Goal: Information Seeking & Learning: Learn about a topic

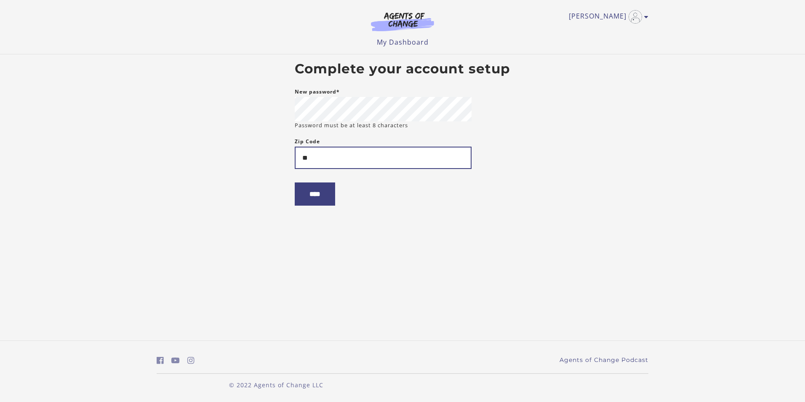
type input "*"
type input "*****"
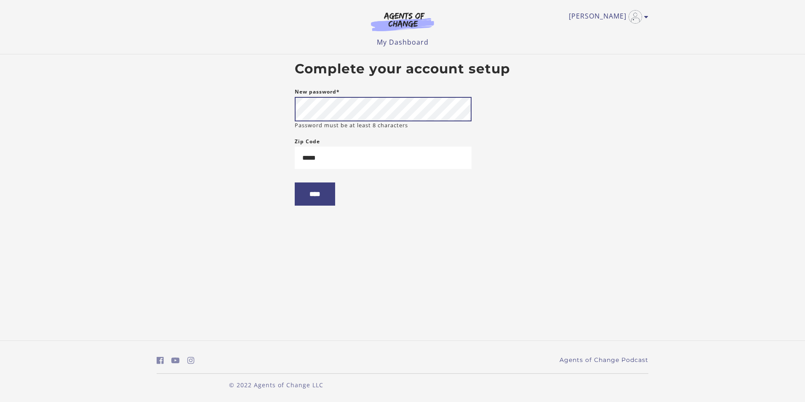
click at [280, 117] on body "Skip to main content Ivy B My Account Support Sign Out Toggle menu Menu My Dash…" at bounding box center [402, 201] width 805 height 402
click at [332, 210] on form "New password* Password must be at least 8 characters Zip Code ***** ****" at bounding box center [383, 153] width 177 height 132
click at [324, 200] on input "****" at bounding box center [315, 193] width 40 height 23
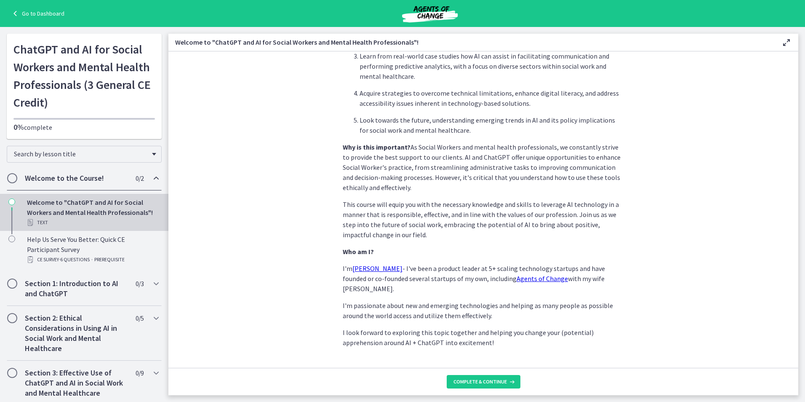
scroll to position [334, 0]
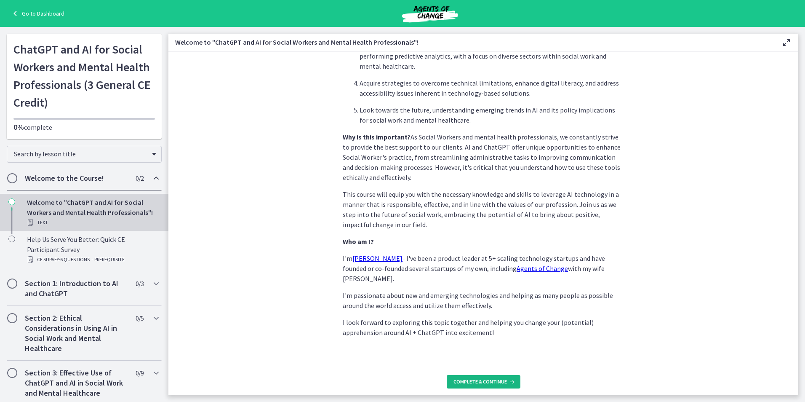
click at [503, 378] on span "Complete & continue" at bounding box center [480, 381] width 53 height 7
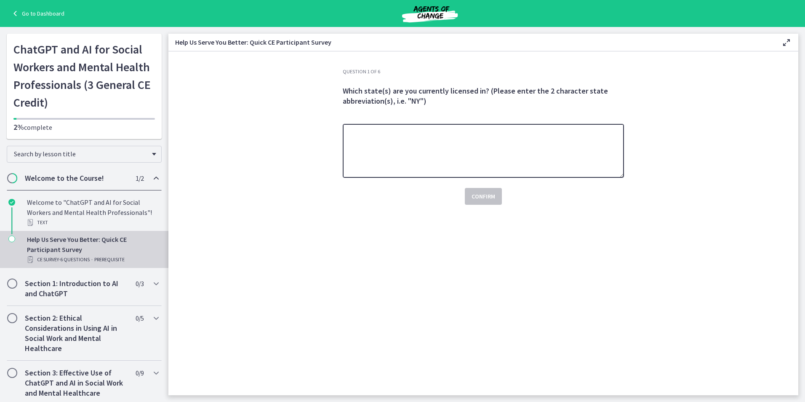
click at [528, 167] on textarea at bounding box center [483, 151] width 281 height 54
type textarea "**"
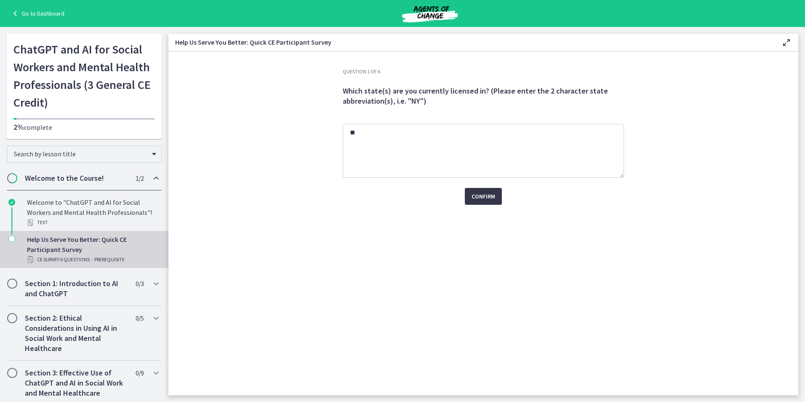
click at [483, 193] on span "Confirm" at bounding box center [484, 196] width 24 height 10
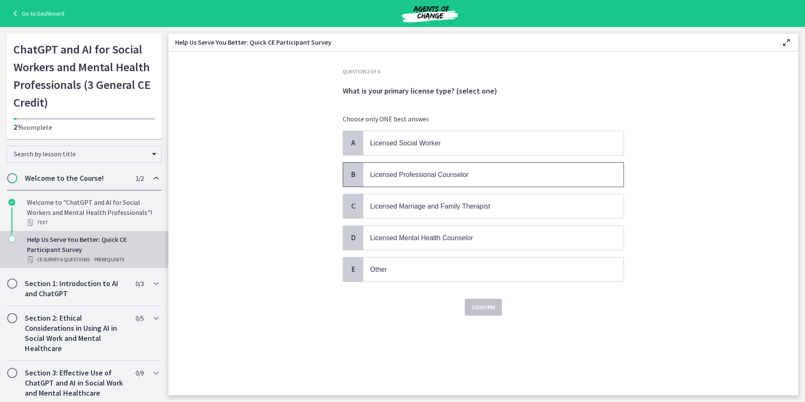
click at [397, 167] on span "Licensed Professional Counselor" at bounding box center [493, 175] width 260 height 24
click at [482, 306] on span "Confirm" at bounding box center [484, 307] width 24 height 10
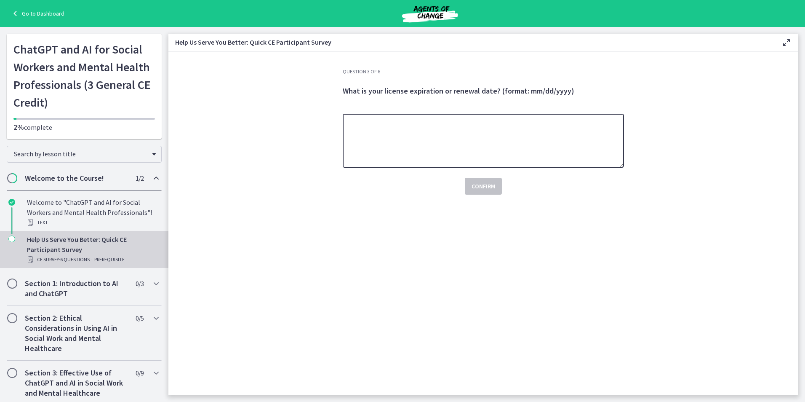
click at [444, 139] on textarea at bounding box center [483, 141] width 281 height 54
type textarea "**********"
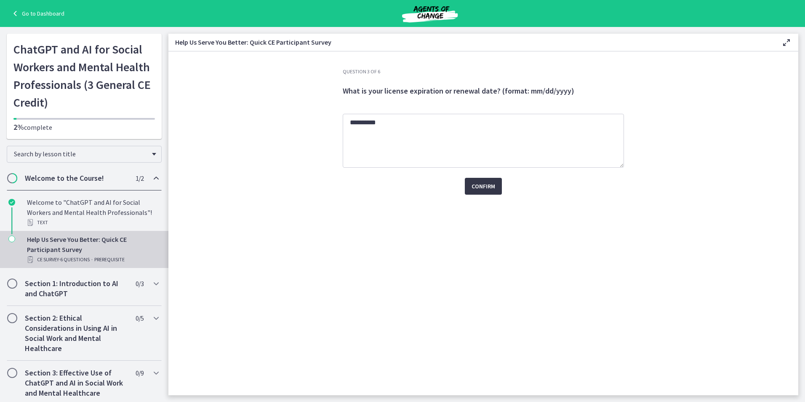
click at [482, 192] on button "Confirm" at bounding box center [483, 186] width 37 height 17
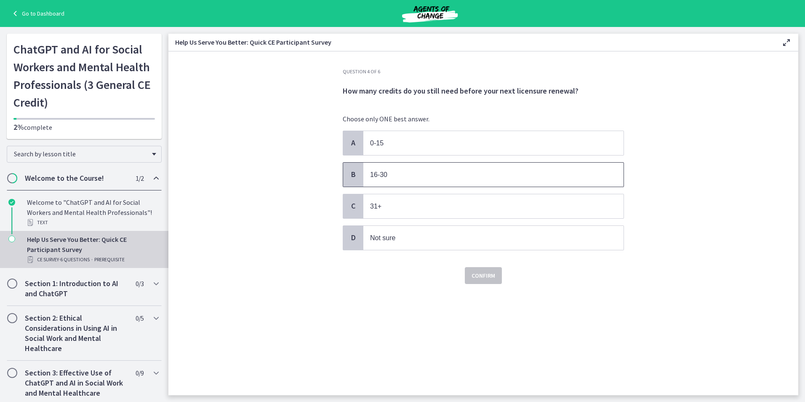
click at [435, 180] on span "16-30" at bounding box center [493, 175] width 260 height 24
click at [487, 270] on span "Confirm" at bounding box center [484, 275] width 24 height 10
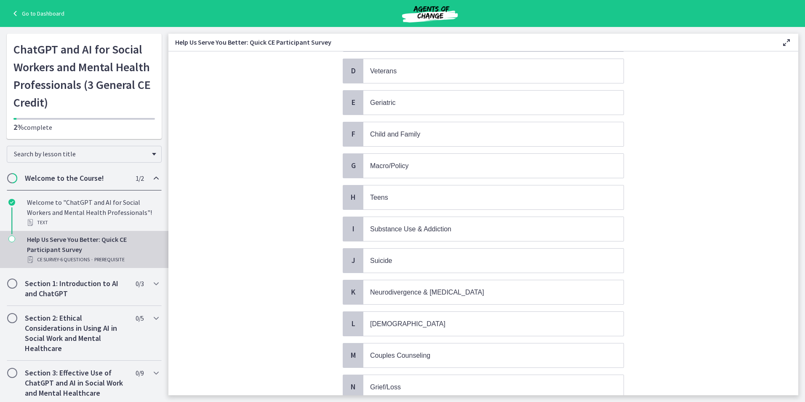
scroll to position [101, 0]
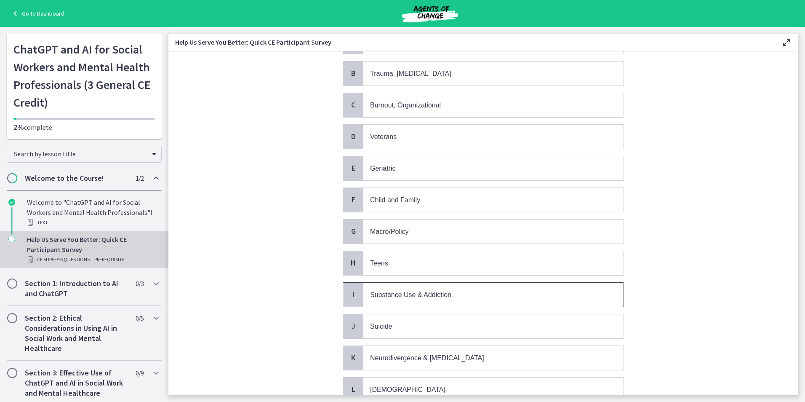
click at [462, 287] on span "Substance Use & Addiction" at bounding box center [493, 295] width 260 height 24
click at [399, 205] on p "Child and Family" at bounding box center [485, 200] width 230 height 11
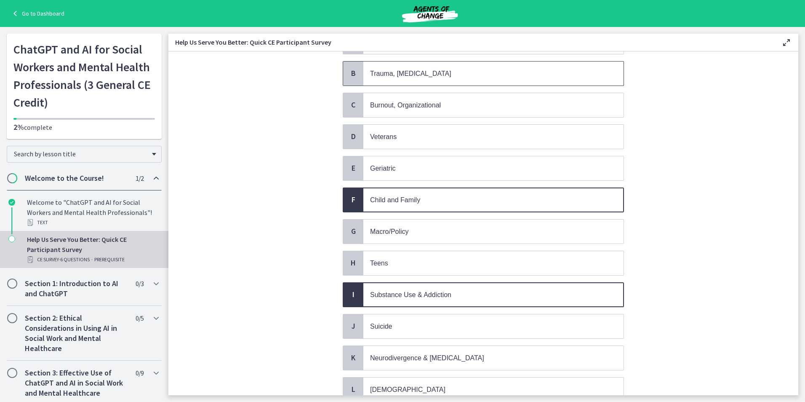
click at [406, 79] on span "Trauma, [MEDICAL_DATA]" at bounding box center [493, 73] width 260 height 24
click at [209, 220] on section "Question 5 of 6 What are your primary clinical focus areas and interests? (Sele…" at bounding box center [483, 223] width 630 height 344
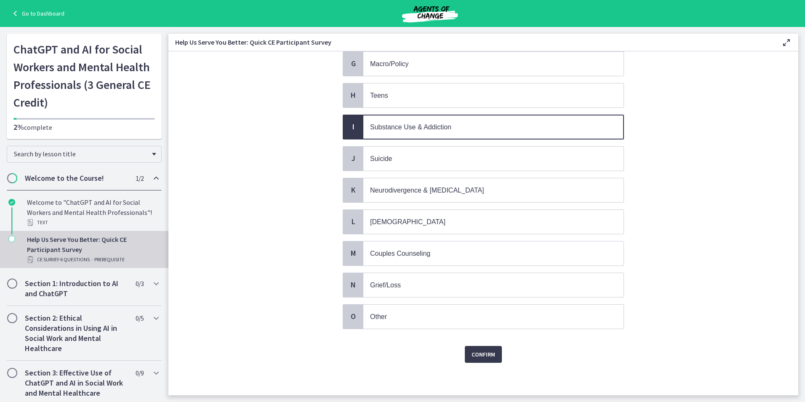
scroll to position [270, 0]
click at [477, 357] on span "Confirm" at bounding box center [484, 353] width 24 height 10
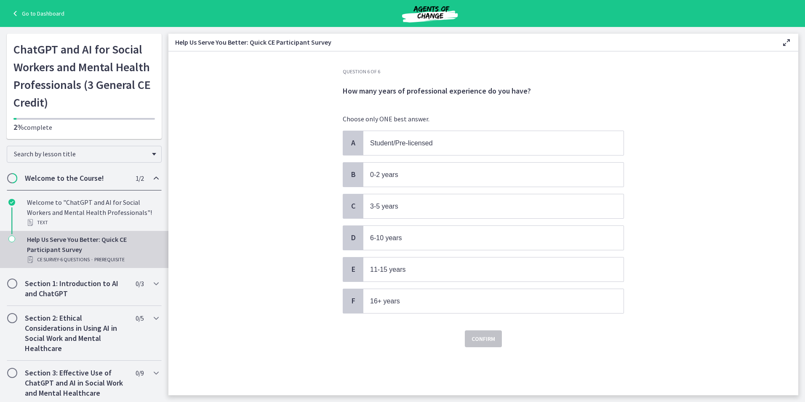
scroll to position [0, 0]
click at [424, 202] on p "3-5 years" at bounding box center [485, 206] width 230 height 11
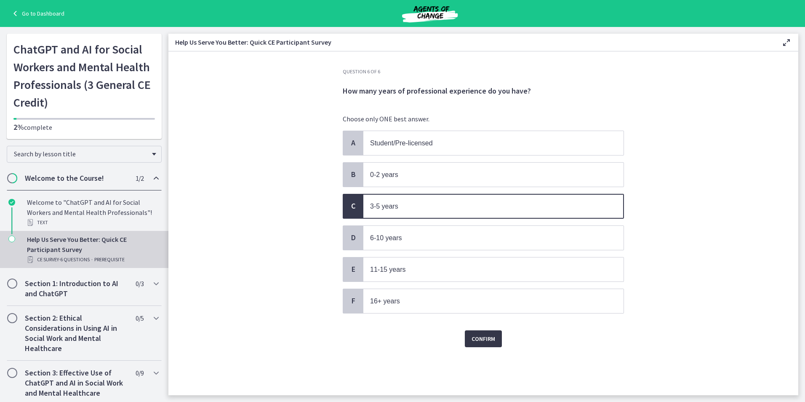
click at [490, 342] on span "Confirm" at bounding box center [484, 339] width 24 height 10
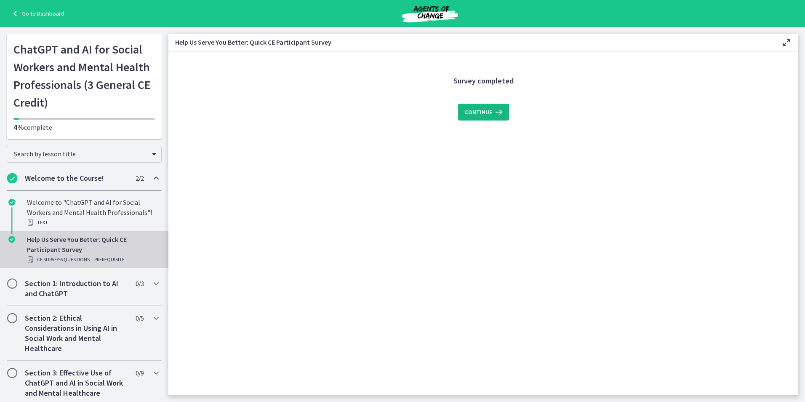
click at [485, 115] on span "Continue" at bounding box center [478, 112] width 27 height 10
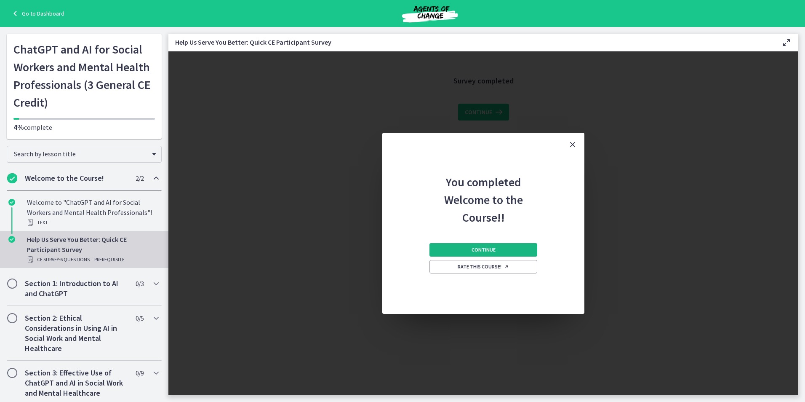
click at [520, 246] on button "Continue" at bounding box center [484, 249] width 108 height 13
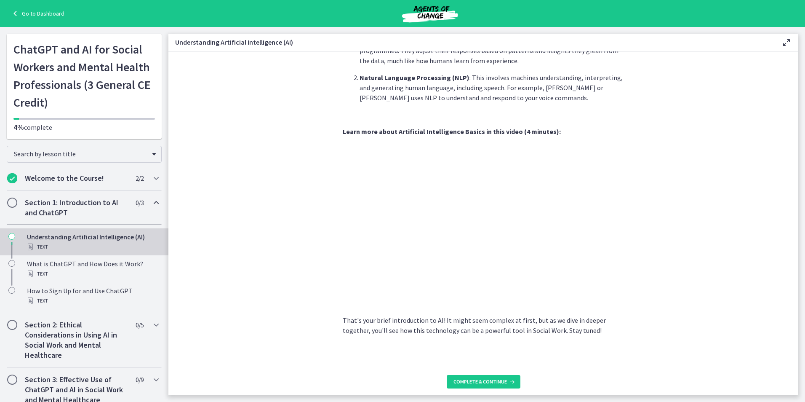
scroll to position [303, 0]
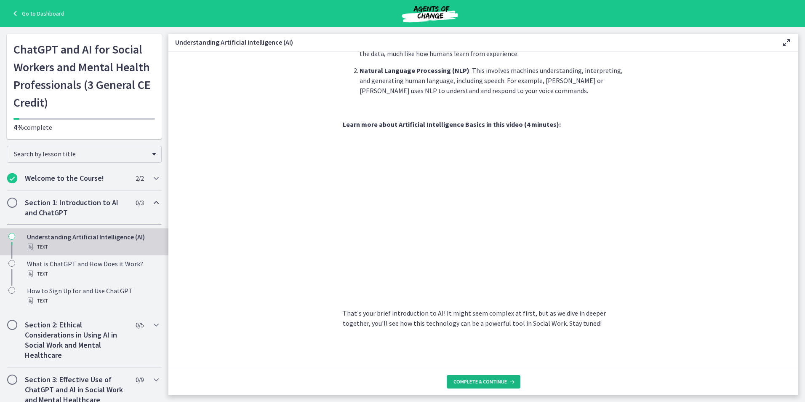
click at [489, 379] on span "Complete & continue" at bounding box center [480, 381] width 53 height 7
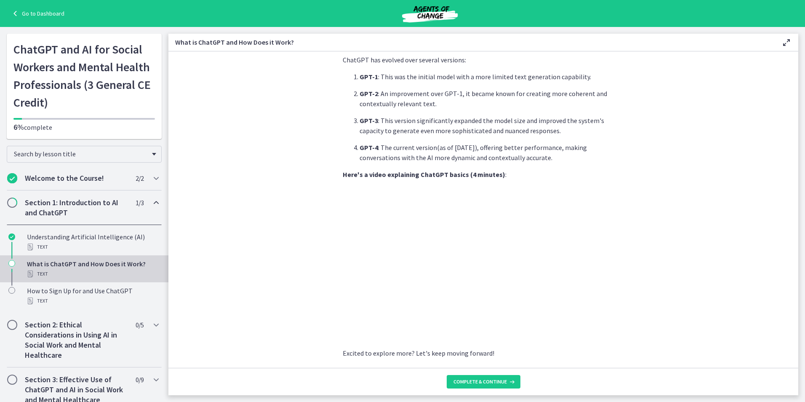
scroll to position [350, 0]
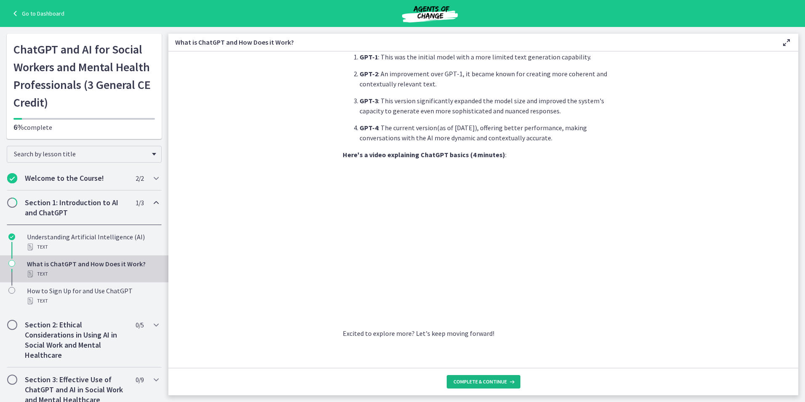
click at [475, 379] on span "Complete & continue" at bounding box center [480, 381] width 53 height 7
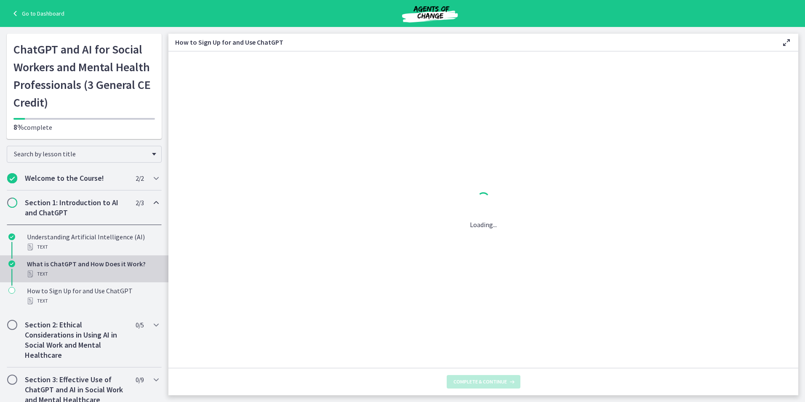
scroll to position [0, 0]
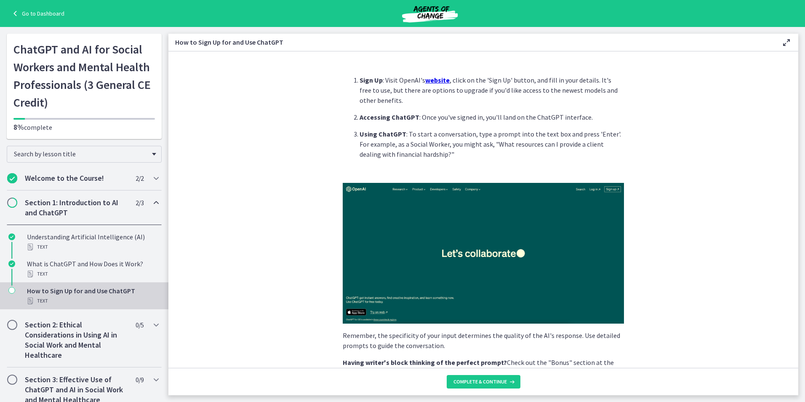
drag, startPoint x: 792, startPoint y: 105, endPoint x: 784, endPoint y: 151, distance: 46.5
click at [784, 151] on section "Sign Up : Visit OpenAI's website , click on the 'Sign Up' button, and fill in y…" at bounding box center [483, 209] width 630 height 316
drag, startPoint x: 784, startPoint y: 151, endPoint x: 716, endPoint y: 215, distance: 93.3
click at [716, 215] on section "Sign Up : Visit OpenAI's website , click on the 'Sign Up' button, and fill in y…" at bounding box center [483, 209] width 630 height 316
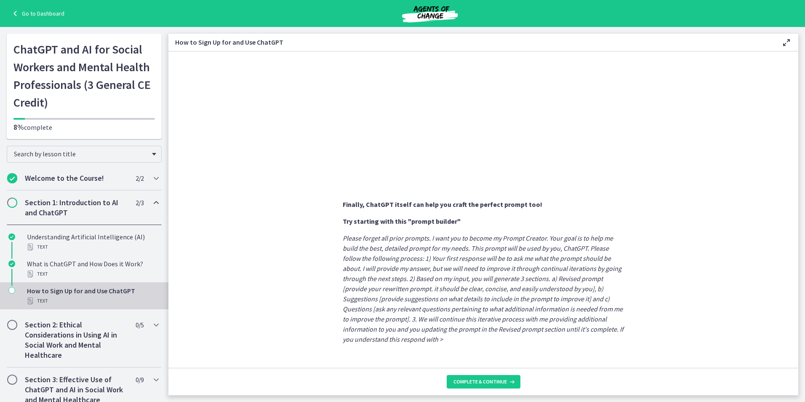
scroll to position [390, 0]
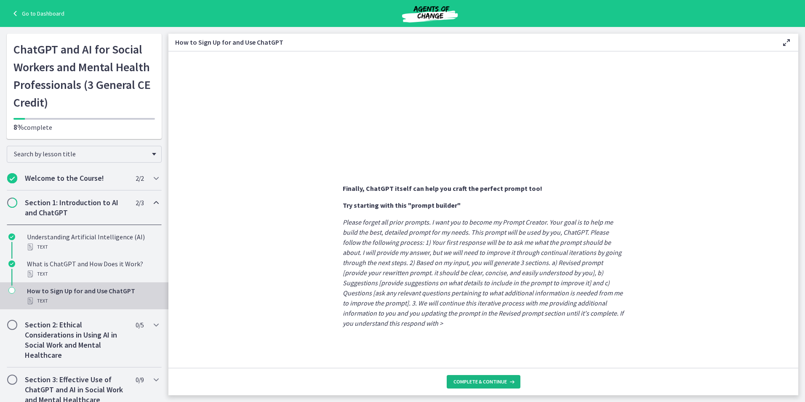
click at [489, 379] on span "Complete & continue" at bounding box center [480, 381] width 53 height 7
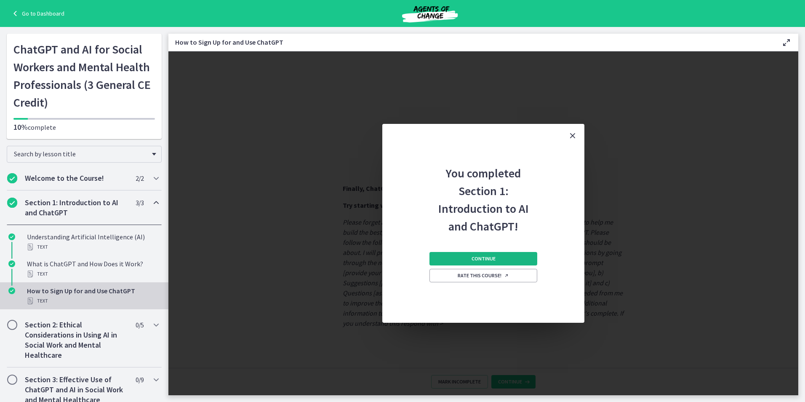
click at [491, 256] on span "Continue" at bounding box center [484, 258] width 24 height 7
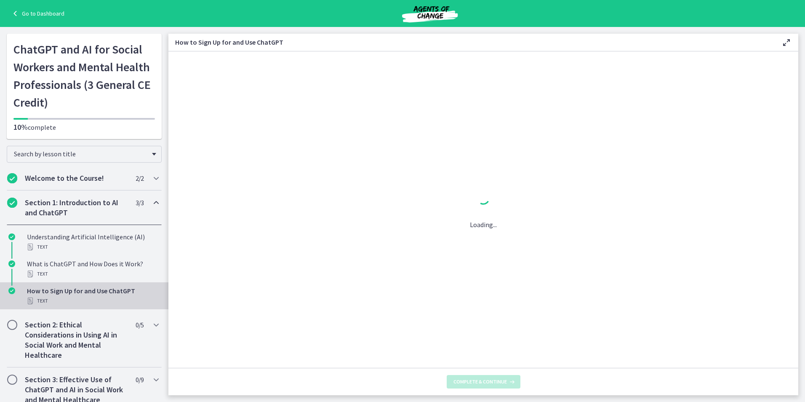
scroll to position [0, 0]
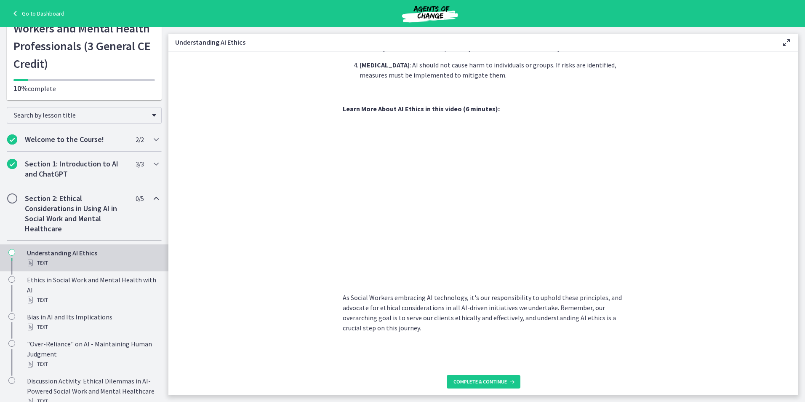
scroll to position [357, 0]
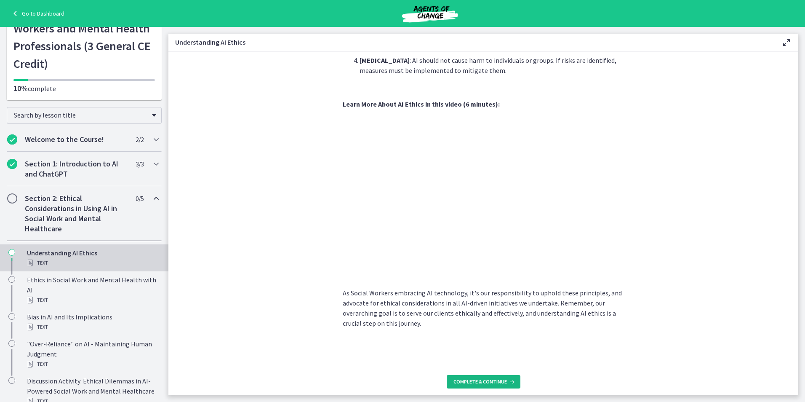
click at [502, 384] on span "Complete & continue" at bounding box center [480, 381] width 53 height 7
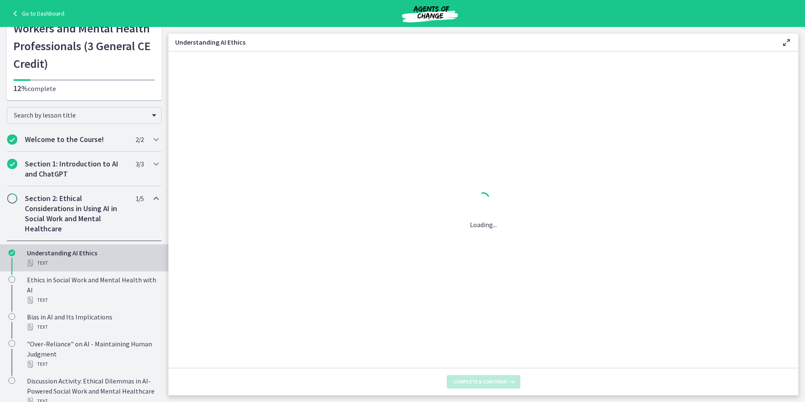
scroll to position [0, 0]
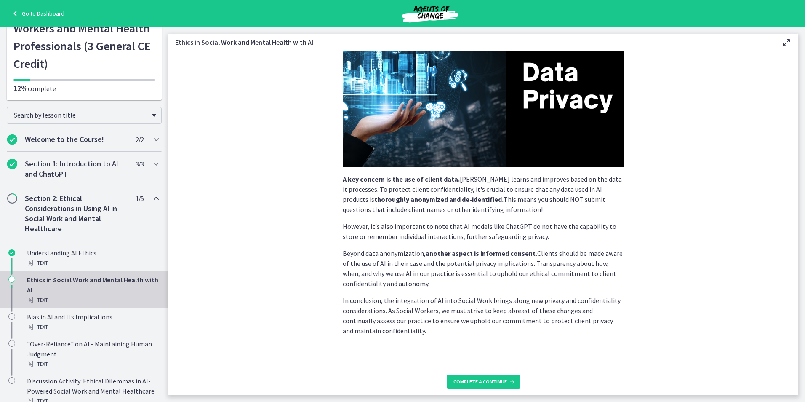
scroll to position [149, 0]
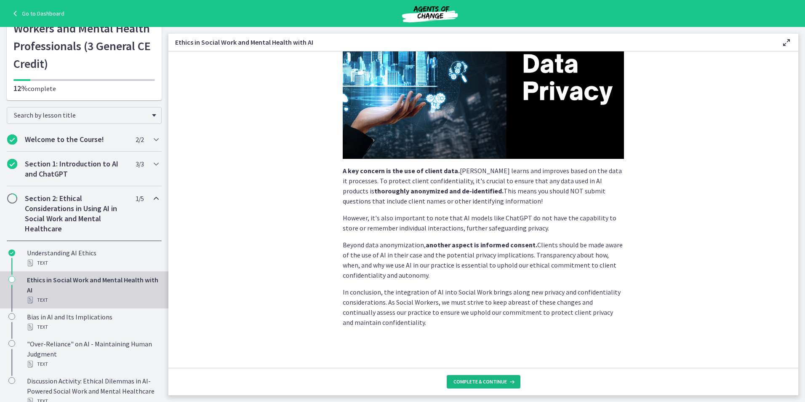
click at [478, 381] on span "Complete & continue" at bounding box center [480, 381] width 53 height 7
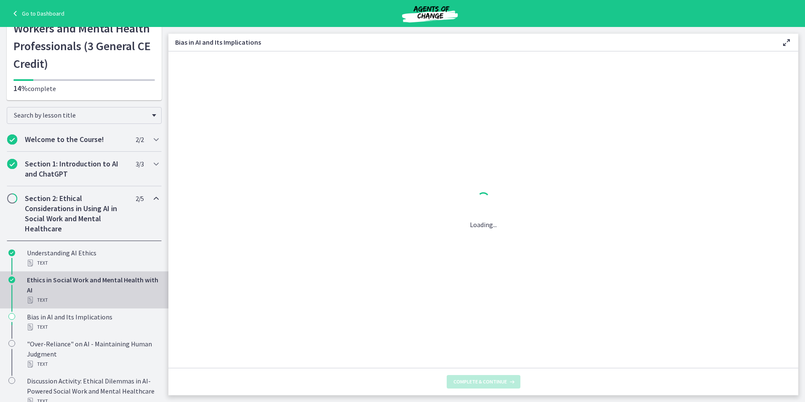
scroll to position [0, 0]
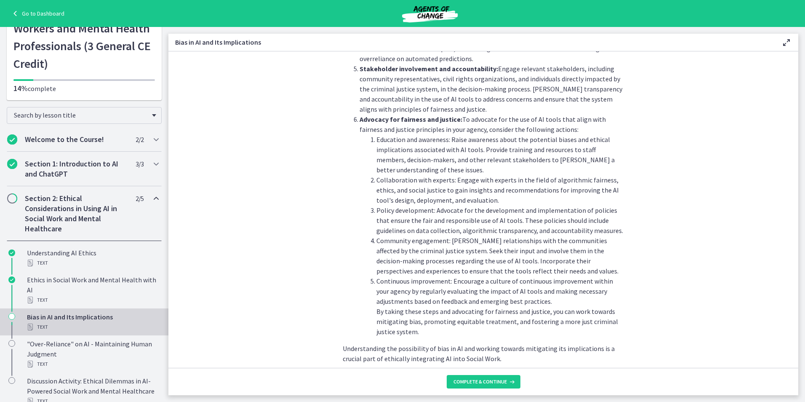
scroll to position [879, 0]
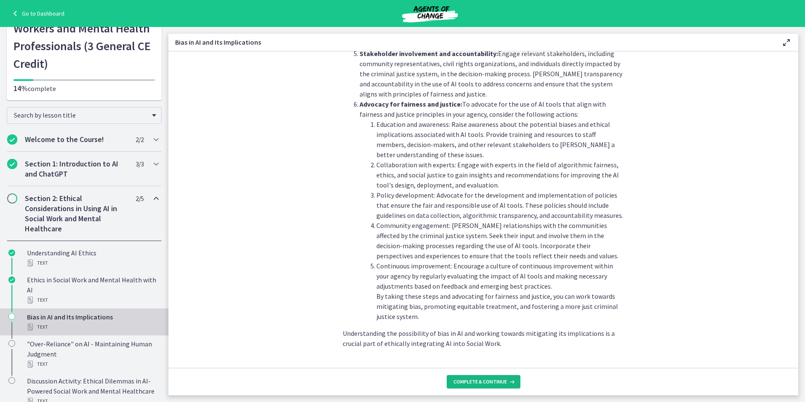
click at [502, 377] on button "Complete & continue" at bounding box center [484, 381] width 74 height 13
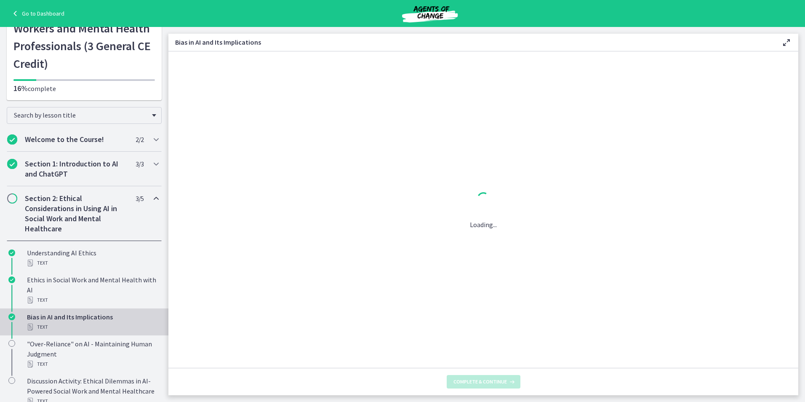
scroll to position [0, 0]
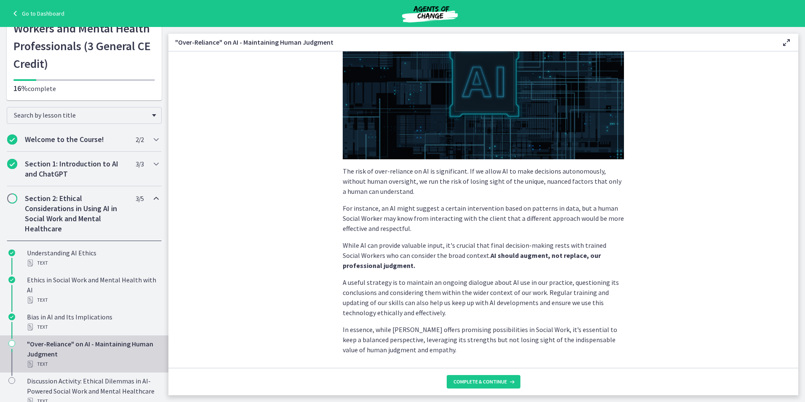
scroll to position [144, 0]
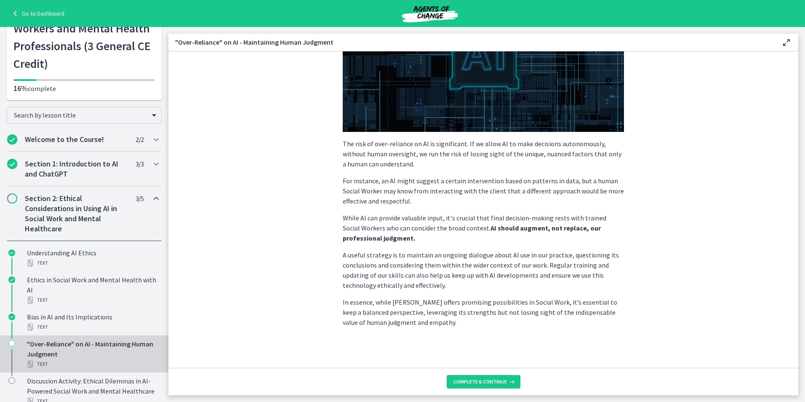
click at [485, 389] on footer "Complete & continue" at bounding box center [483, 381] width 630 height 27
click at [483, 383] on span "Complete & continue" at bounding box center [480, 381] width 53 height 7
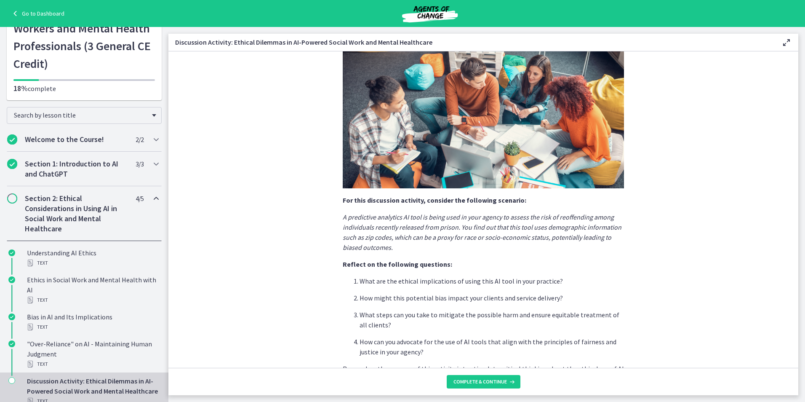
scroll to position [149, 0]
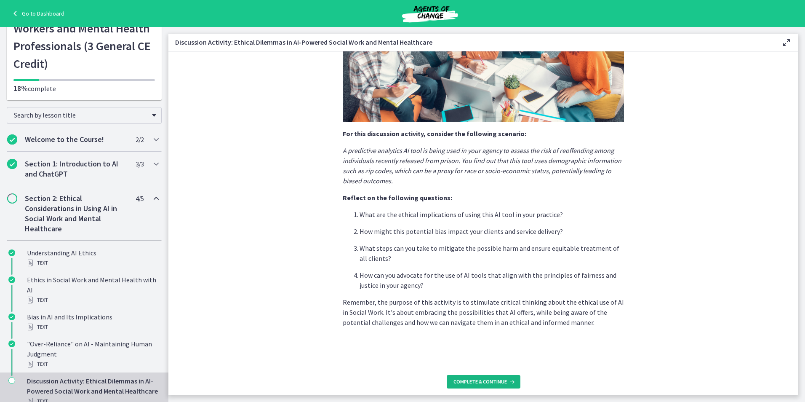
click at [482, 386] on button "Complete & continue" at bounding box center [484, 381] width 74 height 13
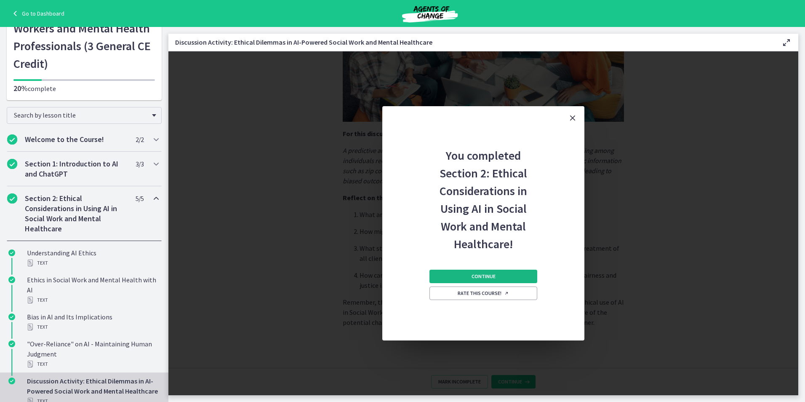
click at [486, 275] on span "Continue" at bounding box center [484, 276] width 24 height 7
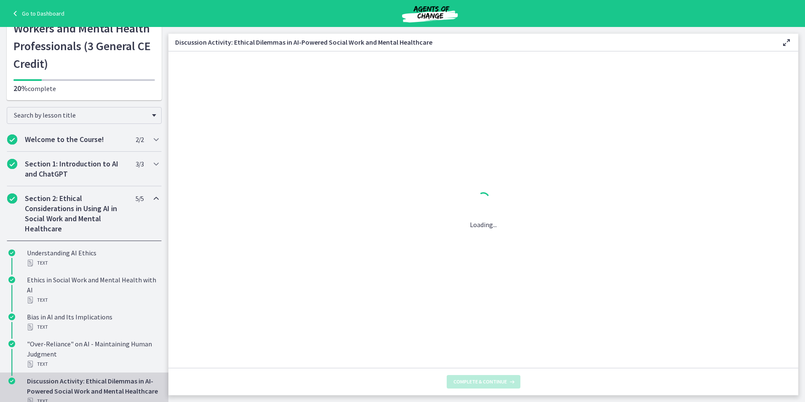
scroll to position [0, 0]
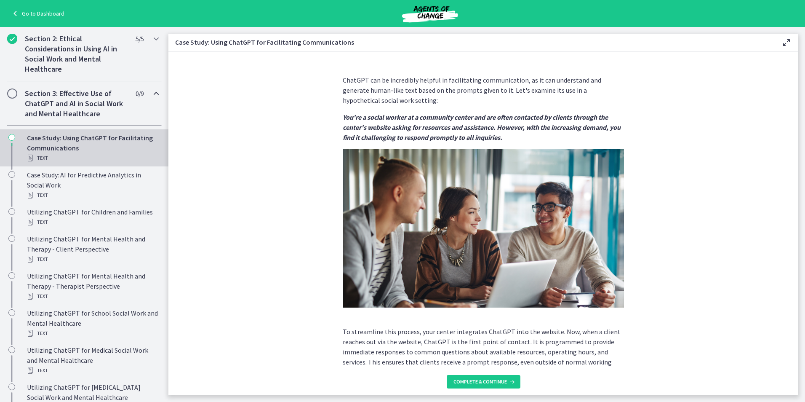
scroll to position [151, 0]
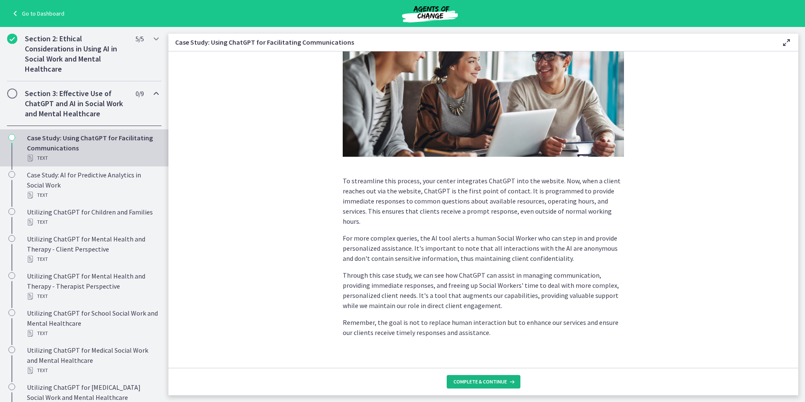
click at [459, 378] on span "Complete & continue" at bounding box center [480, 381] width 53 height 7
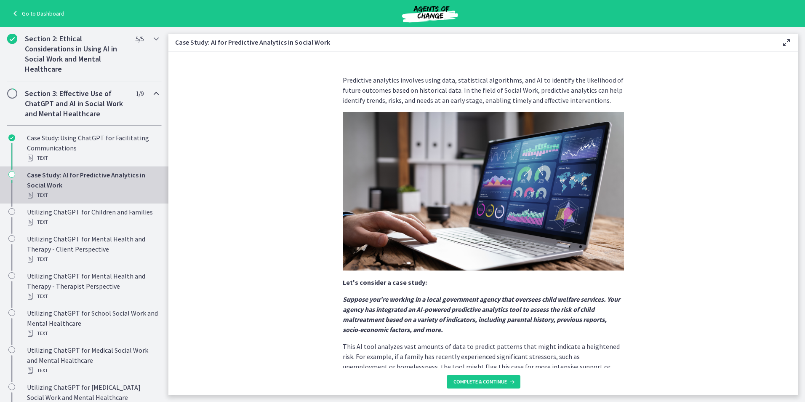
scroll to position [128, 0]
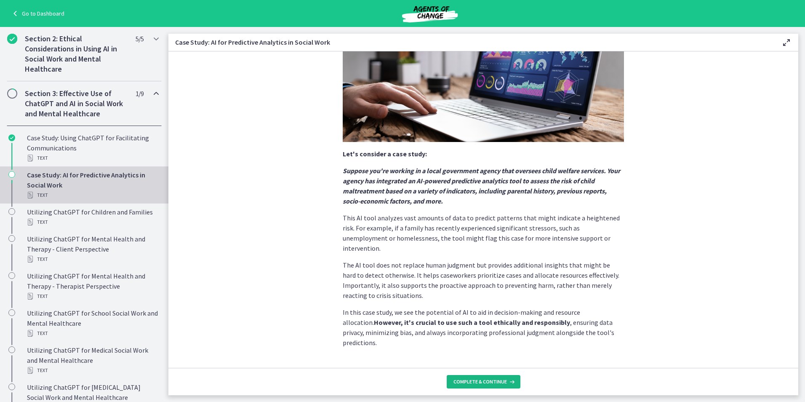
click at [476, 385] on button "Complete & continue" at bounding box center [484, 381] width 74 height 13
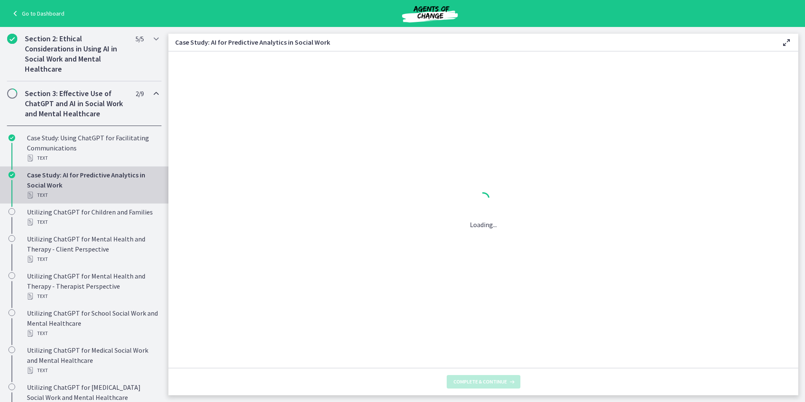
scroll to position [0, 0]
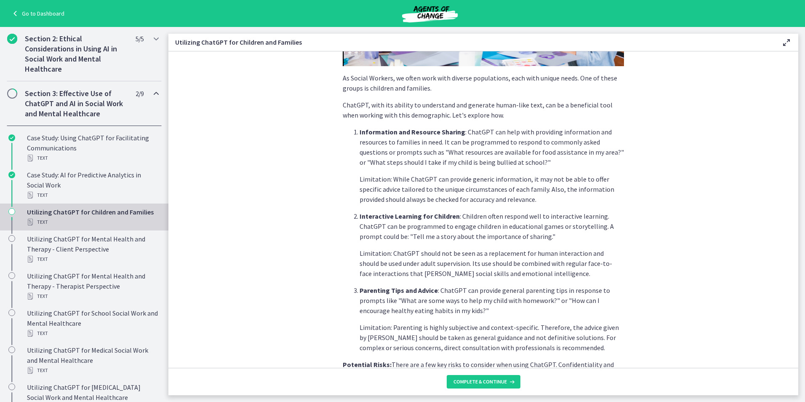
scroll to position [307, 0]
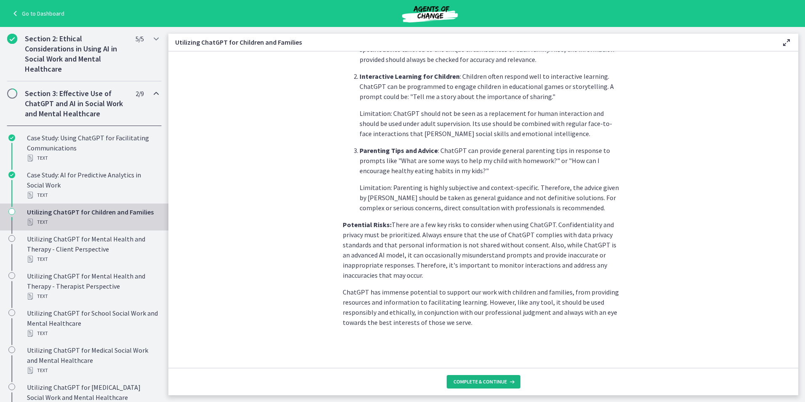
click at [479, 381] on span "Complete & continue" at bounding box center [480, 381] width 53 height 7
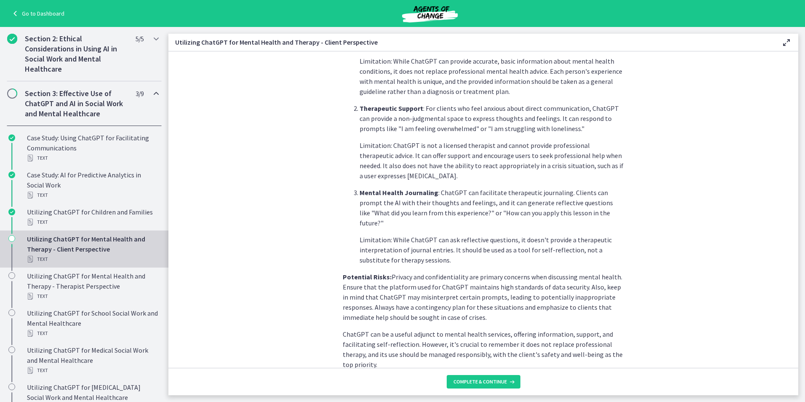
scroll to position [290, 0]
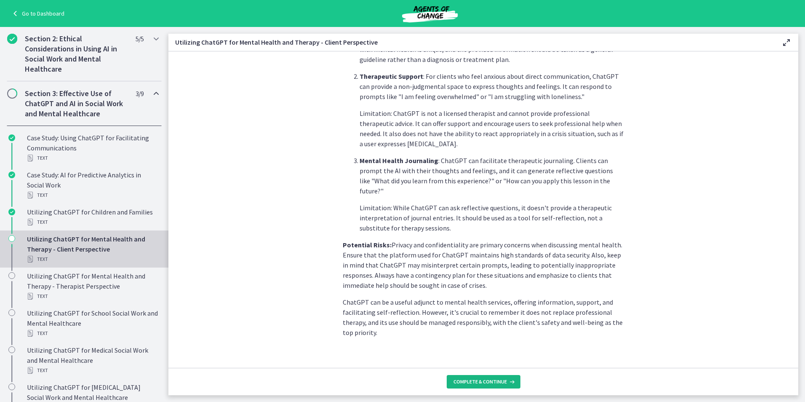
click at [470, 383] on span "Complete & continue" at bounding box center [480, 381] width 53 height 7
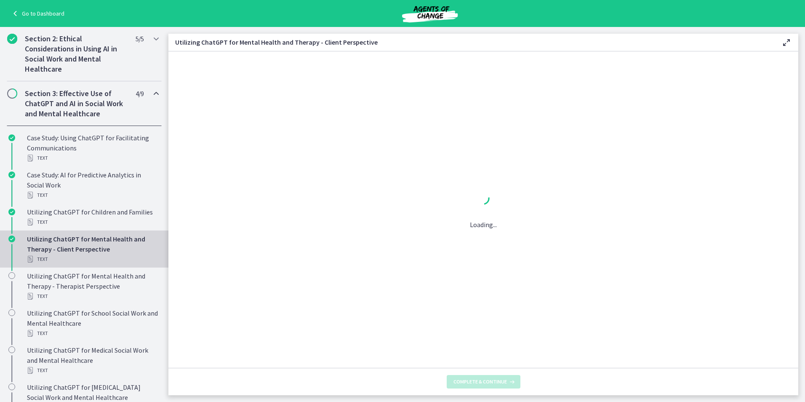
scroll to position [0, 0]
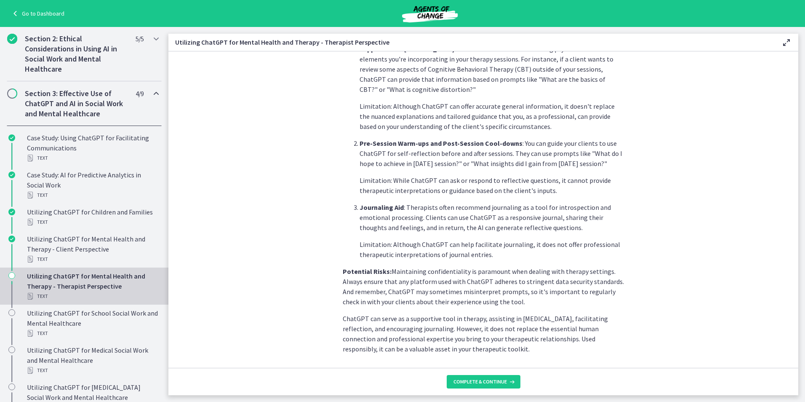
scroll to position [270, 0]
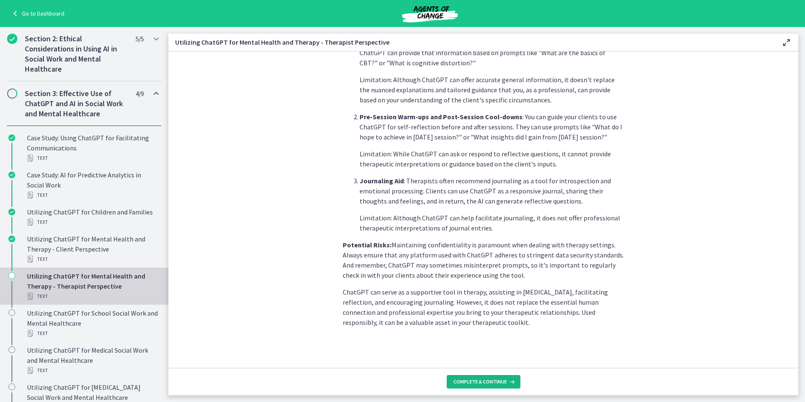
click at [488, 384] on span "Complete & continue" at bounding box center [480, 381] width 53 height 7
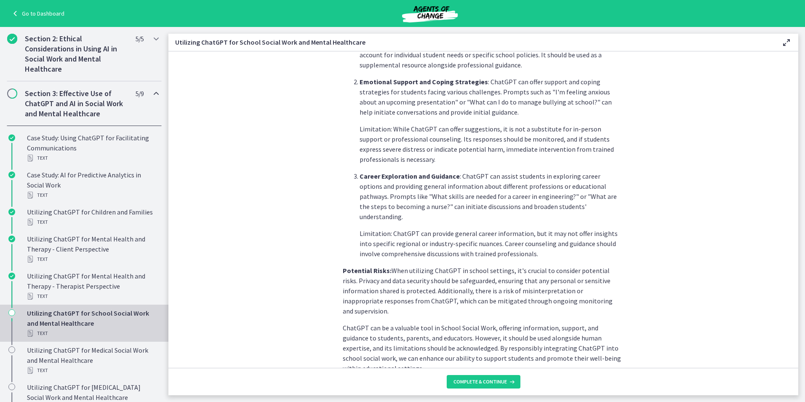
scroll to position [310, 0]
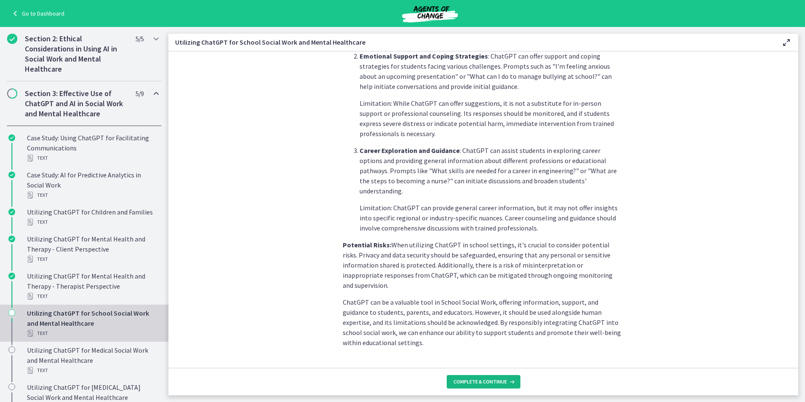
click at [494, 378] on button "Complete & continue" at bounding box center [484, 381] width 74 height 13
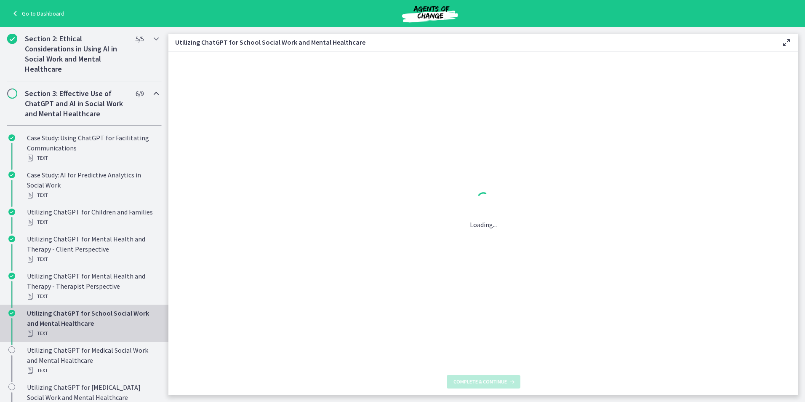
scroll to position [0, 0]
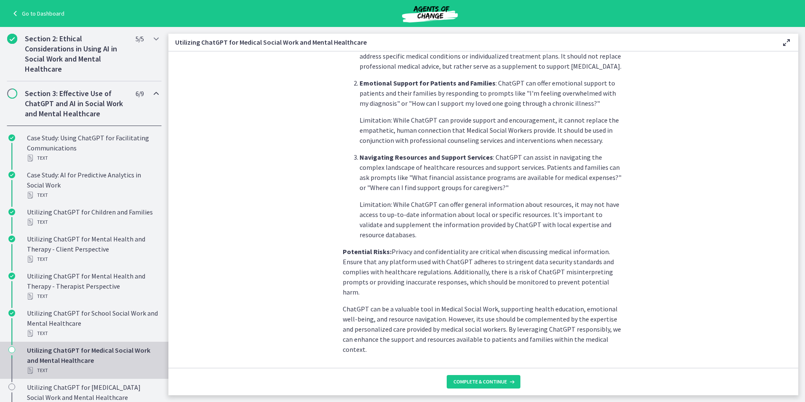
scroll to position [280, 0]
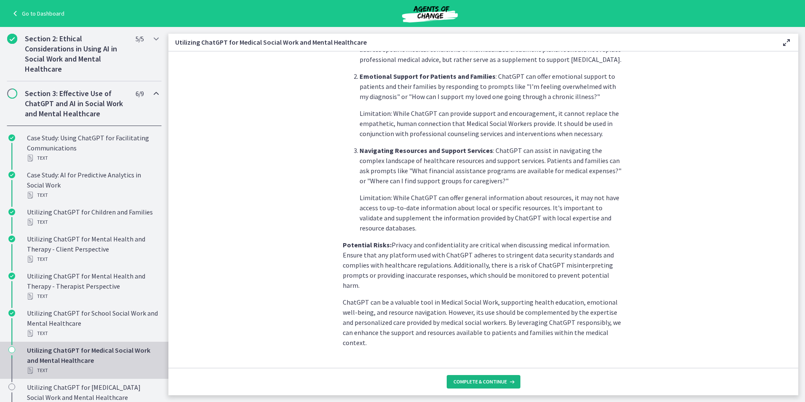
click at [493, 386] on button "Complete & continue" at bounding box center [484, 381] width 74 height 13
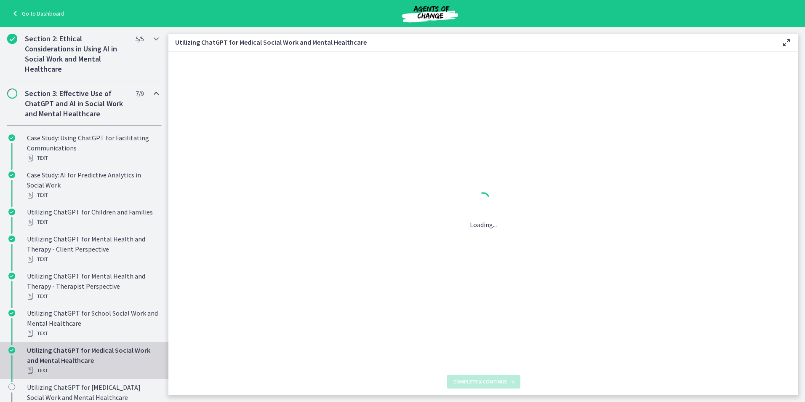
scroll to position [0, 0]
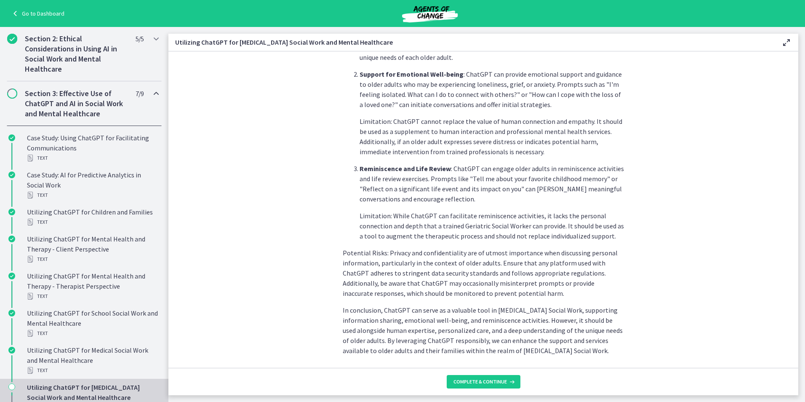
scroll to position [320, 0]
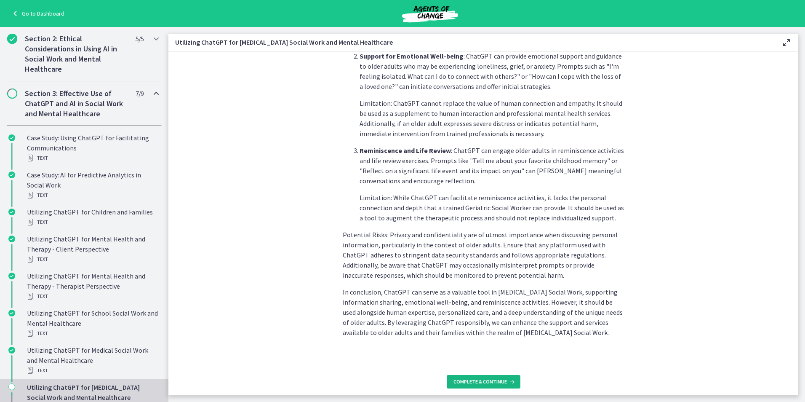
click at [487, 377] on button "Complete & continue" at bounding box center [484, 381] width 74 height 13
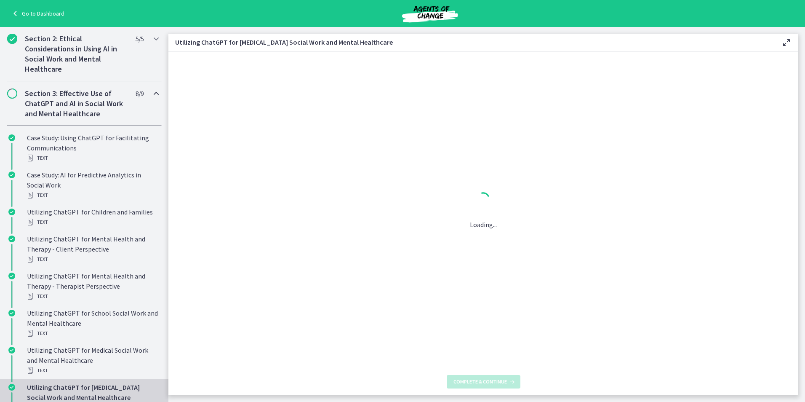
scroll to position [0, 0]
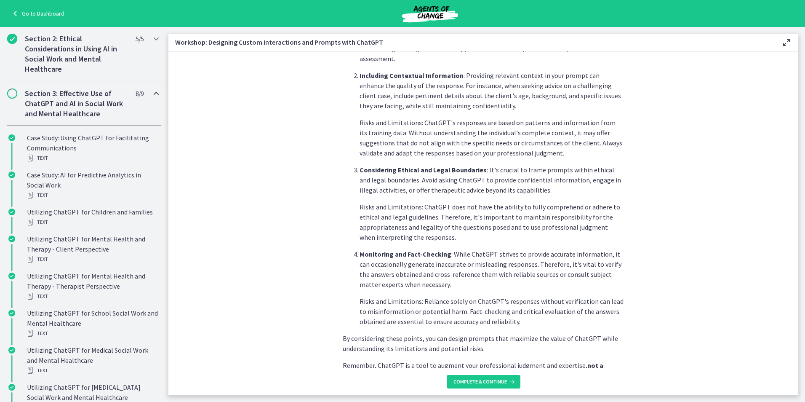
scroll to position [391, 0]
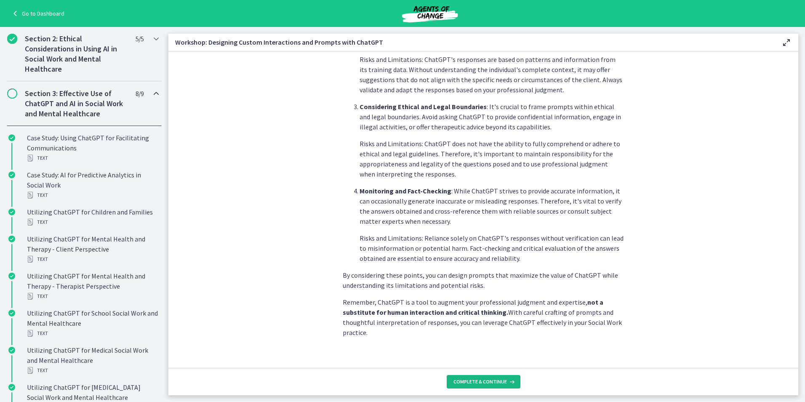
click at [496, 376] on button "Complete & continue" at bounding box center [484, 381] width 74 height 13
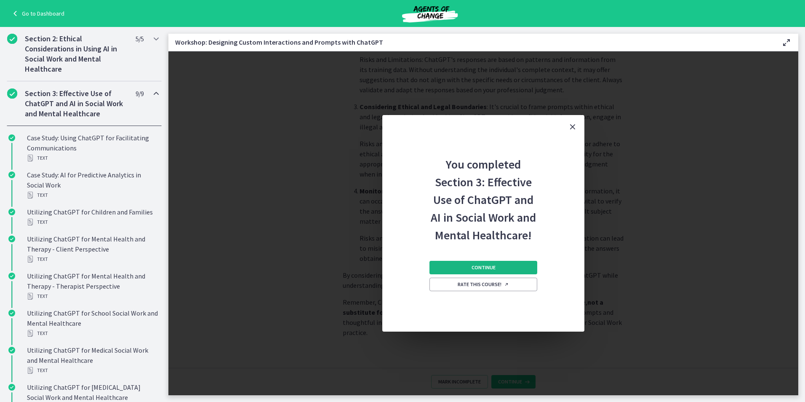
click at [474, 273] on button "Continue" at bounding box center [484, 267] width 108 height 13
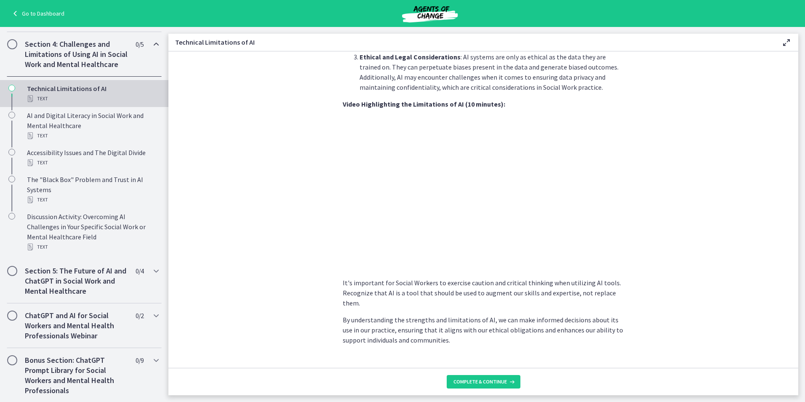
scroll to position [535, 0]
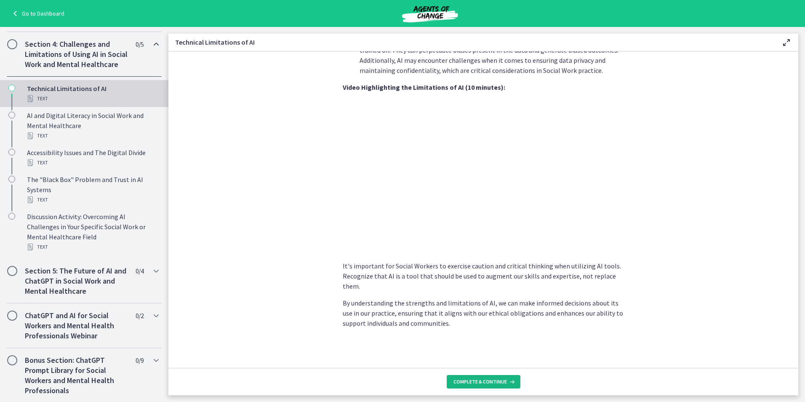
click at [483, 376] on button "Complete & continue" at bounding box center [484, 381] width 74 height 13
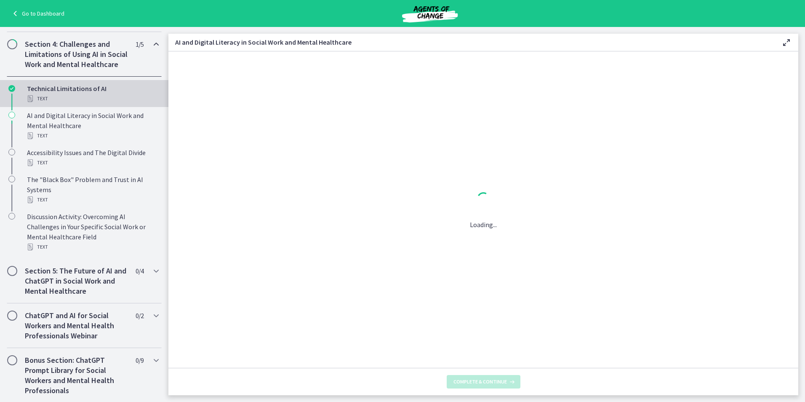
scroll to position [0, 0]
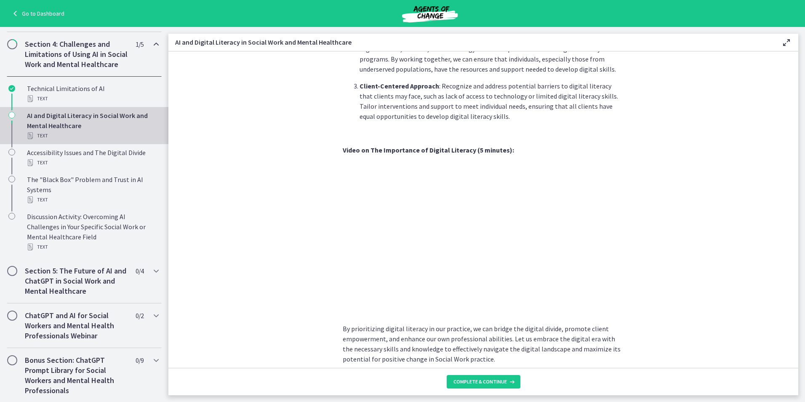
scroll to position [650, 0]
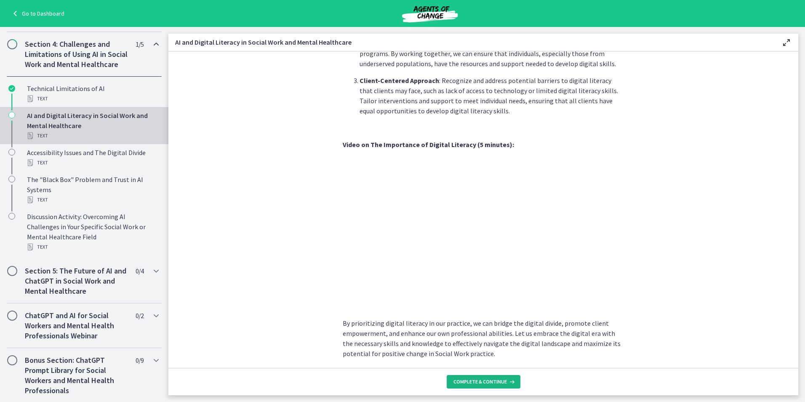
click at [491, 379] on span "Complete & continue" at bounding box center [480, 381] width 53 height 7
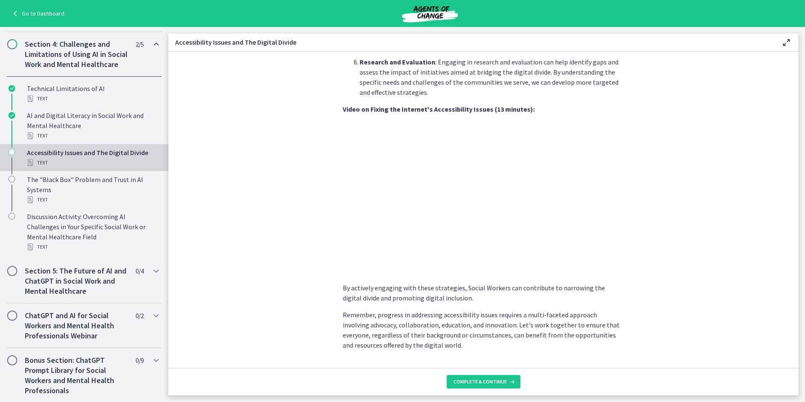
scroll to position [653, 0]
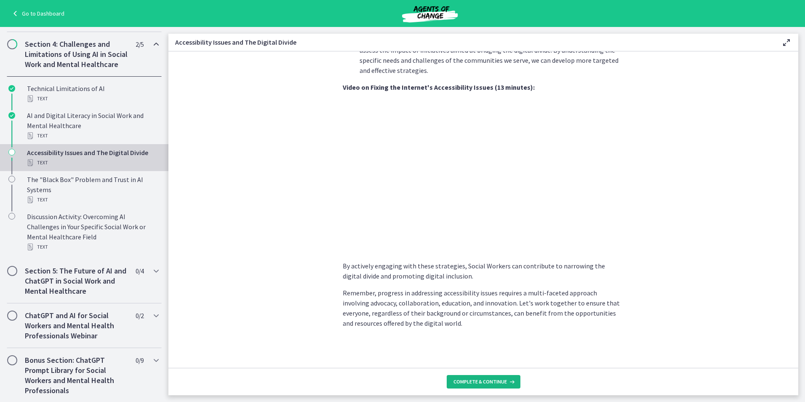
click at [493, 384] on span "Complete & continue" at bounding box center [480, 381] width 53 height 7
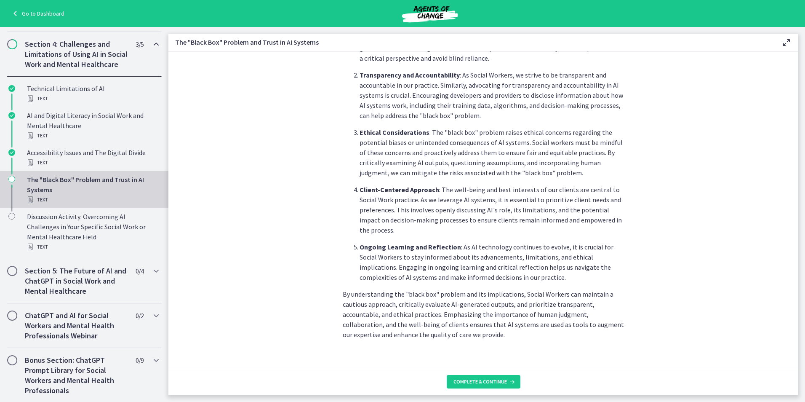
scroll to position [351, 0]
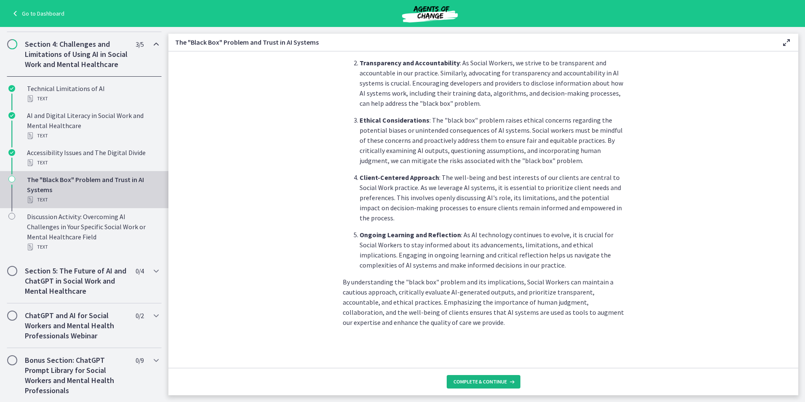
click at [481, 379] on span "Complete & continue" at bounding box center [480, 381] width 53 height 7
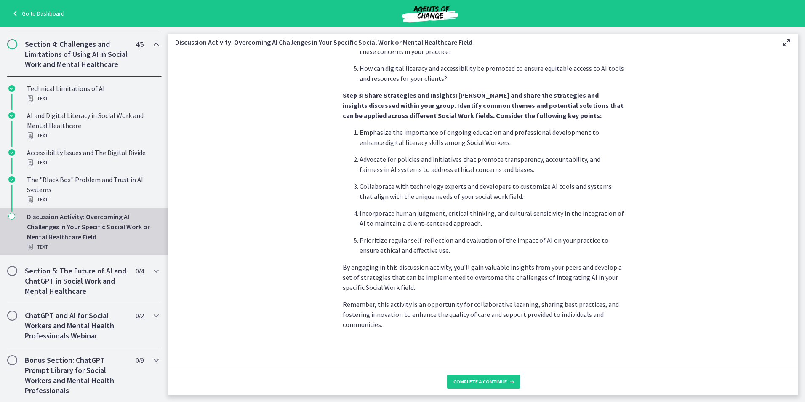
scroll to position [452, 0]
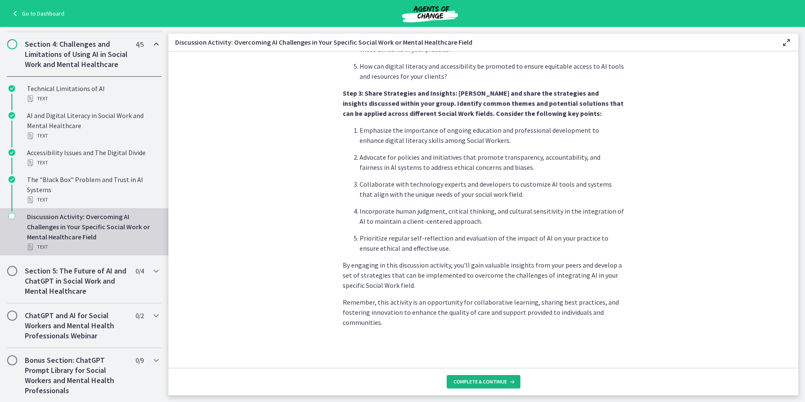
click at [480, 385] on button "Complete & continue" at bounding box center [484, 381] width 74 height 13
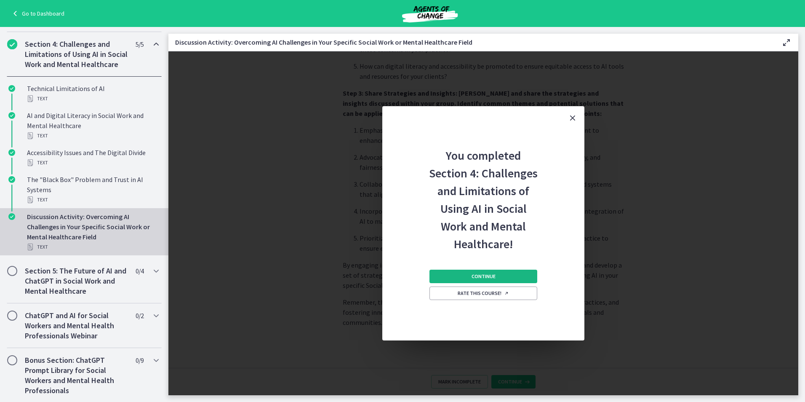
click at [493, 281] on button "Continue" at bounding box center [484, 276] width 108 height 13
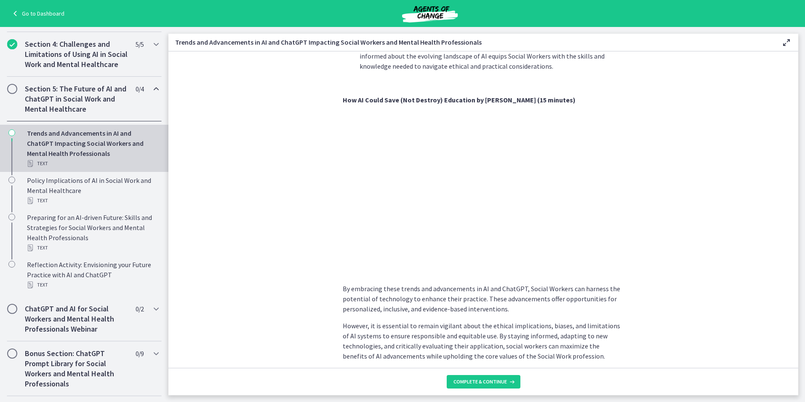
scroll to position [594, 0]
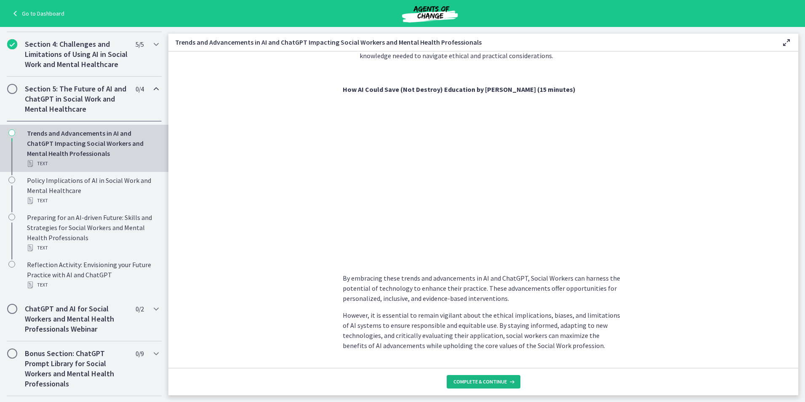
click at [492, 383] on span "Complete & continue" at bounding box center [480, 381] width 53 height 7
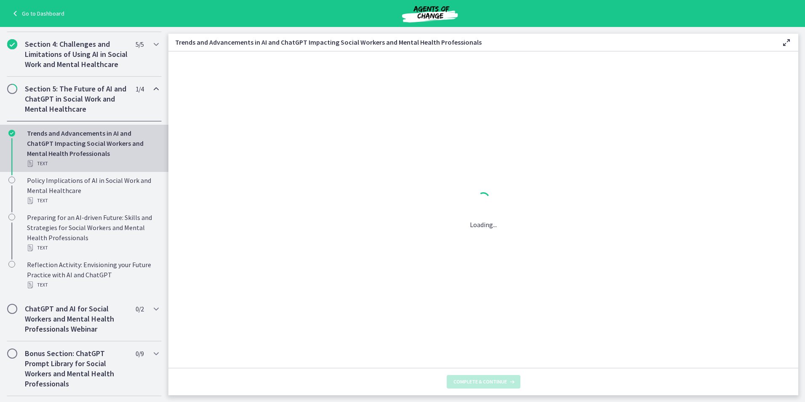
scroll to position [0, 0]
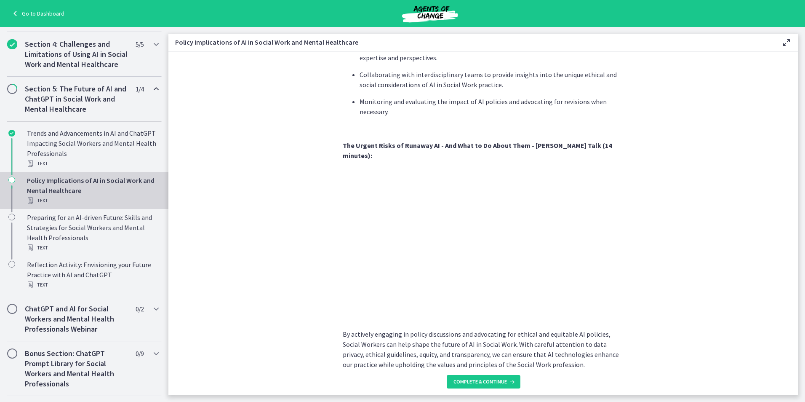
scroll to position [680, 0]
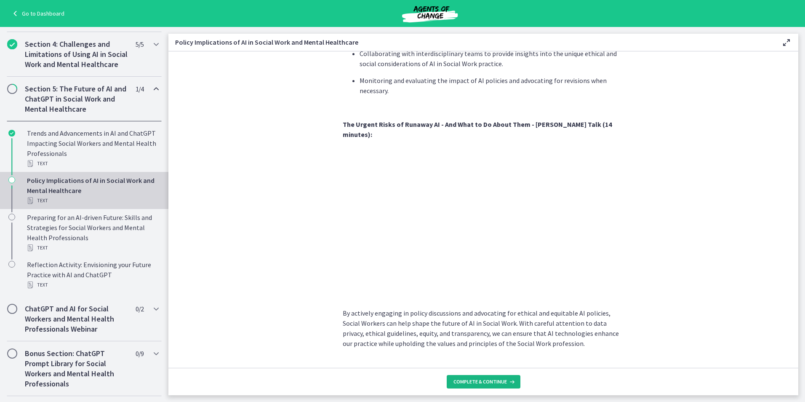
click at [503, 381] on span "Complete & continue" at bounding box center [480, 381] width 53 height 7
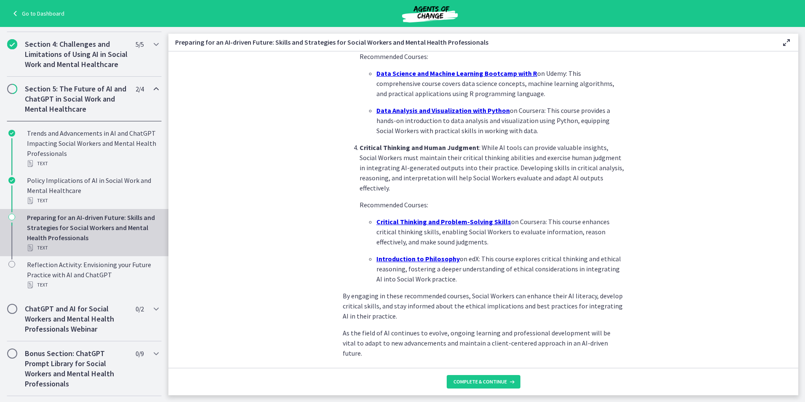
scroll to position [533, 0]
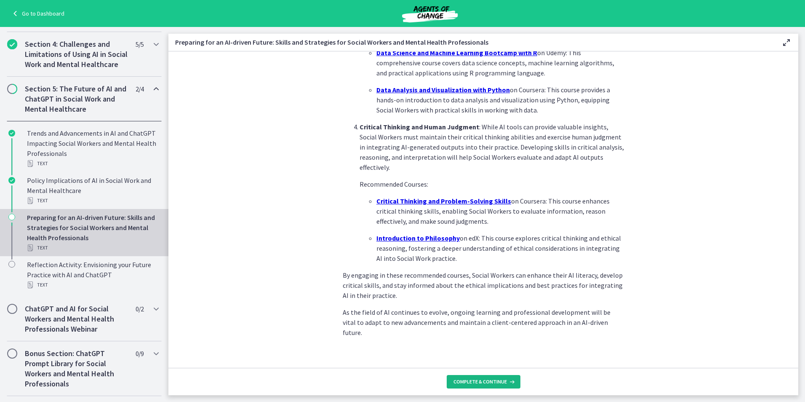
click at [502, 384] on span "Complete & continue" at bounding box center [480, 381] width 53 height 7
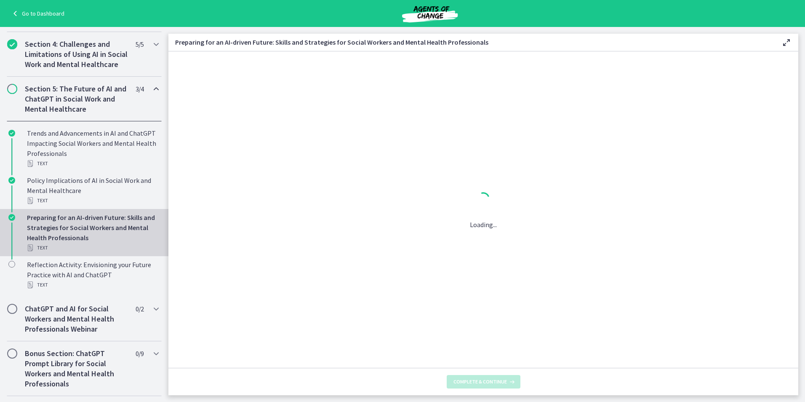
scroll to position [0, 0]
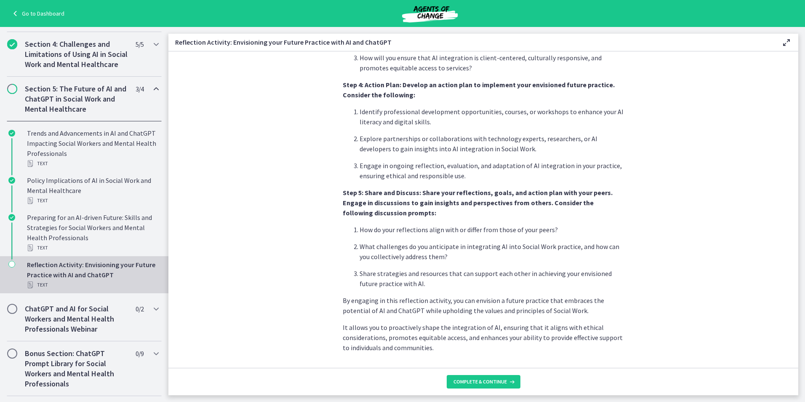
scroll to position [647, 0]
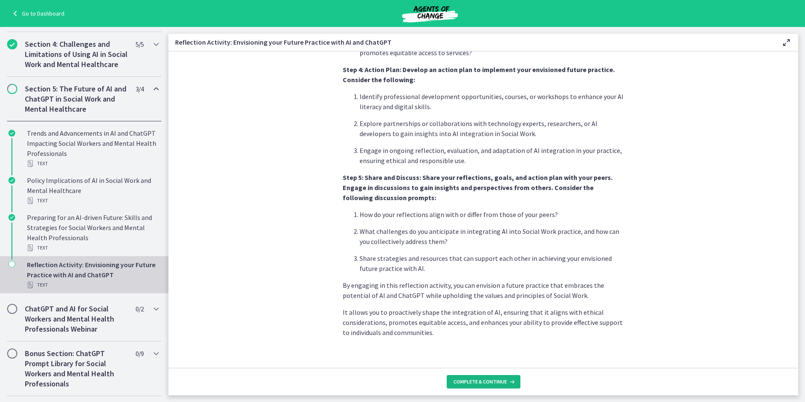
click at [488, 378] on span "Complete & continue" at bounding box center [480, 381] width 53 height 7
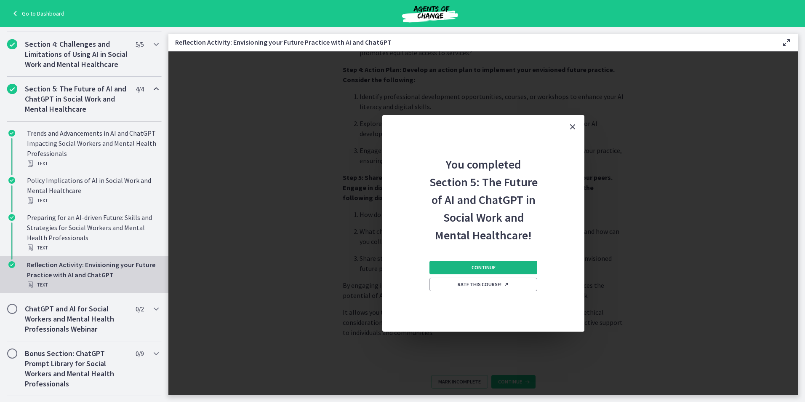
click at [474, 267] on span "Continue" at bounding box center [484, 267] width 24 height 7
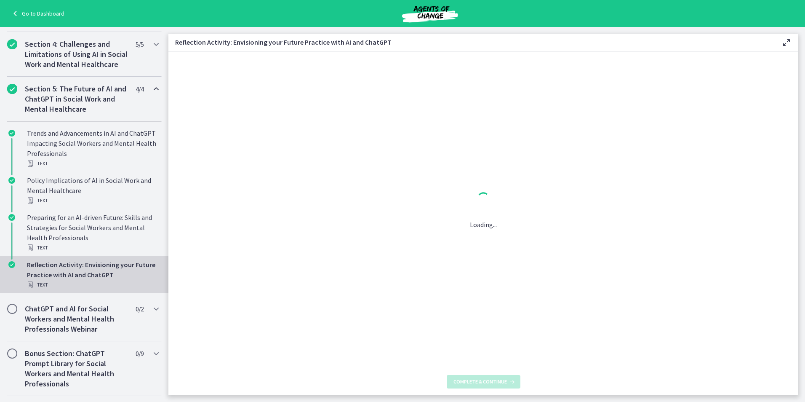
scroll to position [0, 0]
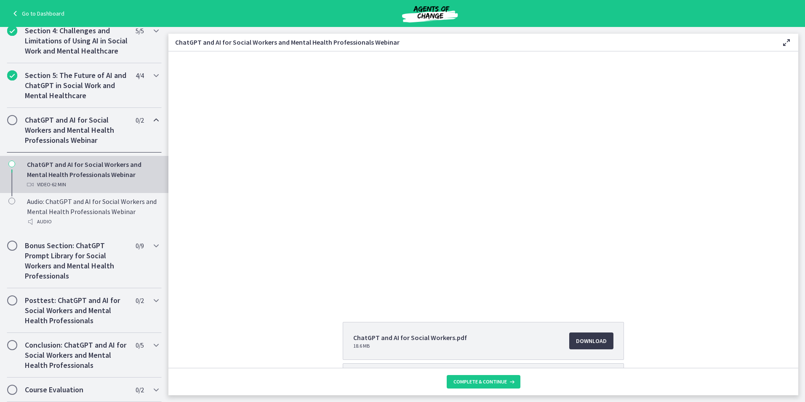
scroll to position [74, 0]
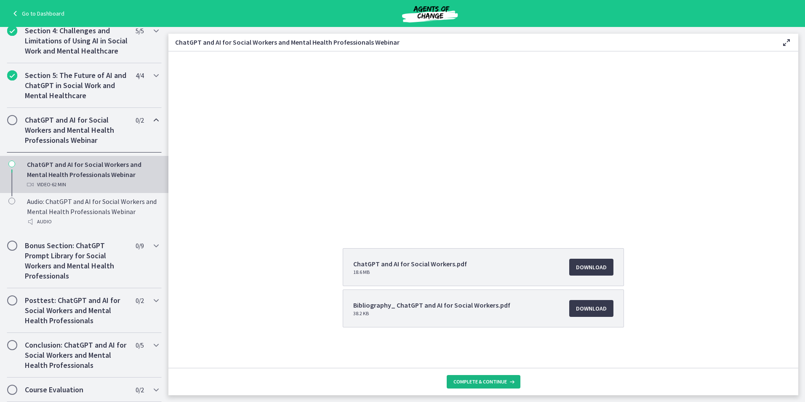
click at [496, 385] on button "Complete & continue" at bounding box center [484, 381] width 74 height 13
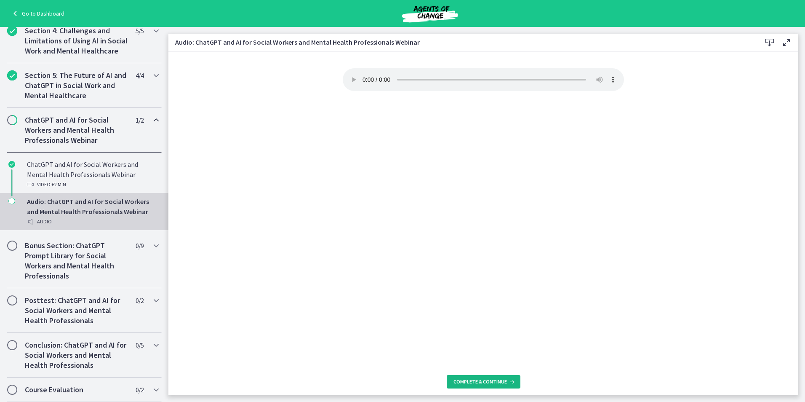
click at [486, 376] on button "Complete & continue" at bounding box center [484, 381] width 74 height 13
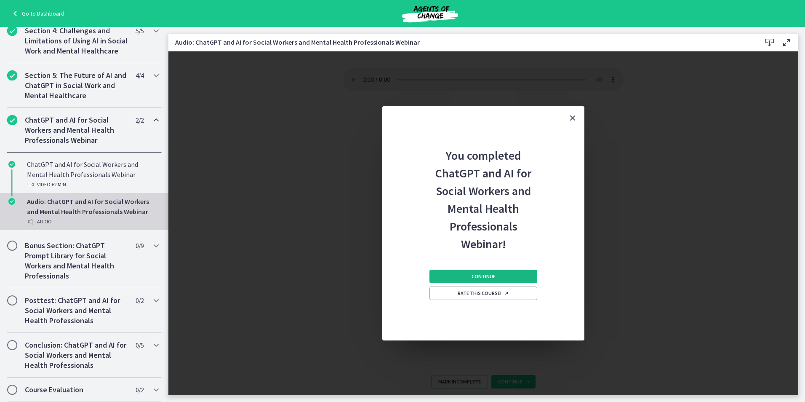
click at [498, 280] on button "Continue" at bounding box center [484, 276] width 108 height 13
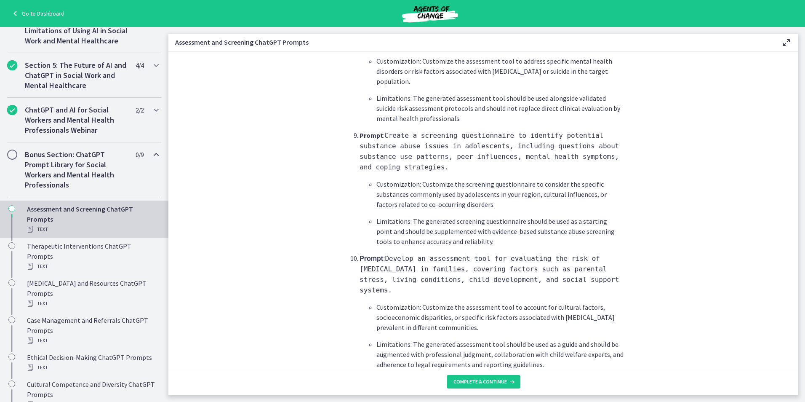
scroll to position [1208, 0]
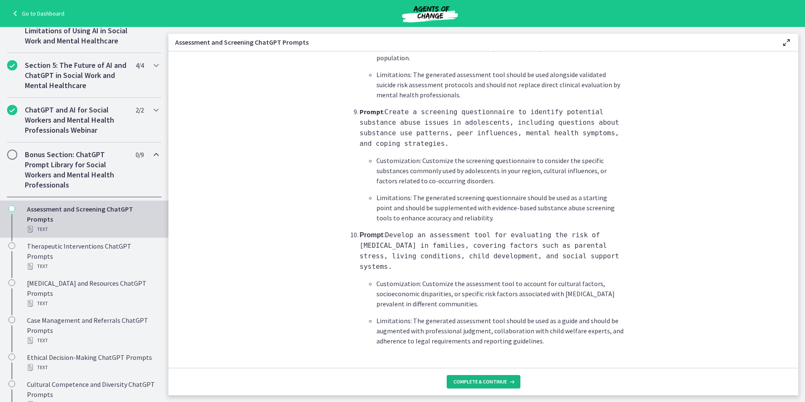
click at [490, 386] on button "Complete & continue" at bounding box center [484, 381] width 74 height 13
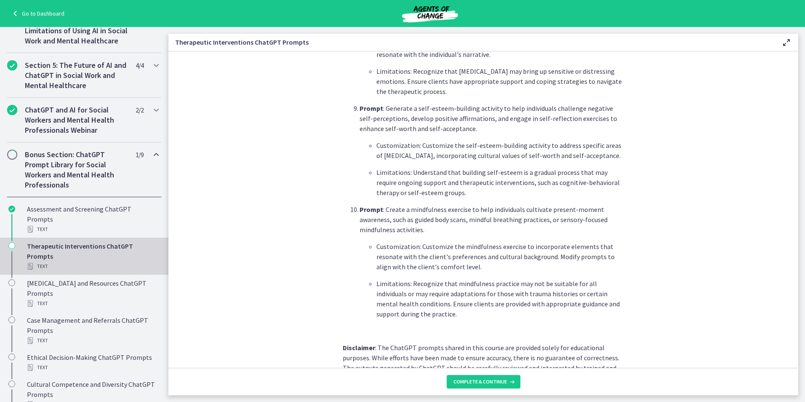
scroll to position [1132, 0]
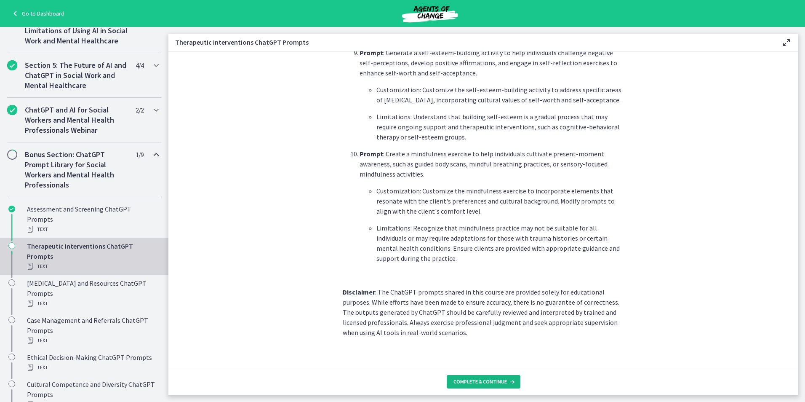
click at [509, 383] on icon at bounding box center [511, 381] width 8 height 7
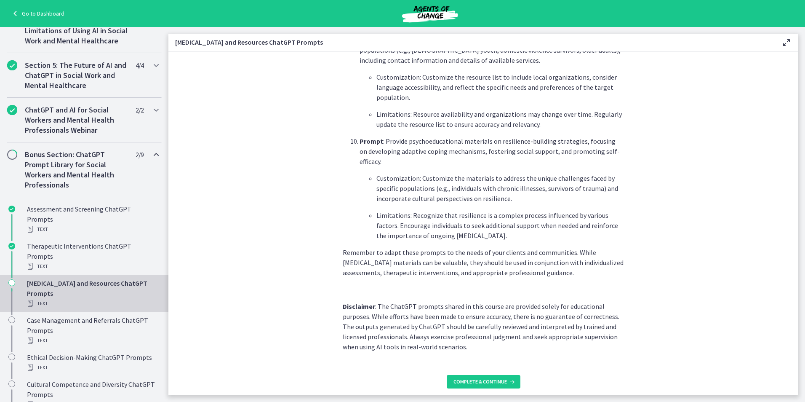
scroll to position [1099, 0]
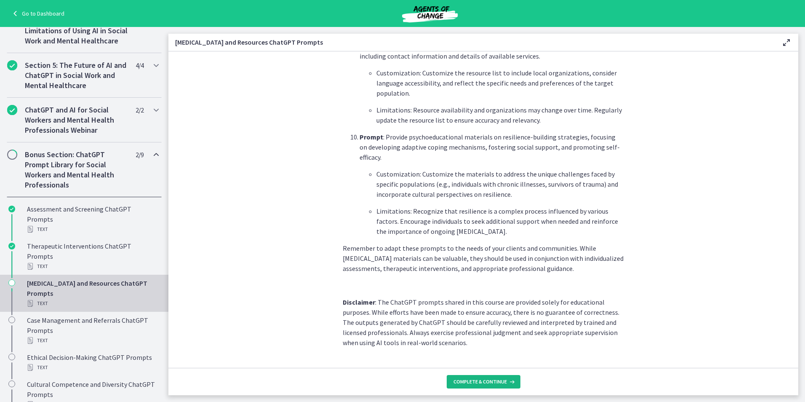
click at [497, 384] on span "Complete & continue" at bounding box center [480, 381] width 53 height 7
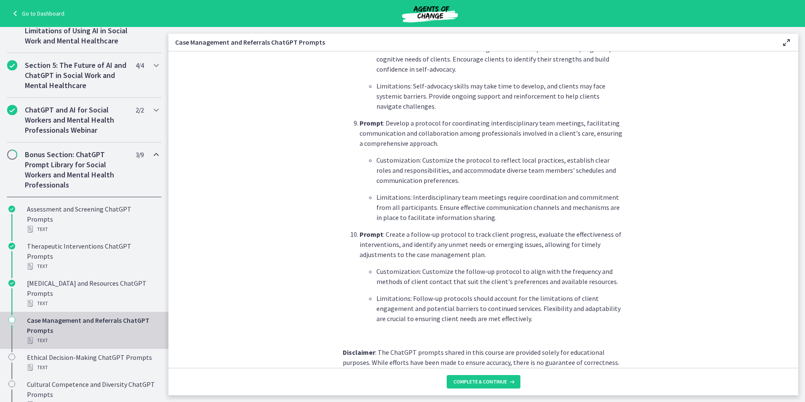
scroll to position [1072, 0]
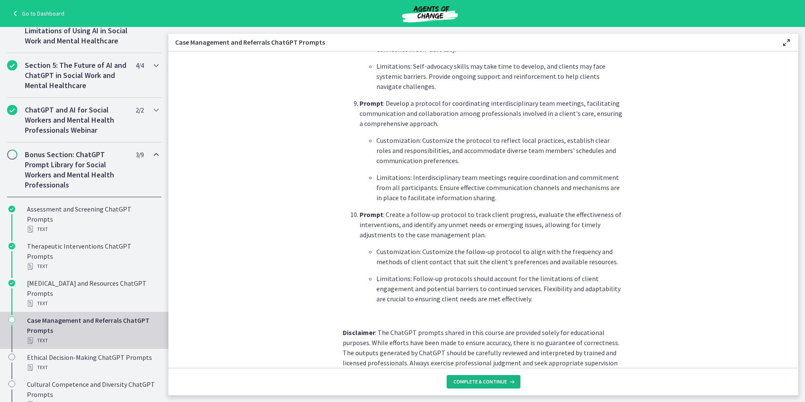
click at [489, 382] on span "Complete & continue" at bounding box center [480, 381] width 53 height 7
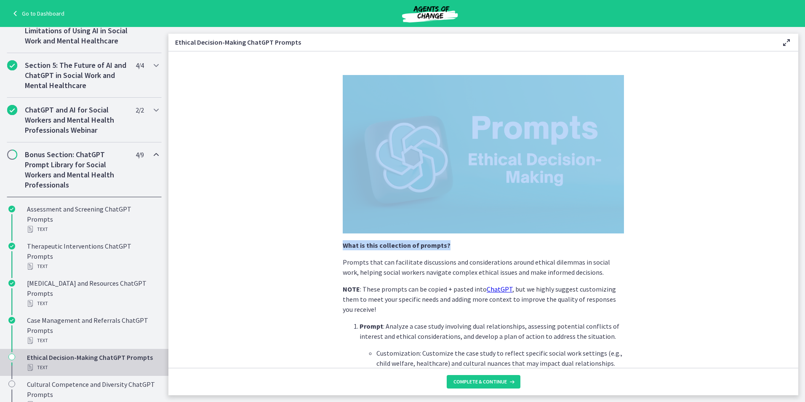
drag, startPoint x: 802, startPoint y: 129, endPoint x: 787, endPoint y: 238, distance: 110.1
click at [787, 238] on main "Ethical Decision-Making ChatGPT Prompts Enable fullscreen What is this collecti…" at bounding box center [486, 214] width 637 height 375
drag, startPoint x: 787, startPoint y: 238, endPoint x: 744, endPoint y: 213, distance: 50.2
click at [744, 213] on section "What is this collection of prompts? Prompts that can facilitate discussions and…" at bounding box center [483, 209] width 630 height 316
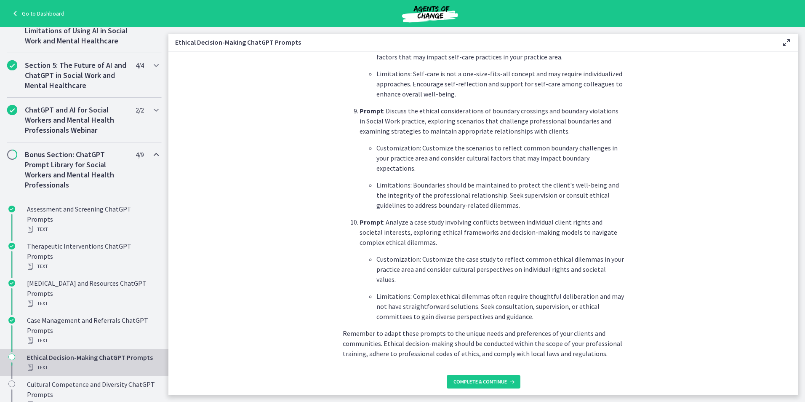
scroll to position [1102, 0]
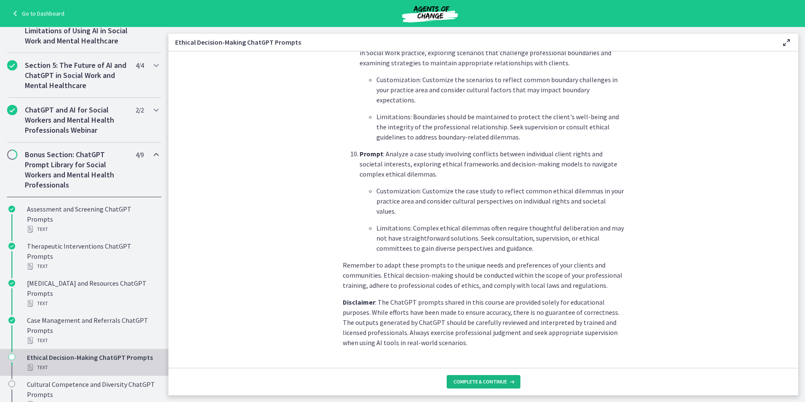
click at [481, 384] on span "Complete & continue" at bounding box center [480, 381] width 53 height 7
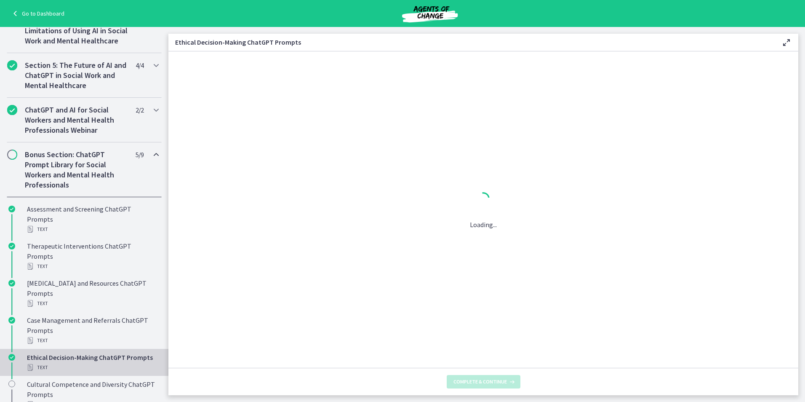
scroll to position [0, 0]
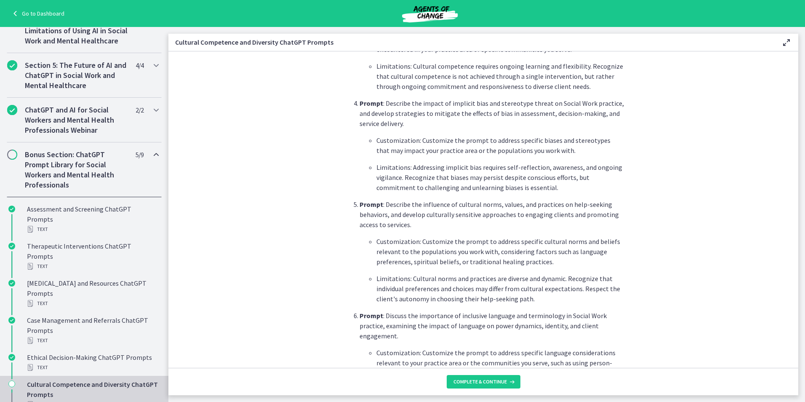
scroll to position [1153, 0]
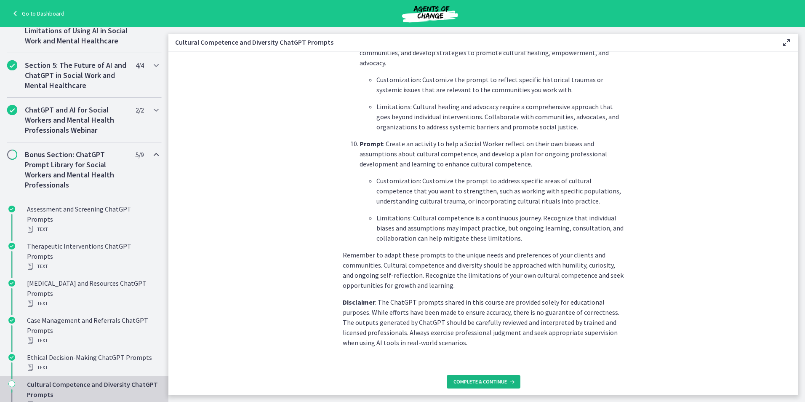
click at [489, 385] on button "Complete & continue" at bounding box center [484, 381] width 74 height 13
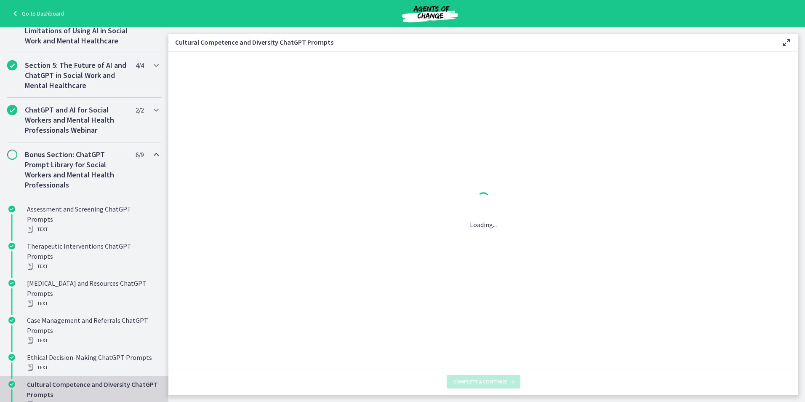
scroll to position [0, 0]
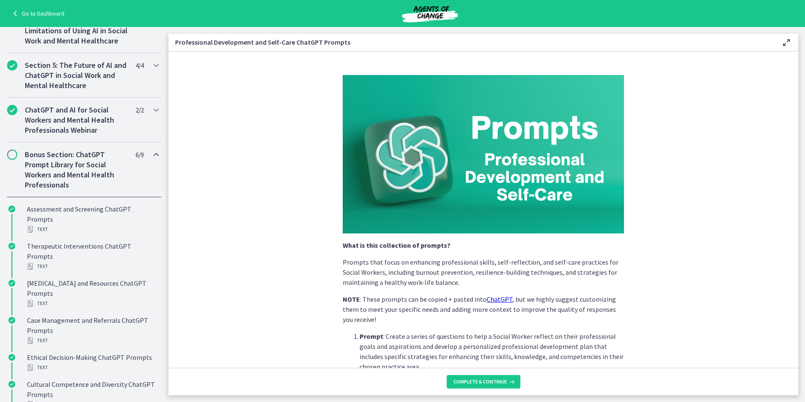
scroll to position [1173, 0]
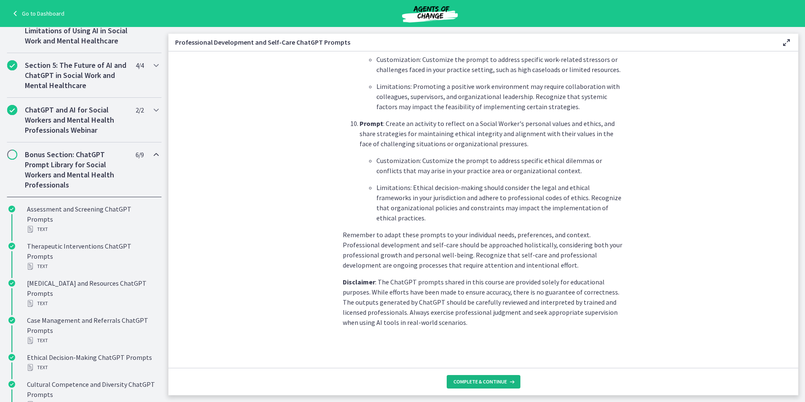
click at [470, 379] on span "Complete & continue" at bounding box center [480, 381] width 53 height 7
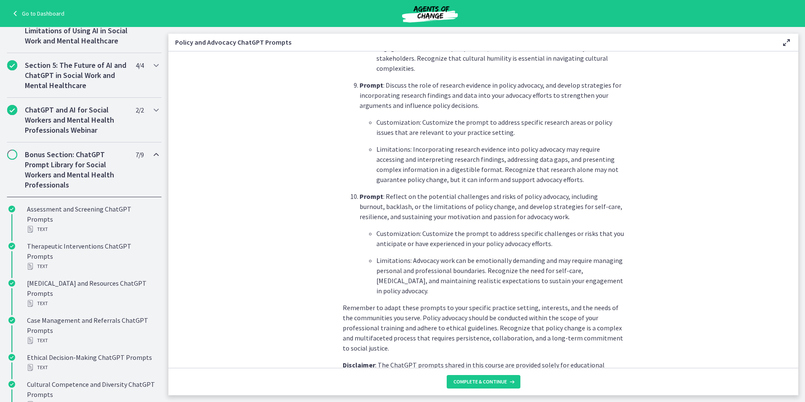
scroll to position [1173, 0]
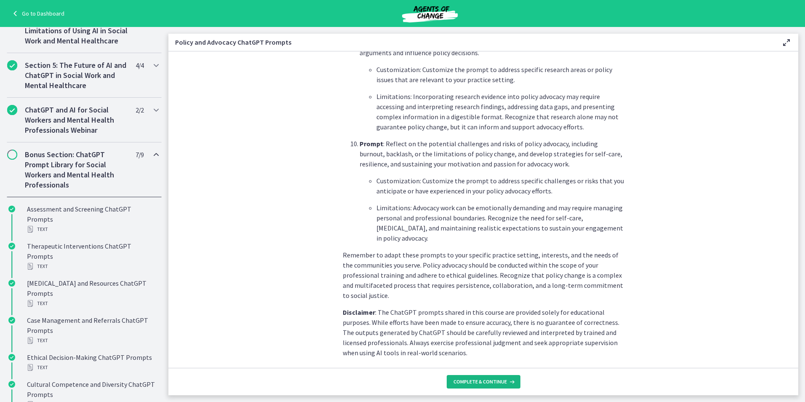
click at [467, 381] on span "Complete & continue" at bounding box center [480, 381] width 53 height 7
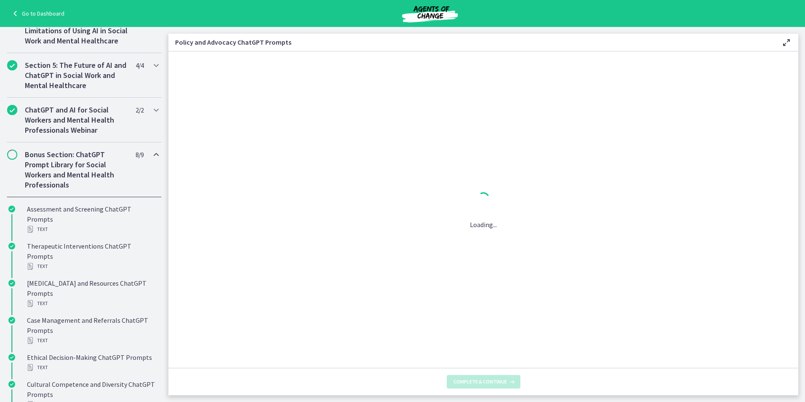
scroll to position [0, 0]
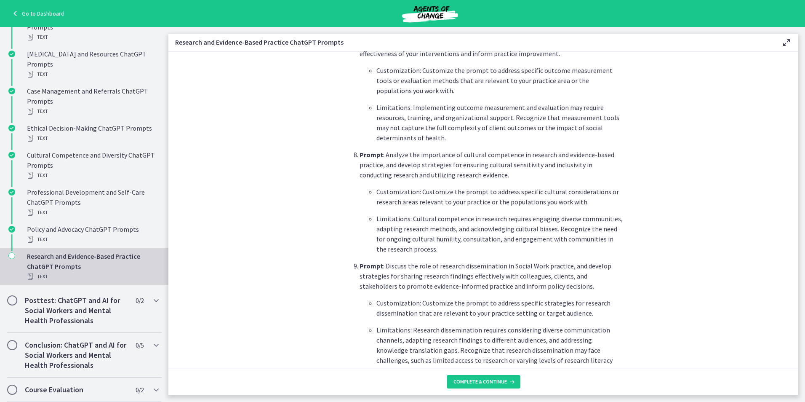
scroll to position [985, 0]
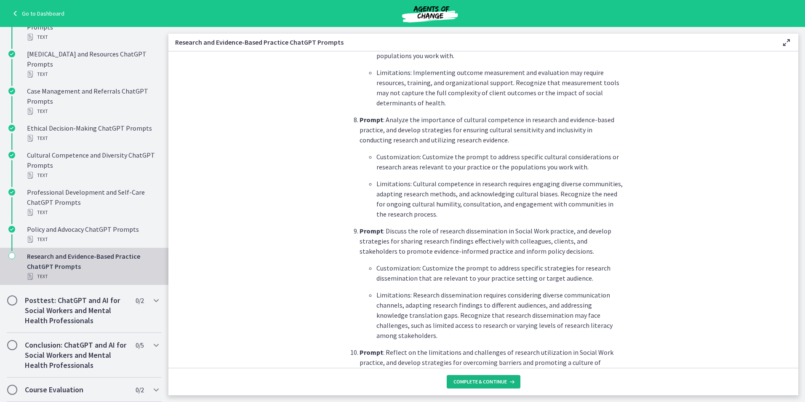
click at [466, 379] on span "Complete & continue" at bounding box center [480, 381] width 53 height 7
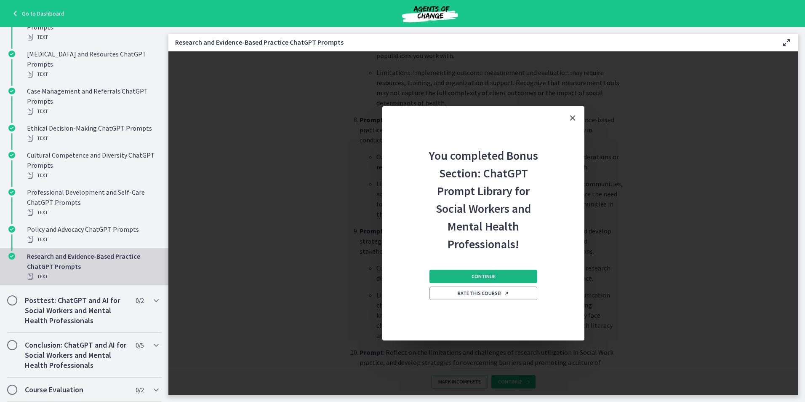
click at [494, 277] on span "Continue" at bounding box center [484, 276] width 24 height 7
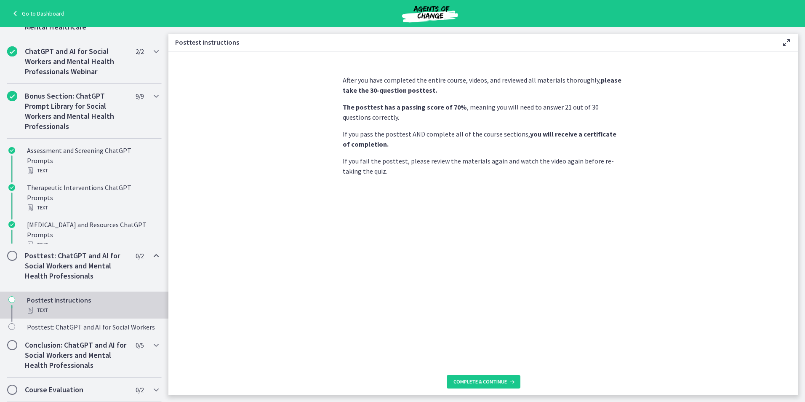
scroll to position [306, 0]
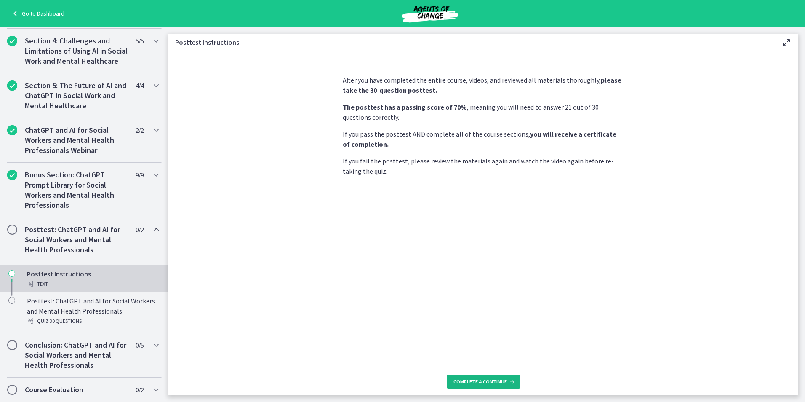
click at [502, 384] on span "Complete & continue" at bounding box center [480, 381] width 53 height 7
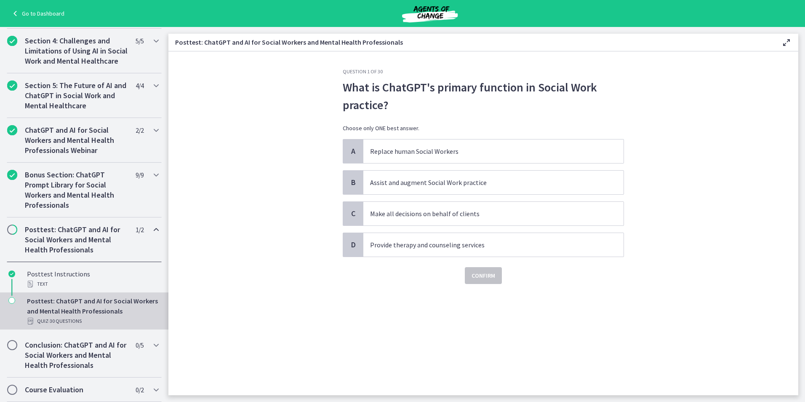
click at [370, 98] on p "What is ChatGPT's primary function in Social Work practice?" at bounding box center [483, 95] width 281 height 35
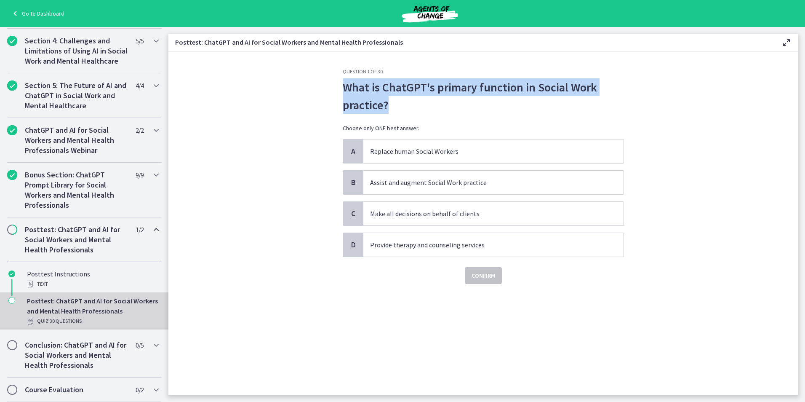
click at [370, 98] on p "What is ChatGPT's primary function in Social Work practice?" at bounding box center [483, 95] width 281 height 35
copy div "What is ChatGPT's primary function in Social Work practice?"
click at [279, 307] on section "Question 1 of 30 What is [PERSON_NAME]'s primary function in Social Work practi…" at bounding box center [483, 223] width 630 height 344
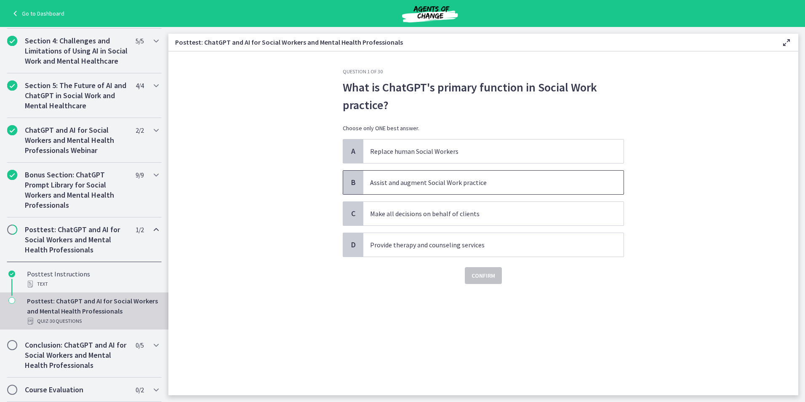
click at [478, 181] on p "Assist and augment Social Work practice" at bounding box center [485, 182] width 230 height 10
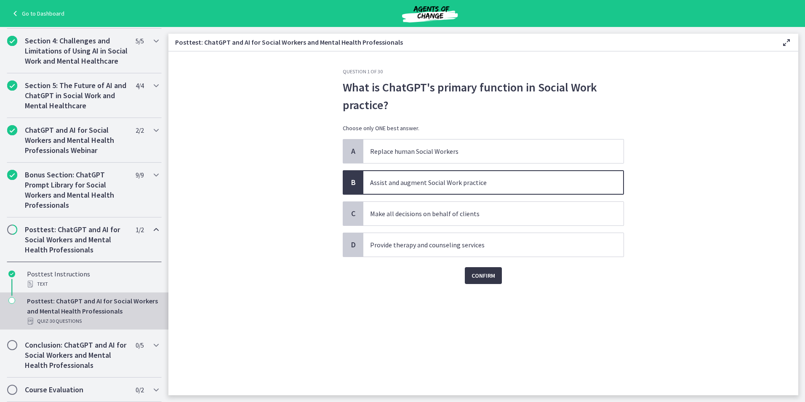
click at [485, 278] on span "Confirm" at bounding box center [484, 275] width 24 height 10
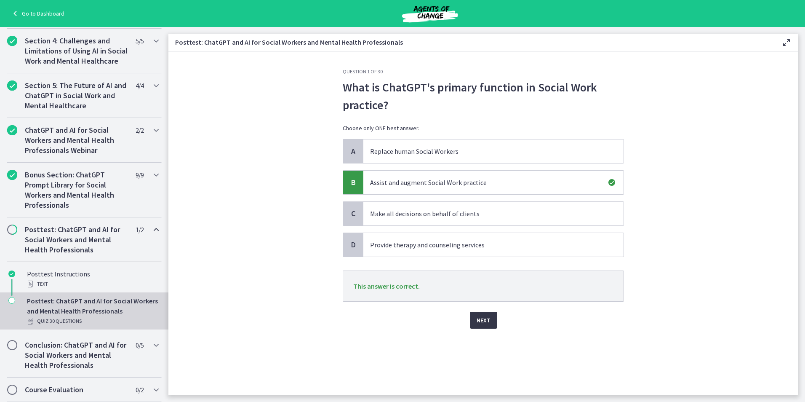
click at [482, 321] on span "Next" at bounding box center [484, 320] width 14 height 10
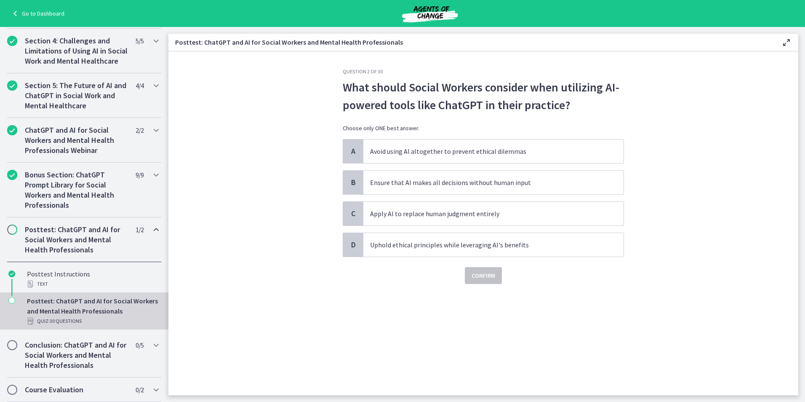
click at [510, 93] on p "What should Social Workers consider when utilizing AI-powered tools like ChatGP…" at bounding box center [483, 95] width 281 height 35
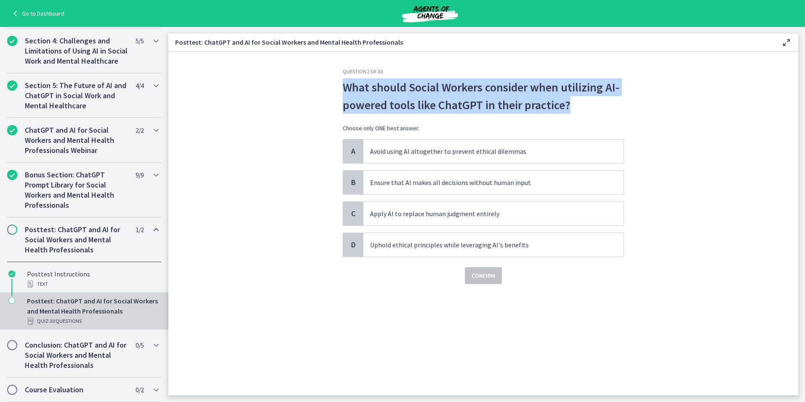
copy div "What should Social Workers consider when utilizing AI-powered tools like ChatGP…"
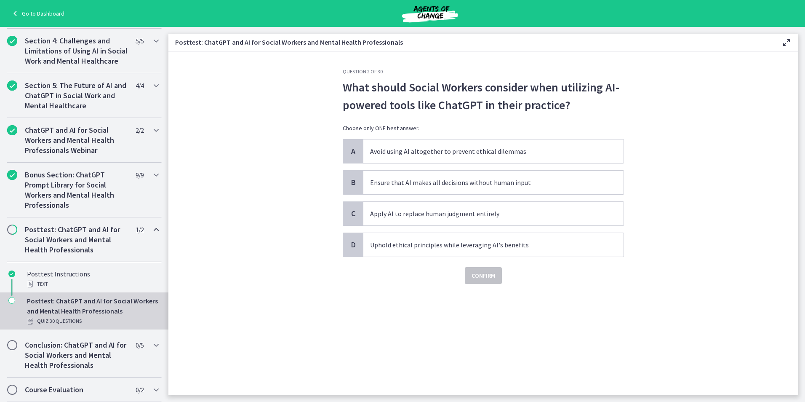
click at [366, 326] on div "Question 2 of 30 What should Social Workers consider when utilizing AI-powered …" at bounding box center [483, 231] width 295 height 327
click at [498, 253] on span "Uphold ethical principles while leveraging AI's benefits" at bounding box center [493, 245] width 260 height 24
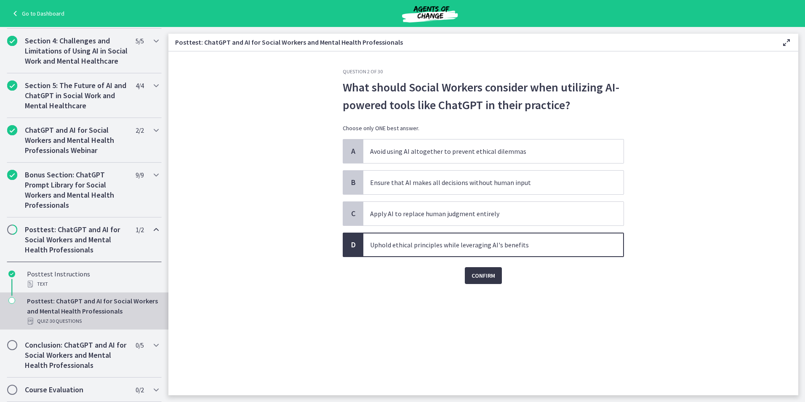
click at [490, 274] on span "Confirm" at bounding box center [484, 275] width 24 height 10
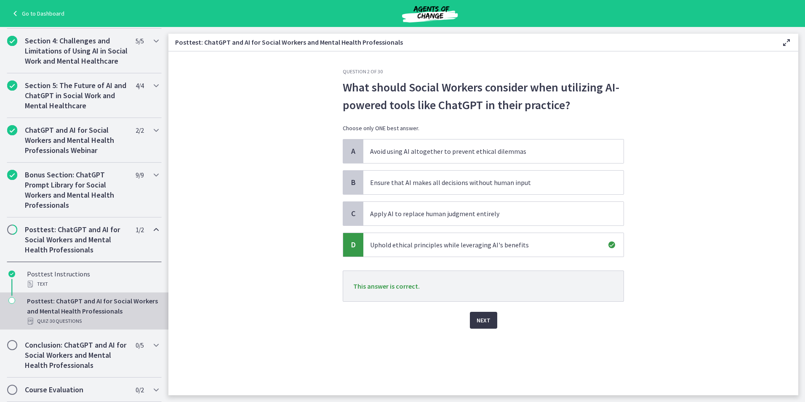
click at [488, 316] on span "Next" at bounding box center [484, 320] width 14 height 10
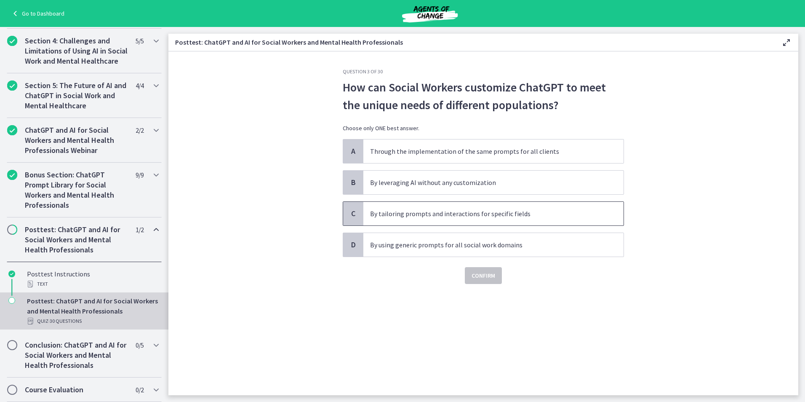
click at [404, 220] on span "By tailoring prompts and interactions for specific fields" at bounding box center [493, 214] width 260 height 24
click at [491, 276] on span "Confirm" at bounding box center [484, 275] width 24 height 10
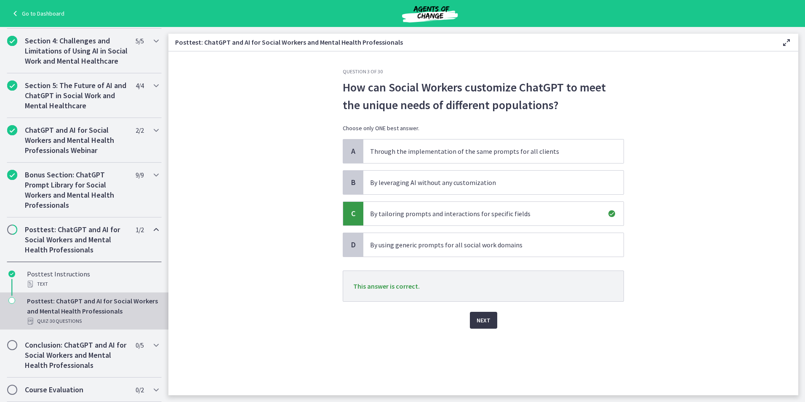
click at [483, 323] on span "Next" at bounding box center [484, 320] width 14 height 10
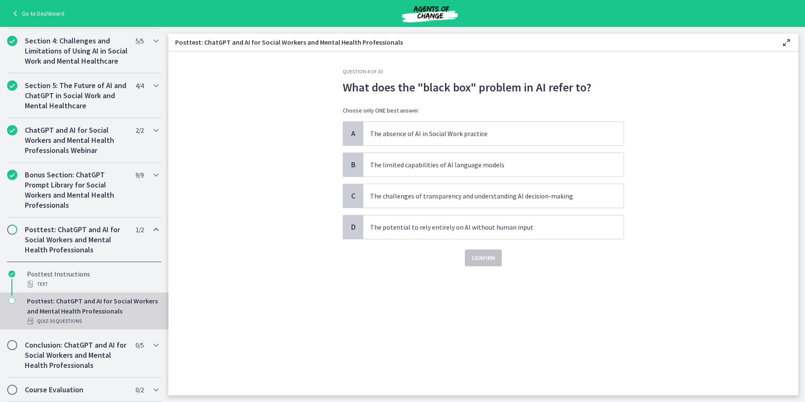
click at [495, 89] on p "What does the "black box" problem in AI refer to?" at bounding box center [483, 87] width 281 height 18
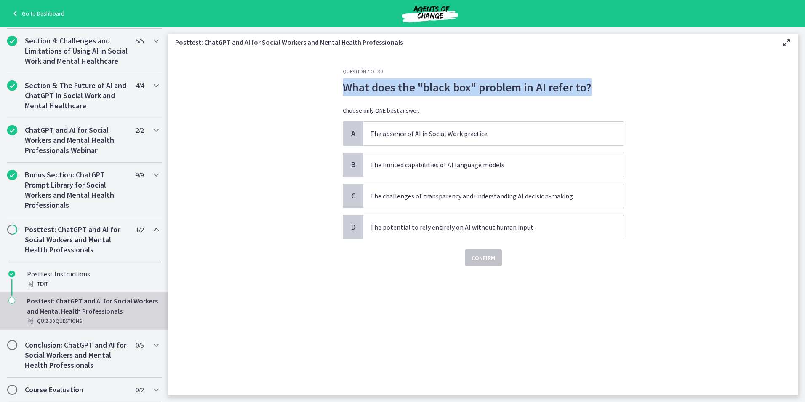
click at [495, 89] on p "What does the "black box" problem in AI refer to?" at bounding box center [483, 87] width 281 height 18
copy div "What does the "black box" problem in AI refer to?"
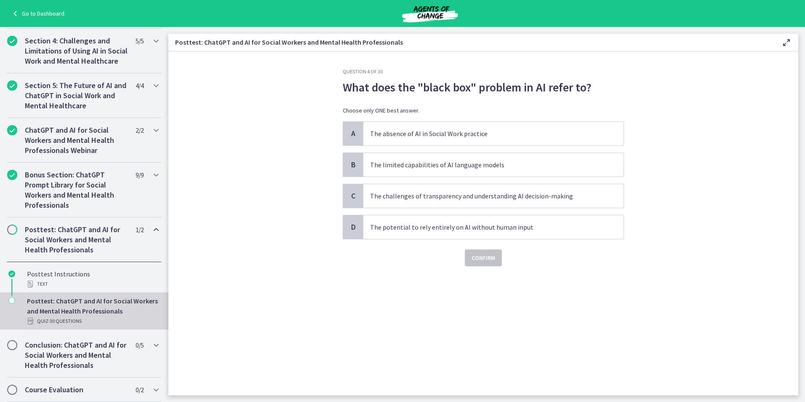
click at [393, 320] on div "Question 4 of 30 What does the "black box" problem in AI refer to? Choose only …" at bounding box center [483, 231] width 295 height 327
click at [483, 198] on p "The challenges of transparency and understanding AI decision-making" at bounding box center [485, 196] width 230 height 10
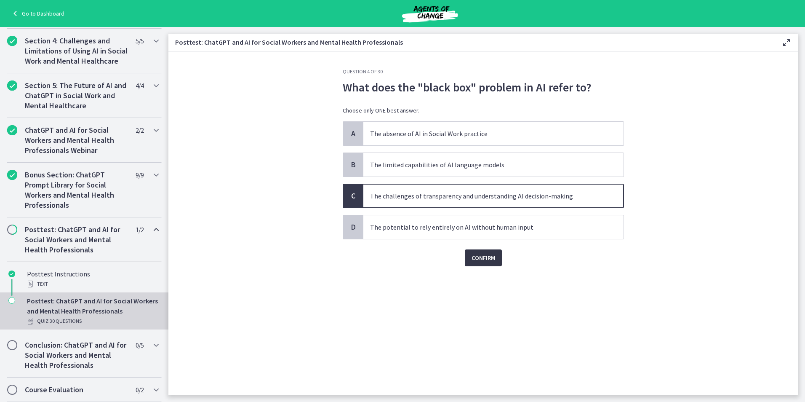
click at [484, 257] on span "Confirm" at bounding box center [484, 258] width 24 height 10
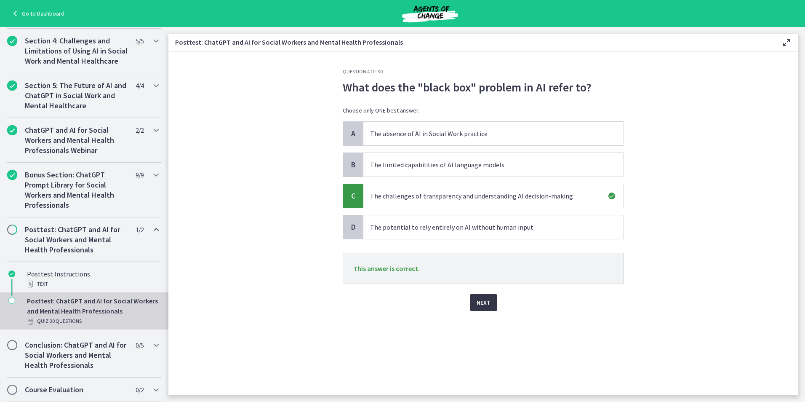
click at [486, 298] on span "Next" at bounding box center [484, 302] width 14 height 10
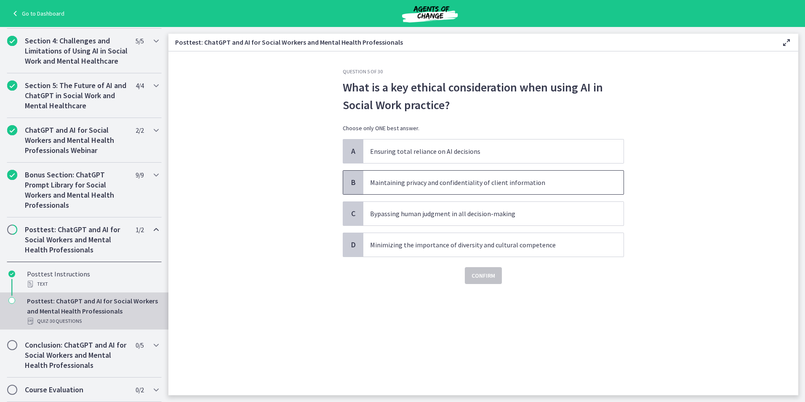
click at [459, 186] on p "Maintaining privacy and confidentiality of client information" at bounding box center [485, 182] width 230 height 10
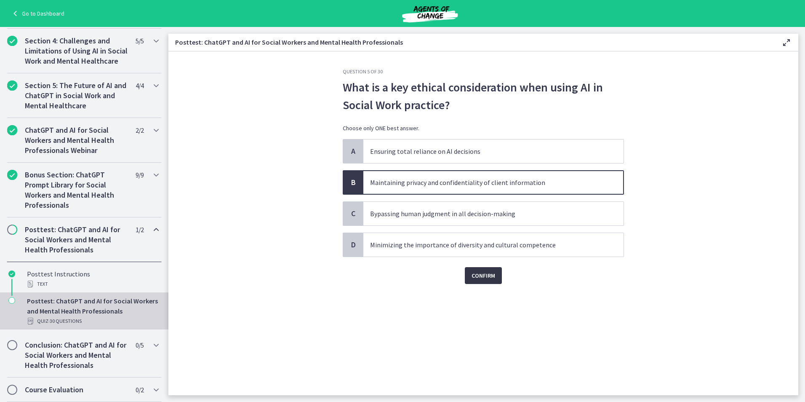
click at [483, 280] on span "Confirm" at bounding box center [484, 275] width 24 height 10
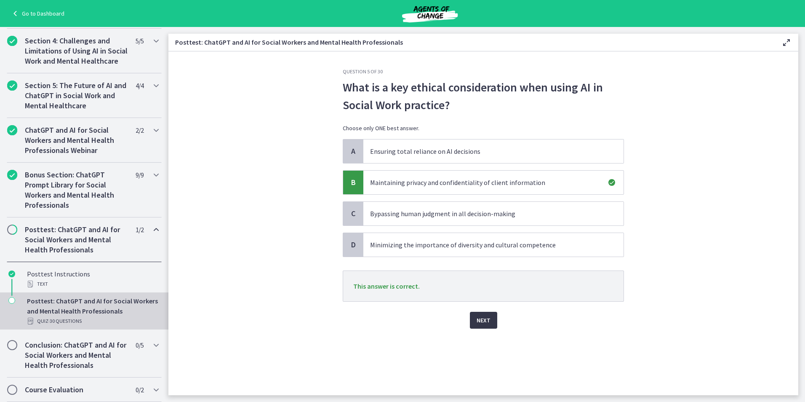
click at [485, 322] on span "Next" at bounding box center [484, 320] width 14 height 10
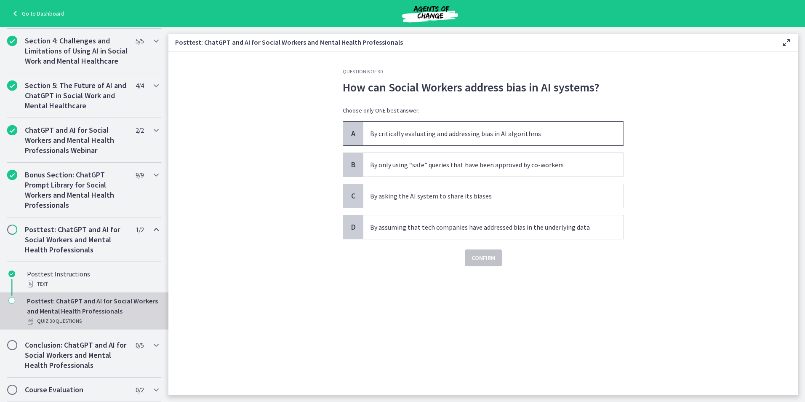
click at [569, 140] on span "By critically evaluating and addressing bias in AI algorithms" at bounding box center [493, 134] width 260 height 24
click at [483, 259] on span "Confirm" at bounding box center [484, 258] width 24 height 10
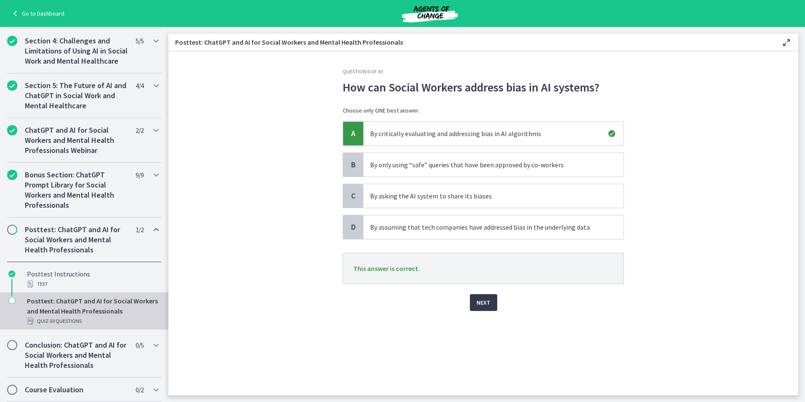
click at [482, 312] on div "Question 6 of 30 How can Social Workers address bias in AI systems? Choose only…" at bounding box center [483, 231] width 295 height 327
click at [482, 304] on span "Next" at bounding box center [484, 302] width 14 height 10
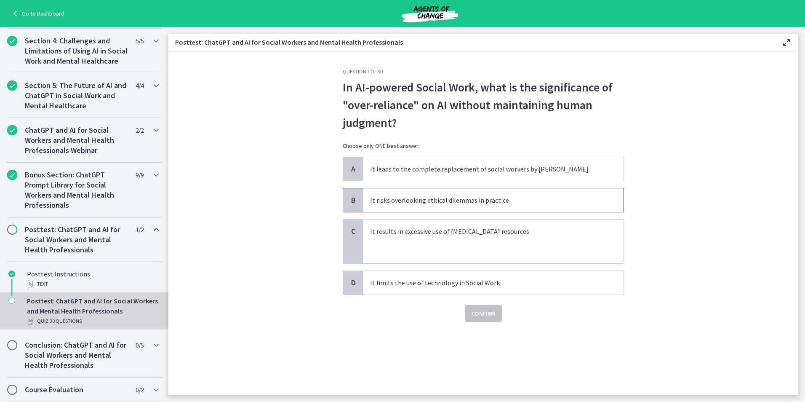
click at [456, 194] on span "It risks overlooking ethical dilemmas in practice" at bounding box center [493, 200] width 260 height 24
click at [477, 312] on span "Confirm" at bounding box center [484, 313] width 24 height 10
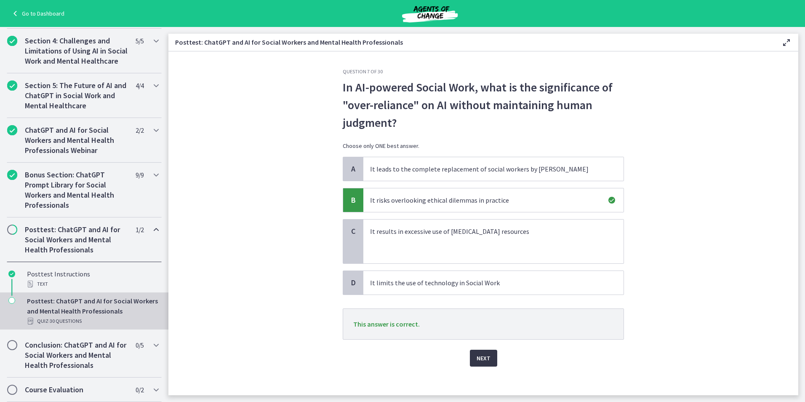
click at [480, 360] on span "Next" at bounding box center [484, 358] width 14 height 10
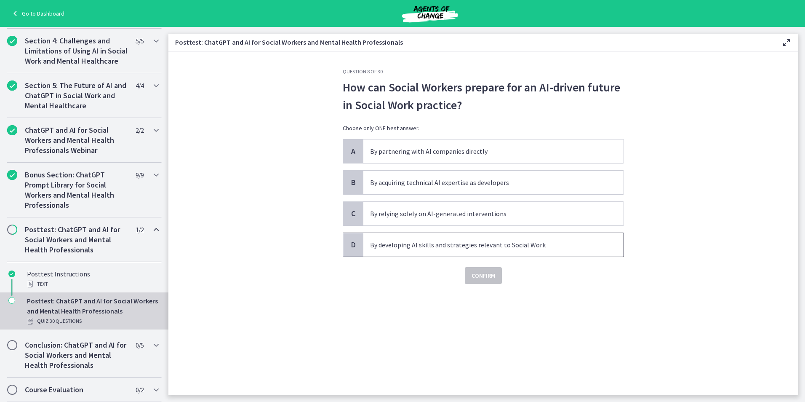
click at [430, 246] on p "By developing AI skills and strategies relevant to Social Work" at bounding box center [485, 245] width 230 height 10
click at [490, 275] on span "Confirm" at bounding box center [484, 275] width 24 height 10
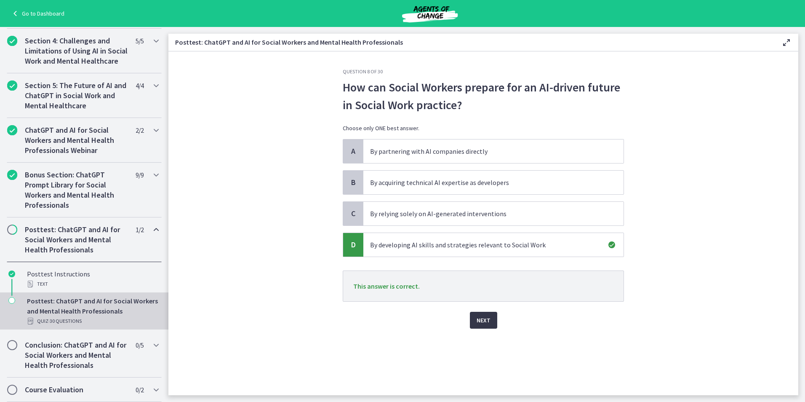
click at [486, 327] on button "Next" at bounding box center [483, 320] width 27 height 17
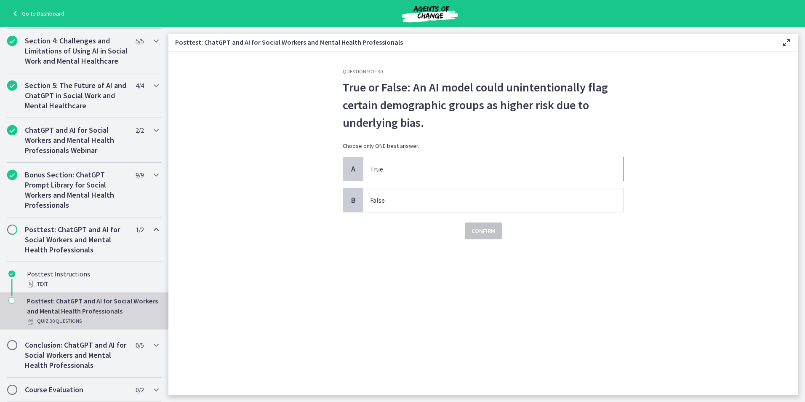
click at [446, 170] on p "True" at bounding box center [485, 169] width 230 height 10
click at [482, 240] on div "Question 9 of 30 True or False: An AI model could unintentionally flag certain …" at bounding box center [483, 231] width 295 height 327
click at [481, 238] on button "Confirm" at bounding box center [483, 230] width 37 height 17
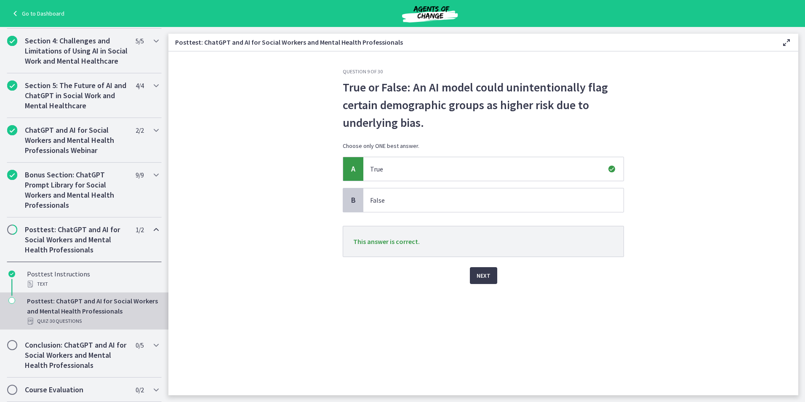
click at [481, 264] on div "Next" at bounding box center [483, 270] width 281 height 27
click at [489, 287] on div "Question 9 of 30 True or False: An AI model could unintentionally flag certain …" at bounding box center [483, 231] width 295 height 327
click at [484, 278] on span "Next" at bounding box center [484, 275] width 14 height 10
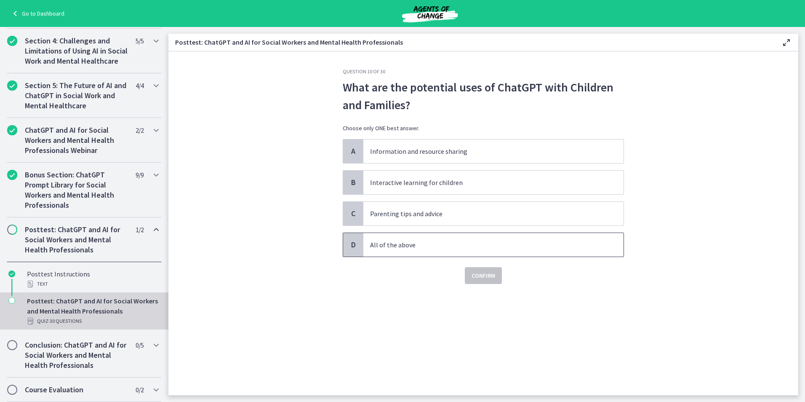
click at [460, 241] on p "All of the above" at bounding box center [485, 245] width 230 height 10
click at [479, 278] on span "Confirm" at bounding box center [484, 275] width 24 height 10
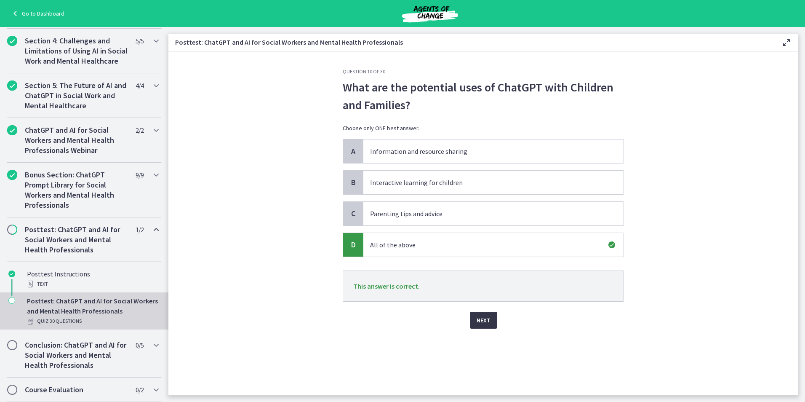
click at [490, 324] on button "Next" at bounding box center [483, 320] width 27 height 17
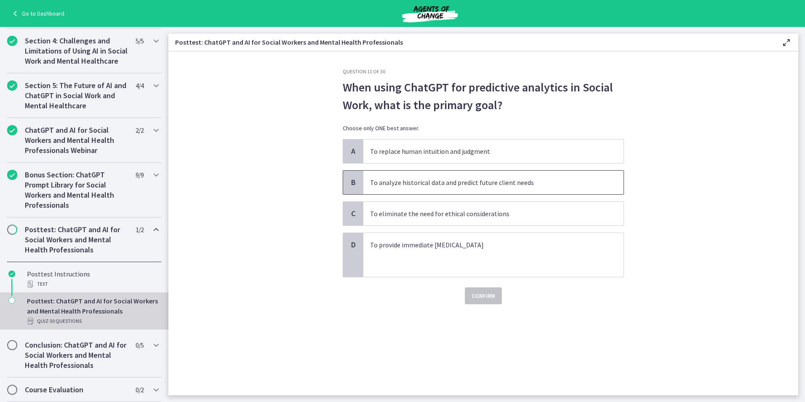
click at [476, 188] on span "To analyze historical data and predict future client needs" at bounding box center [493, 183] width 260 height 24
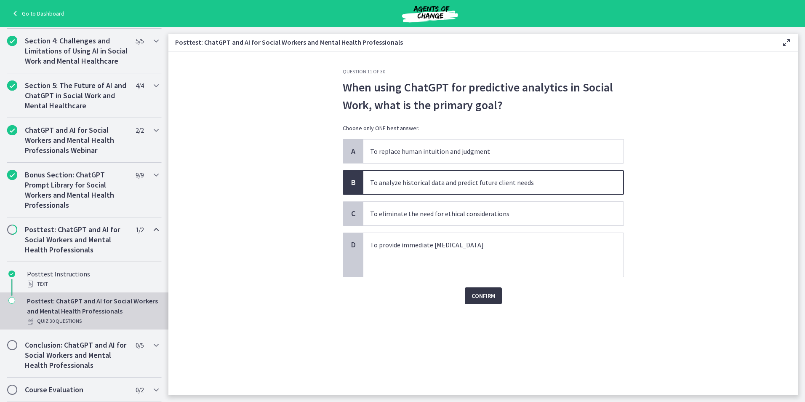
click at [492, 302] on button "Confirm" at bounding box center [483, 295] width 37 height 17
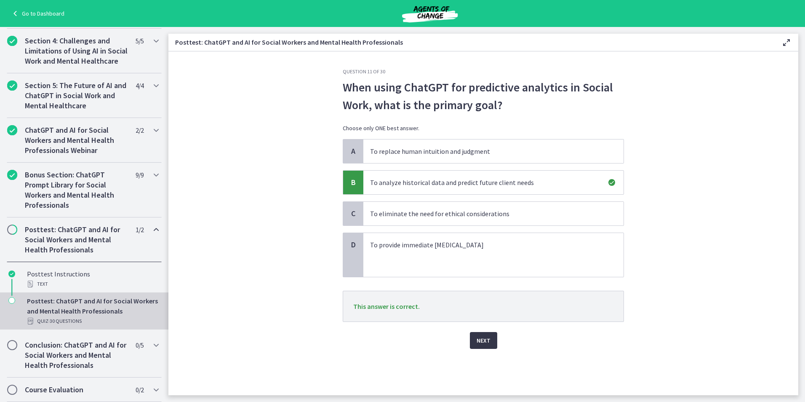
click at [487, 342] on span "Next" at bounding box center [484, 340] width 14 height 10
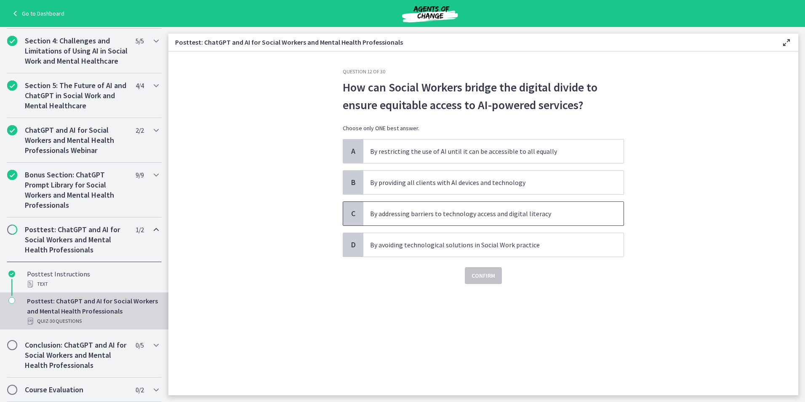
click at [468, 216] on p "By addressing barriers to technology access and digital literacy" at bounding box center [485, 213] width 230 height 10
click at [493, 273] on span "Confirm" at bounding box center [484, 275] width 24 height 10
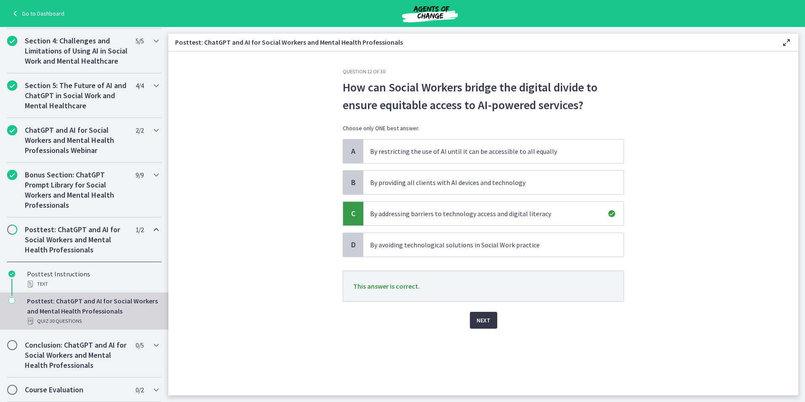
click at [495, 318] on button "Next" at bounding box center [483, 320] width 27 height 17
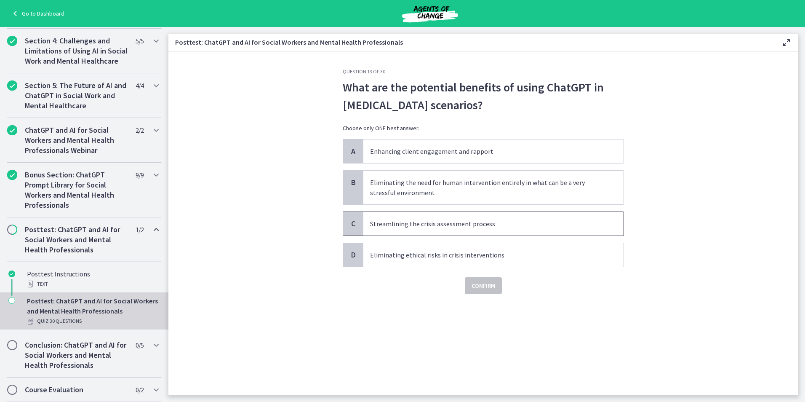
click at [493, 228] on p "Streamlining the crisis assessment process" at bounding box center [485, 224] width 230 height 10
click at [493, 292] on button "Confirm" at bounding box center [483, 285] width 37 height 17
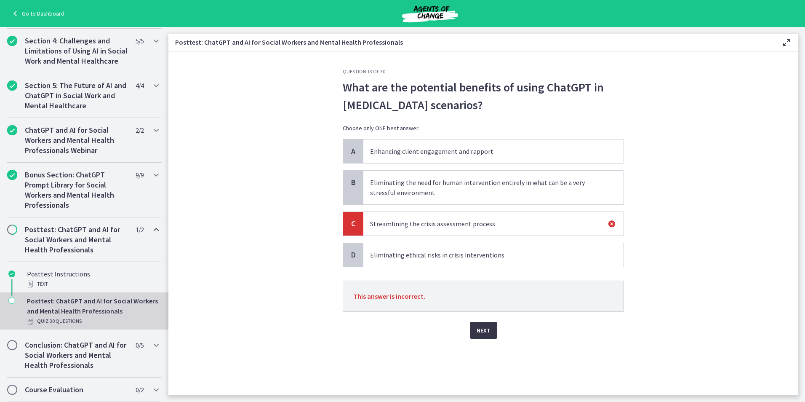
click at [488, 325] on button "Next" at bounding box center [483, 330] width 27 height 17
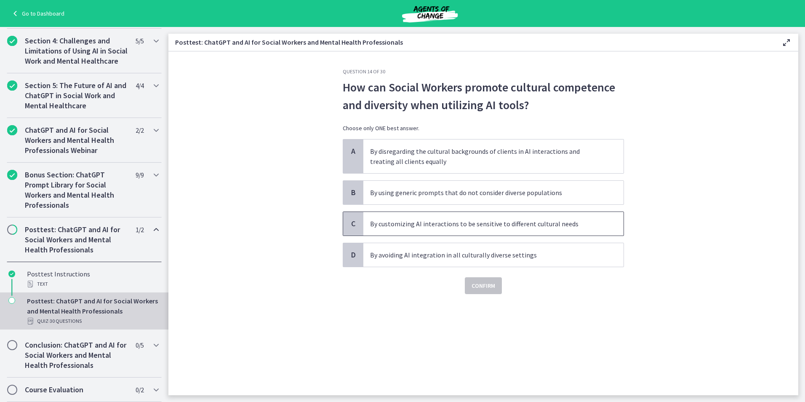
click at [458, 230] on span "By customizing AI interactions to be sensitive to different cultural needs" at bounding box center [493, 224] width 260 height 24
click at [482, 286] on span "Confirm" at bounding box center [484, 285] width 24 height 10
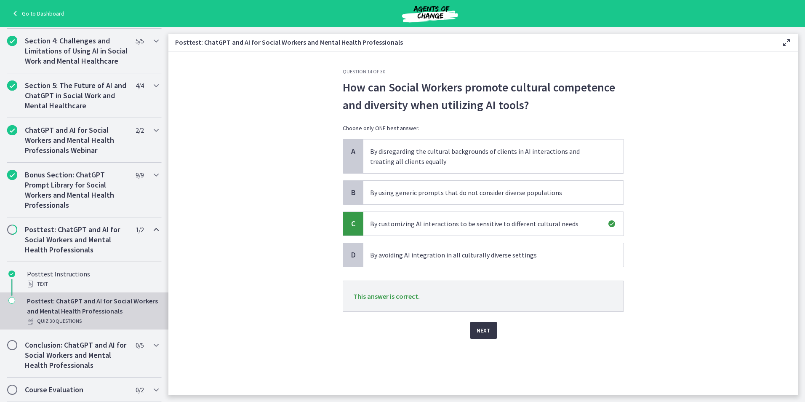
click at [483, 335] on span "Next" at bounding box center [484, 330] width 14 height 10
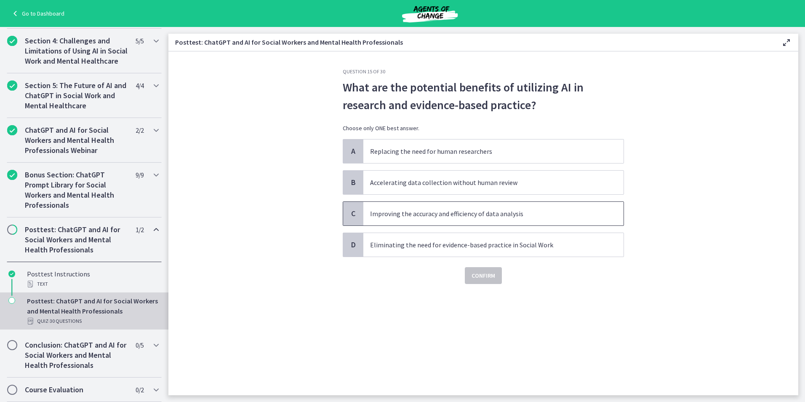
click at [482, 221] on span "Improving the accuracy and efficiency of data analysis" at bounding box center [493, 214] width 260 height 24
click at [492, 278] on span "Confirm" at bounding box center [484, 275] width 24 height 10
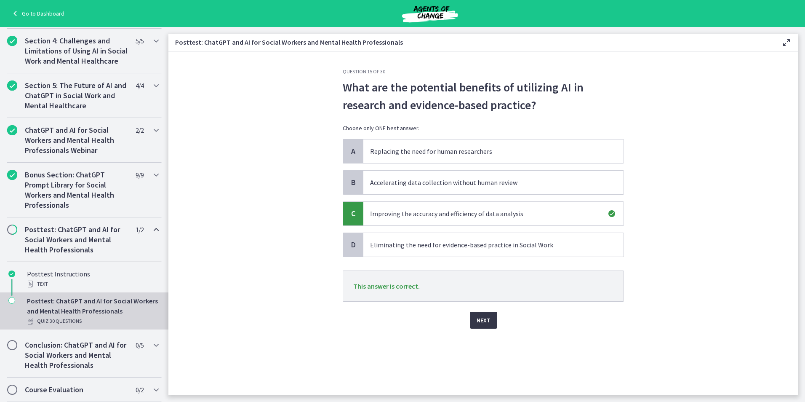
click at [494, 315] on button "Next" at bounding box center [483, 320] width 27 height 17
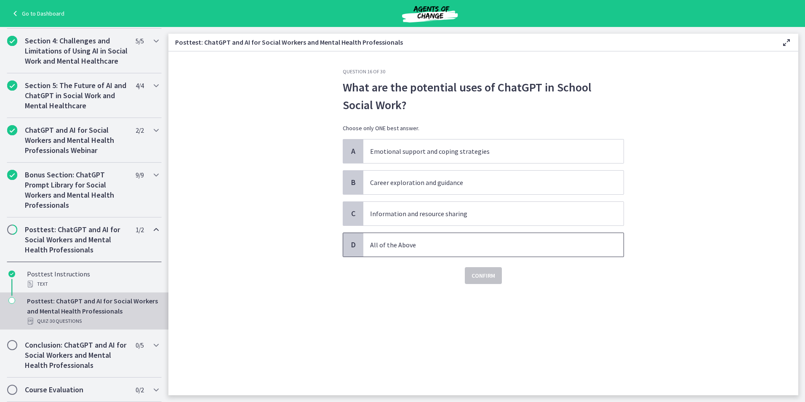
click at [434, 245] on p "All of the Above" at bounding box center [485, 245] width 230 height 10
click at [492, 278] on span "Confirm" at bounding box center [484, 275] width 24 height 10
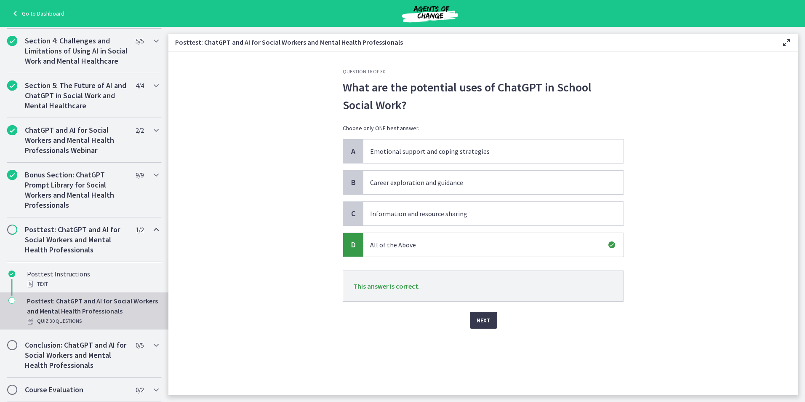
click at [479, 310] on div "Next" at bounding box center [483, 315] width 281 height 27
click at [481, 317] on span "Next" at bounding box center [484, 320] width 14 height 10
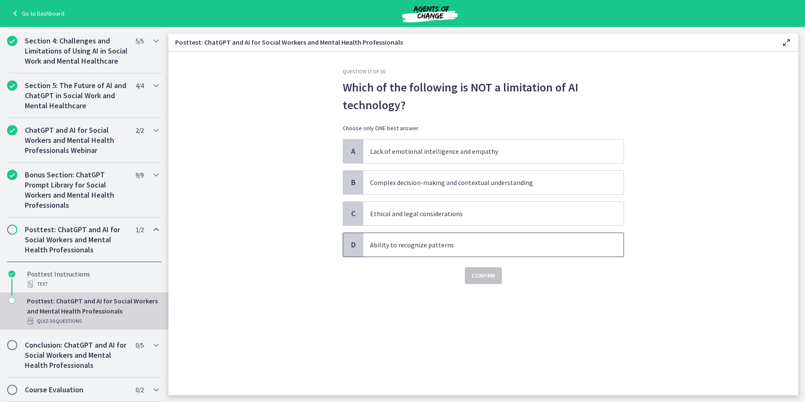
click at [447, 243] on p "Ability to recognize patterns" at bounding box center [485, 245] width 230 height 10
click at [483, 282] on button "Confirm" at bounding box center [483, 275] width 37 height 17
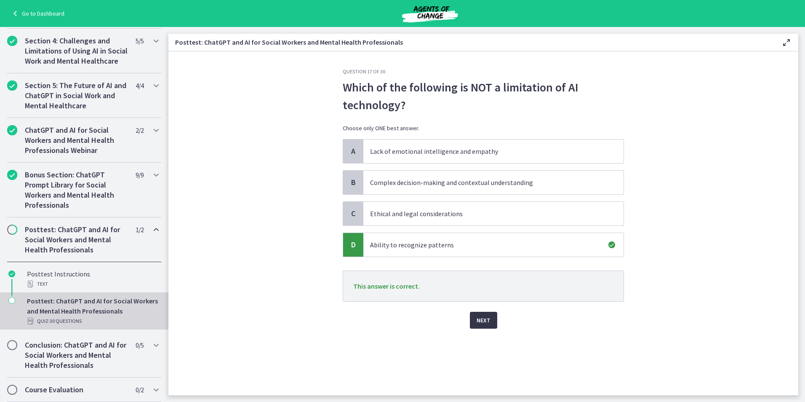
click at [487, 318] on span "Next" at bounding box center [484, 320] width 14 height 10
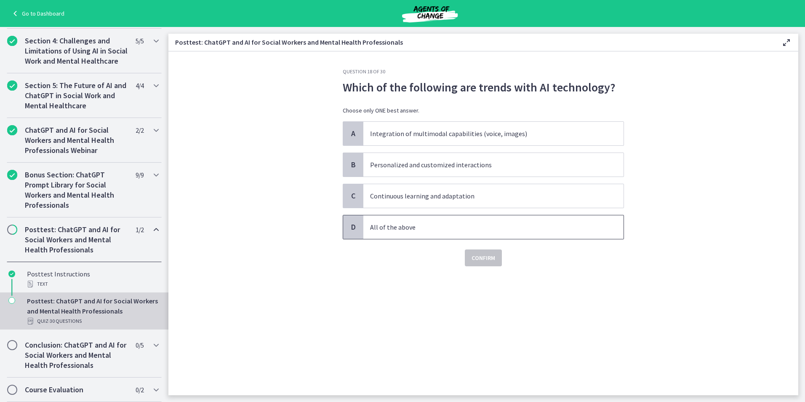
click at [449, 228] on p "All of the above" at bounding box center [485, 227] width 230 height 10
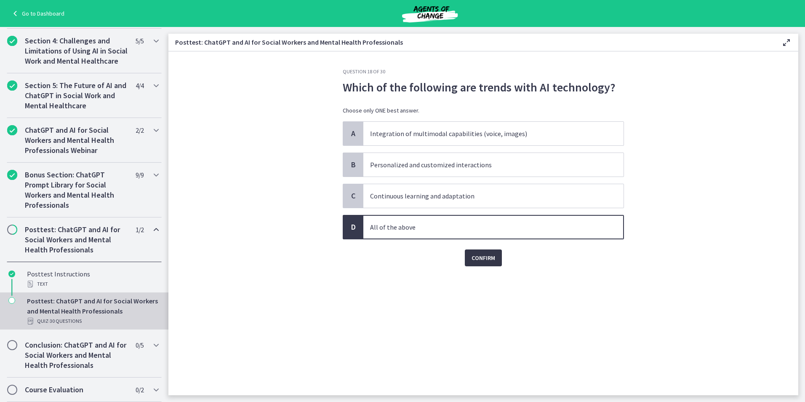
click at [481, 265] on button "Confirm" at bounding box center [483, 257] width 37 height 17
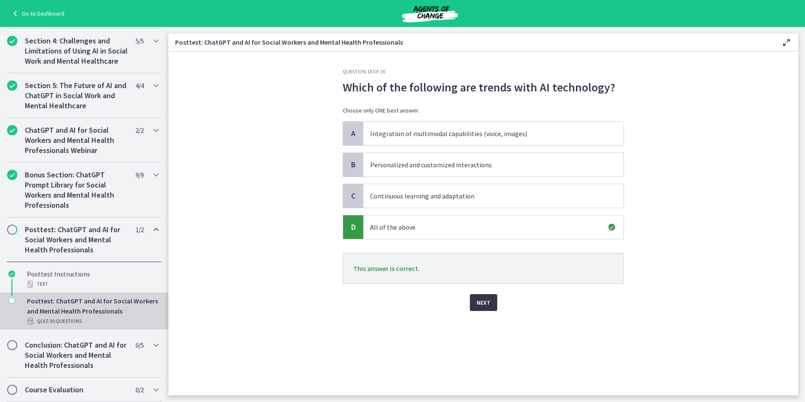
click at [480, 302] on span "Next" at bounding box center [484, 302] width 14 height 10
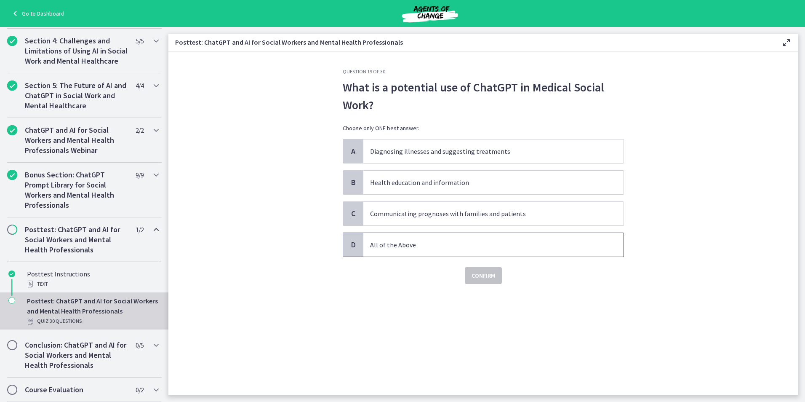
click at [461, 240] on p "All of the Above" at bounding box center [485, 245] width 230 height 10
click at [483, 181] on p "Health education and information" at bounding box center [485, 182] width 230 height 10
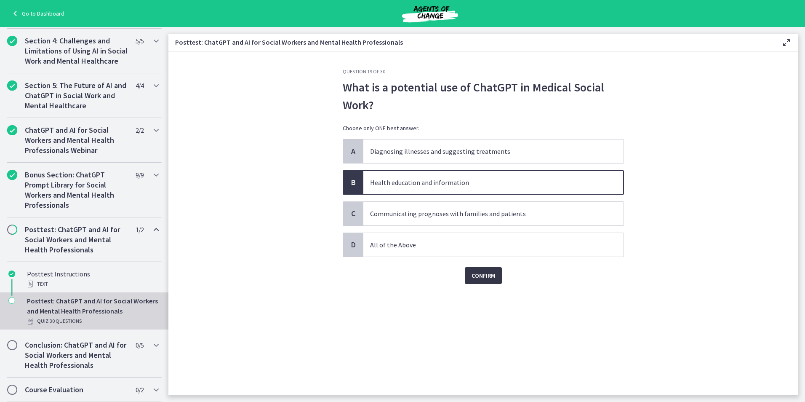
click at [491, 272] on span "Confirm" at bounding box center [484, 275] width 24 height 10
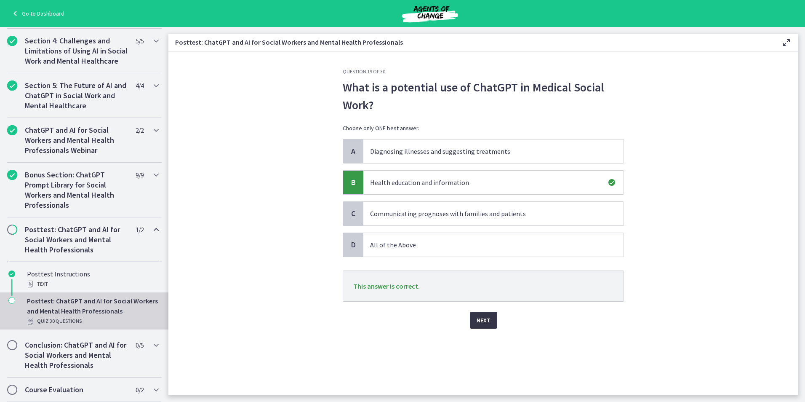
click at [491, 315] on button "Next" at bounding box center [483, 320] width 27 height 17
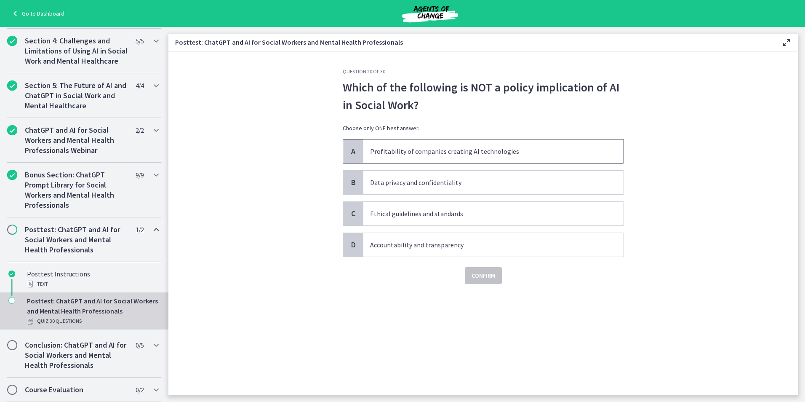
click at [494, 153] on p "Profitability of companies creating AI technologies" at bounding box center [485, 151] width 230 height 10
click at [491, 273] on span "Confirm" at bounding box center [484, 275] width 24 height 10
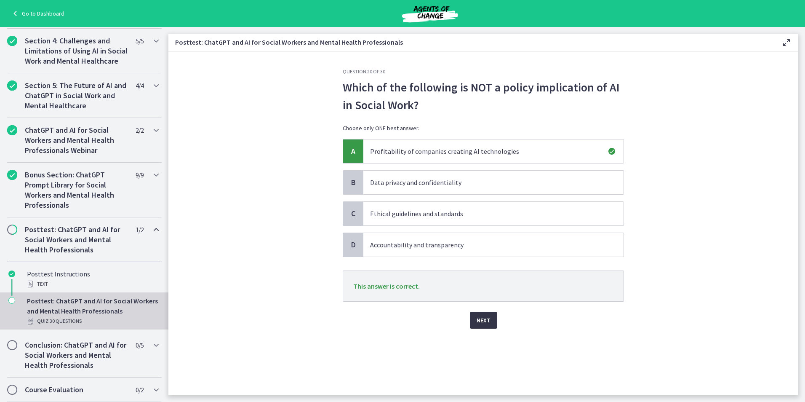
click at [491, 328] on button "Next" at bounding box center [483, 320] width 27 height 17
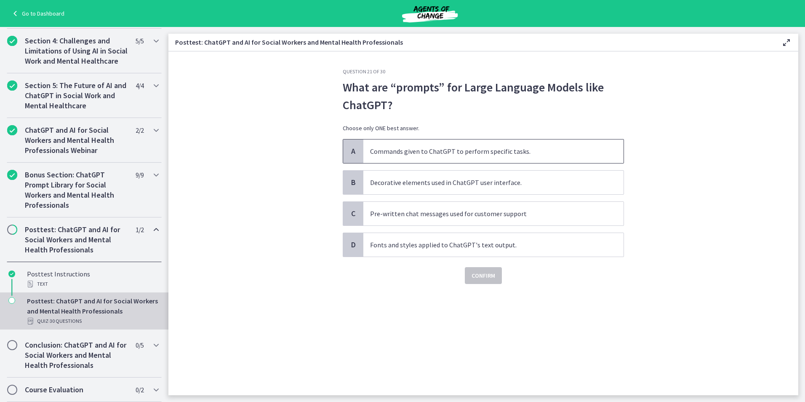
click at [489, 149] on p "Commands given to ChatGPT to perform specific tasks." at bounding box center [485, 151] width 230 height 10
click at [493, 281] on button "Confirm" at bounding box center [483, 275] width 37 height 17
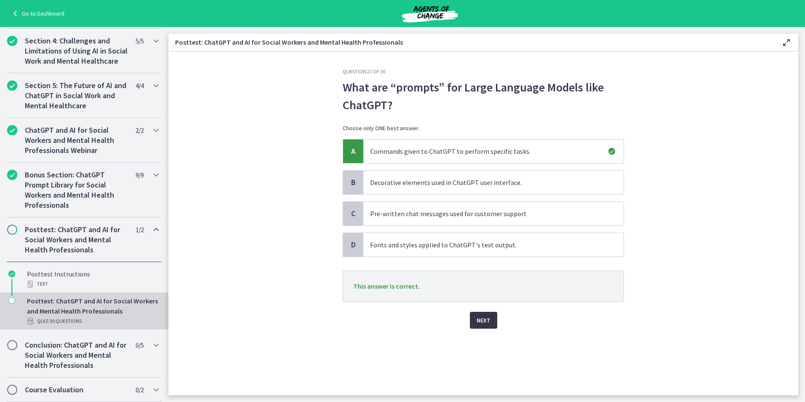
click at [472, 319] on button "Next" at bounding box center [483, 320] width 27 height 17
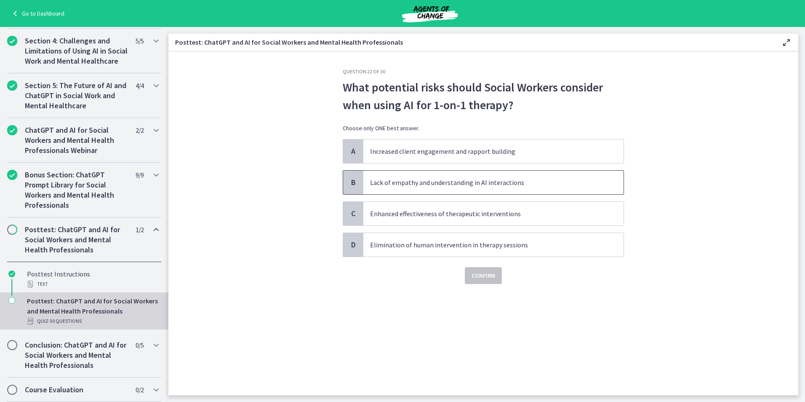
click at [577, 181] on p "Lack of empathy and understanding in AI interactions" at bounding box center [485, 182] width 230 height 10
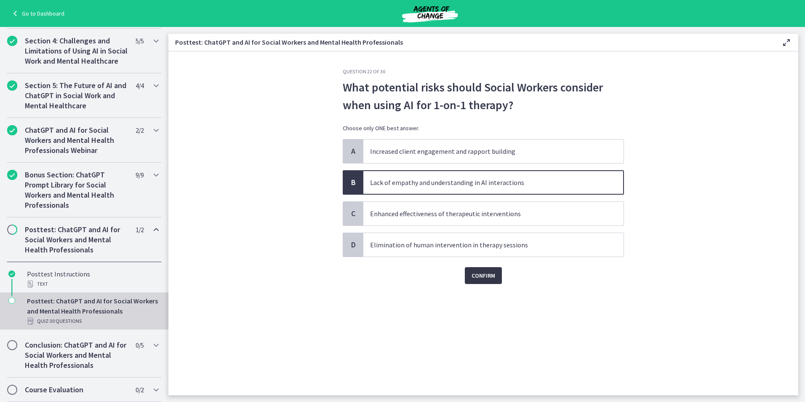
click at [489, 274] on span "Confirm" at bounding box center [484, 275] width 24 height 10
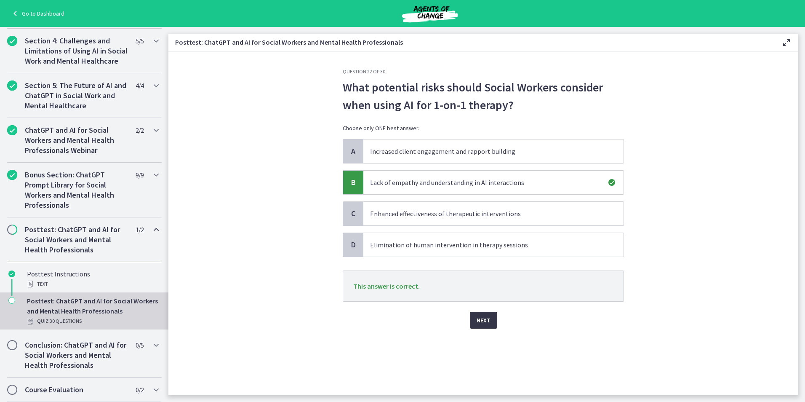
click at [489, 321] on span "Next" at bounding box center [484, 320] width 14 height 10
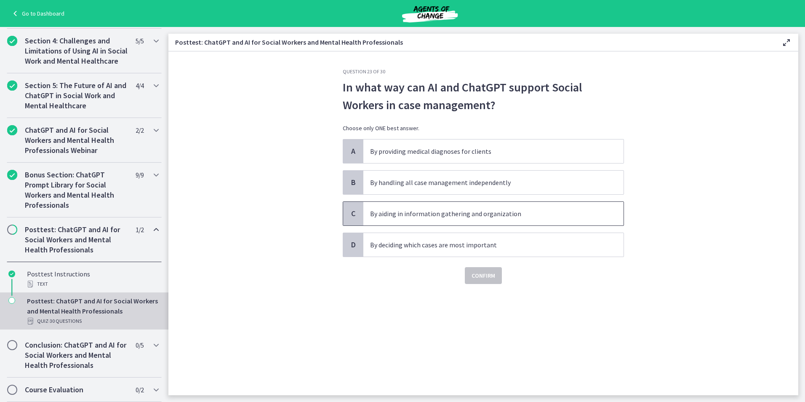
click at [466, 215] on p "By aiding in information gathering and organization" at bounding box center [485, 213] width 230 height 10
click at [484, 277] on span "Confirm" at bounding box center [484, 275] width 24 height 10
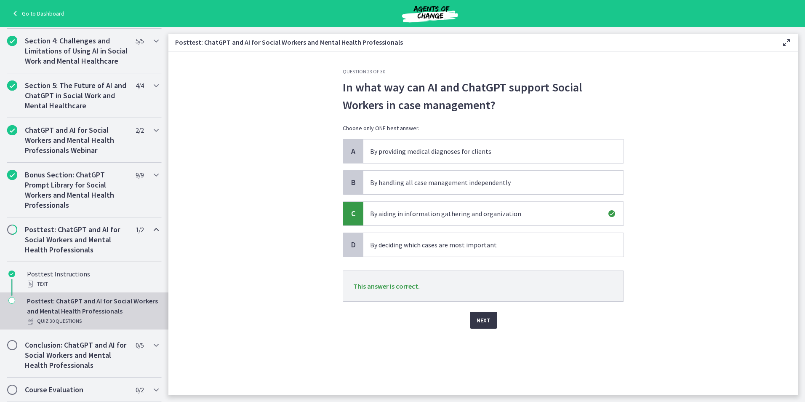
click at [488, 320] on span "Next" at bounding box center [484, 320] width 14 height 10
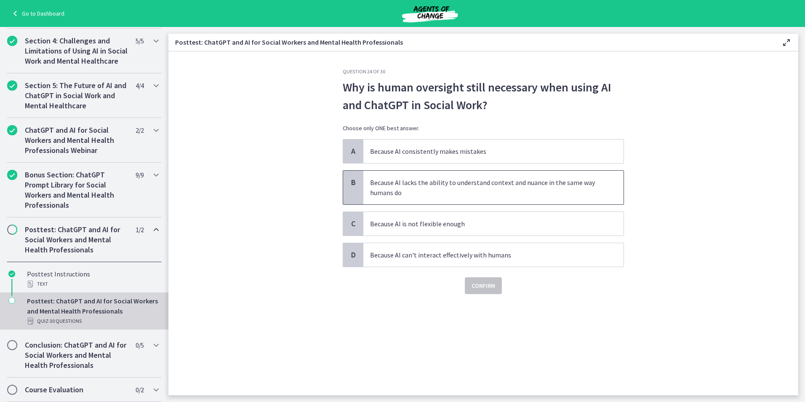
click at [490, 195] on p "Because AI lacks the ability to understand context and nuance in the same way h…" at bounding box center [485, 187] width 230 height 20
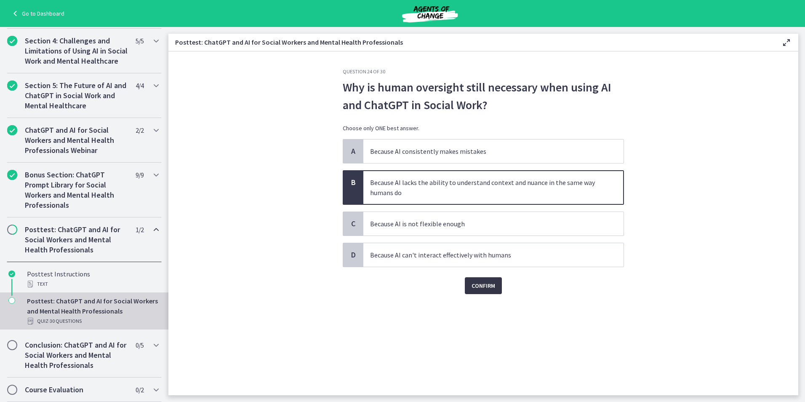
click at [482, 288] on span "Confirm" at bounding box center [484, 285] width 24 height 10
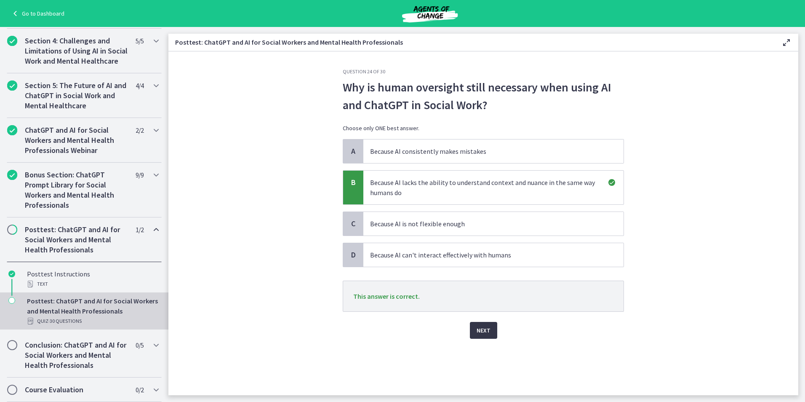
click at [486, 334] on span "Next" at bounding box center [484, 330] width 14 height 10
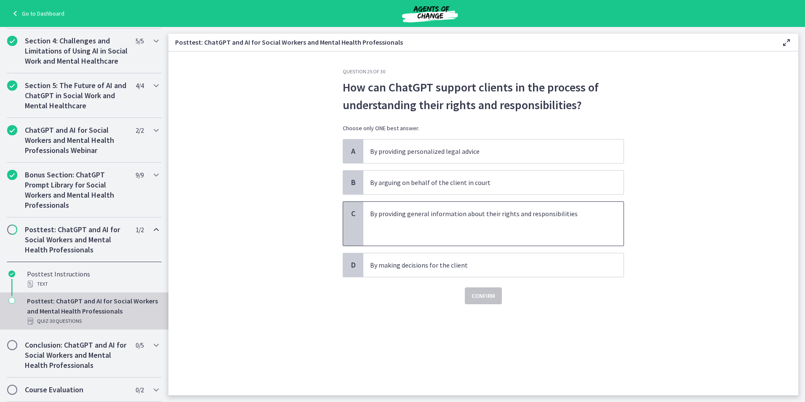
click at [462, 228] on p at bounding box center [485, 224] width 230 height 10
click at [484, 299] on span "Confirm" at bounding box center [484, 296] width 24 height 10
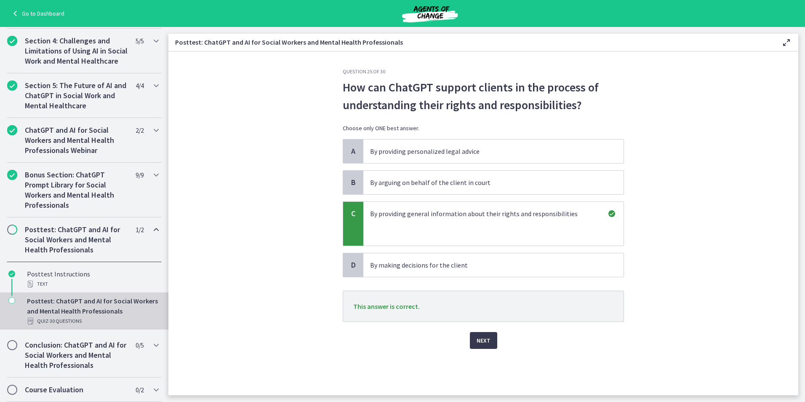
click at [485, 331] on div "Next" at bounding box center [483, 335] width 281 height 27
click at [485, 336] on span "Next" at bounding box center [484, 340] width 14 height 10
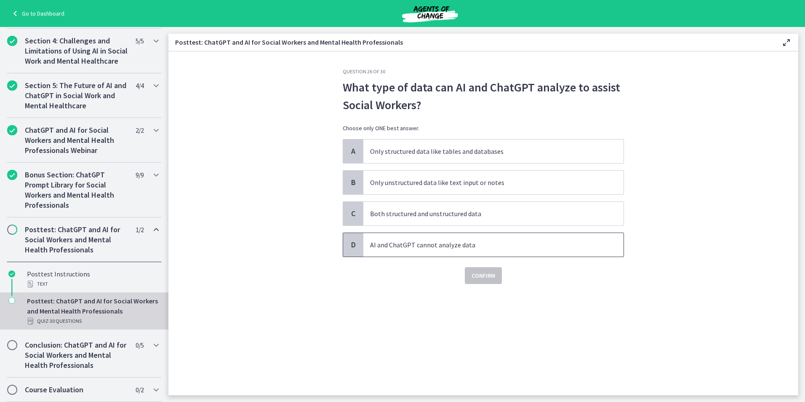
click at [475, 248] on p "AI and ChatGPT cannot analyze data" at bounding box center [485, 245] width 230 height 10
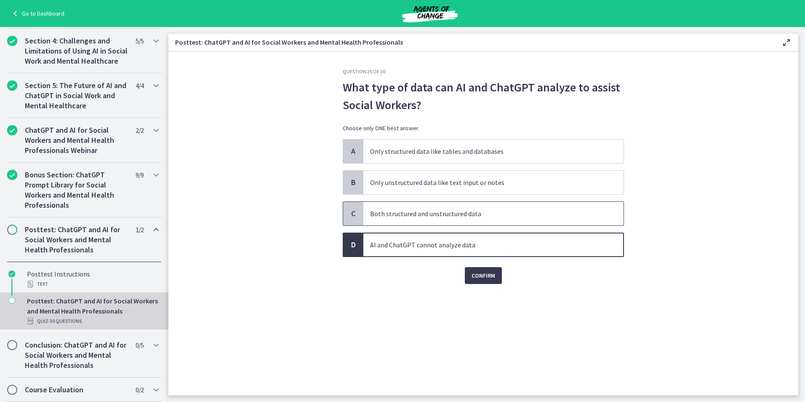
click at [479, 211] on p "Both structured and unstructured data" at bounding box center [485, 213] width 230 height 10
click at [485, 284] on div "Question 26 of 30 What type of data can AI and ChatGPT analyze to assist Social…" at bounding box center [483, 231] width 295 height 327
click at [481, 275] on span "Confirm" at bounding box center [484, 275] width 24 height 10
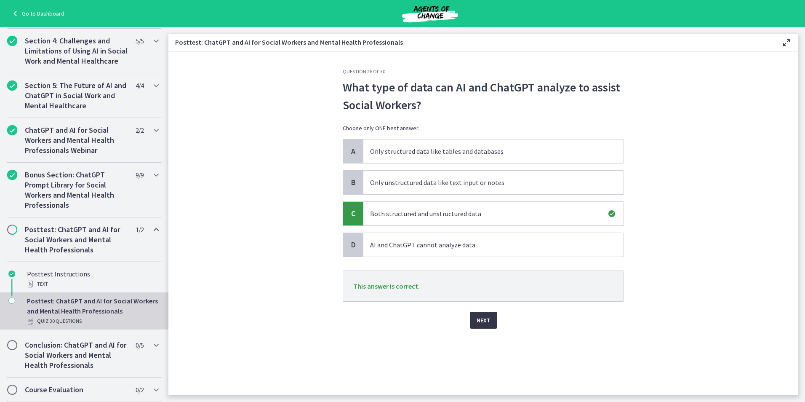
click at [473, 315] on button "Next" at bounding box center [483, 320] width 27 height 17
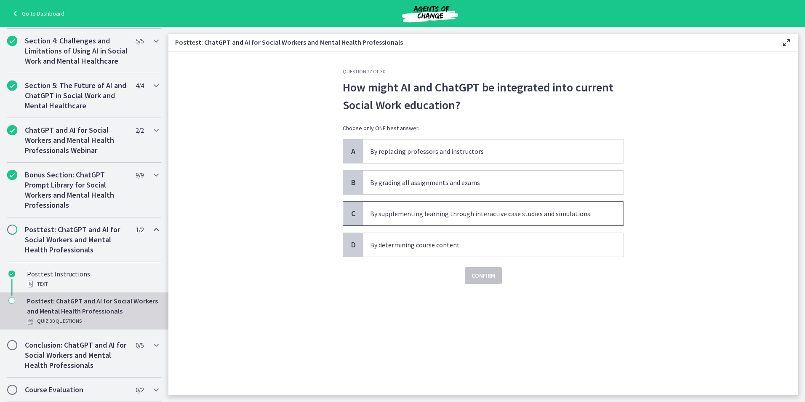
click at [449, 222] on span "By supplementing learning through interactive case studies and simulations" at bounding box center [493, 214] width 260 height 24
click at [478, 281] on button "Confirm" at bounding box center [483, 275] width 37 height 17
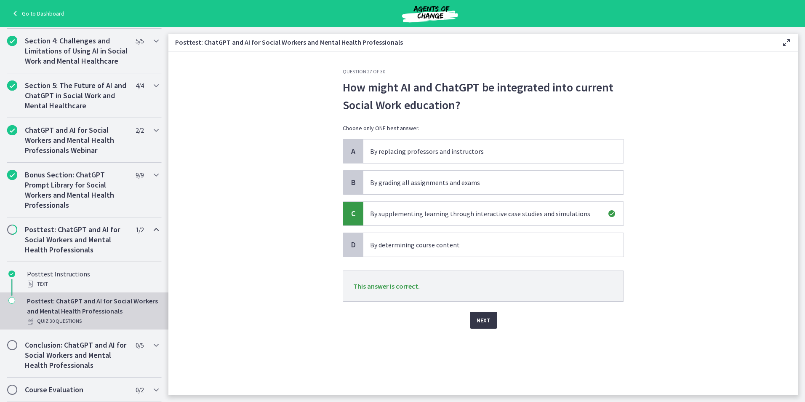
click at [488, 320] on span "Next" at bounding box center [484, 320] width 14 height 10
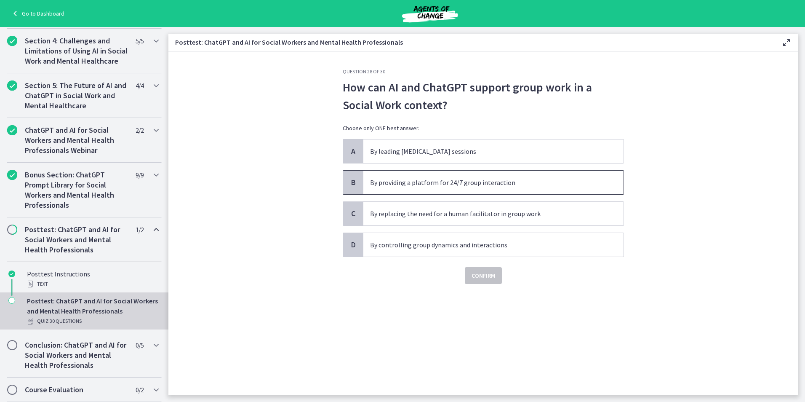
click at [464, 185] on p "By providing a platform for 24/7 group interaction" at bounding box center [485, 182] width 230 height 10
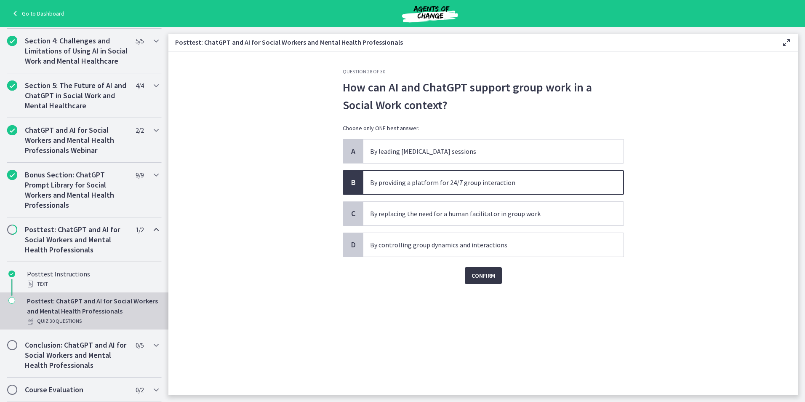
click at [490, 275] on span "Confirm" at bounding box center [484, 275] width 24 height 10
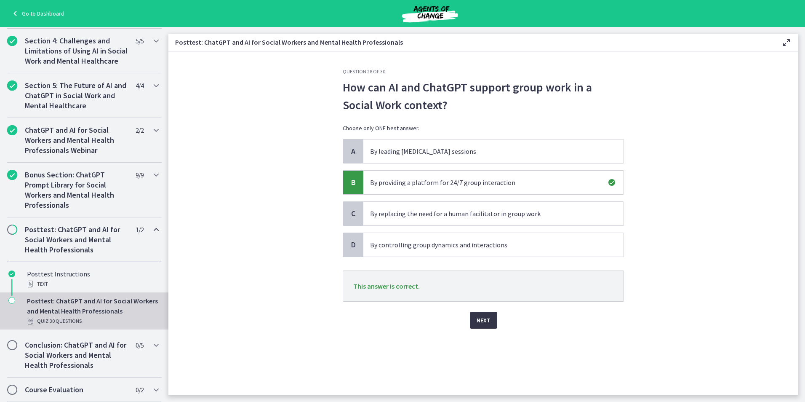
click at [488, 322] on span "Next" at bounding box center [484, 320] width 14 height 10
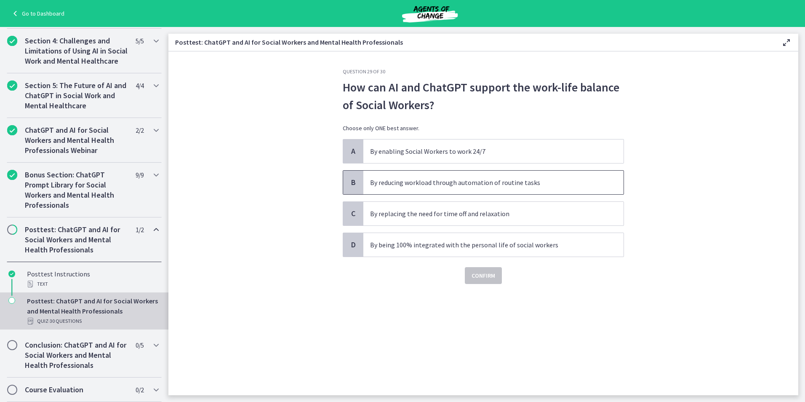
click at [512, 186] on p "By reducing workload through automation of routine tasks" at bounding box center [485, 182] width 230 height 10
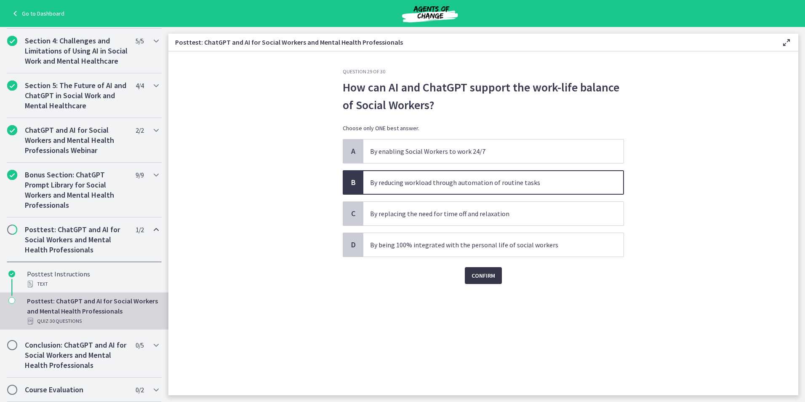
click at [486, 280] on span "Confirm" at bounding box center [484, 275] width 24 height 10
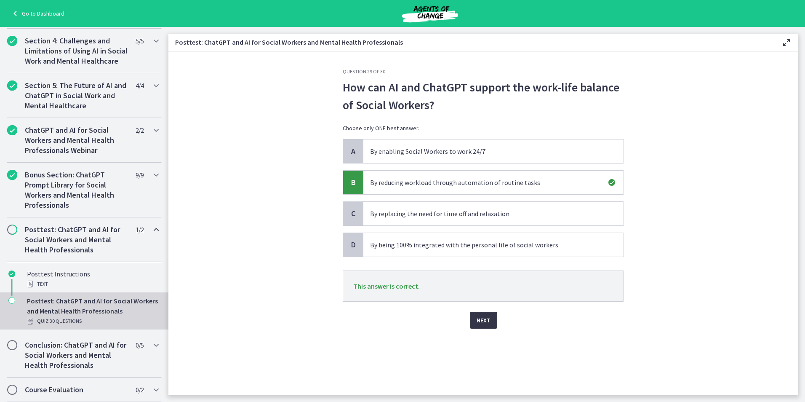
click at [481, 320] on span "Next" at bounding box center [484, 320] width 14 height 10
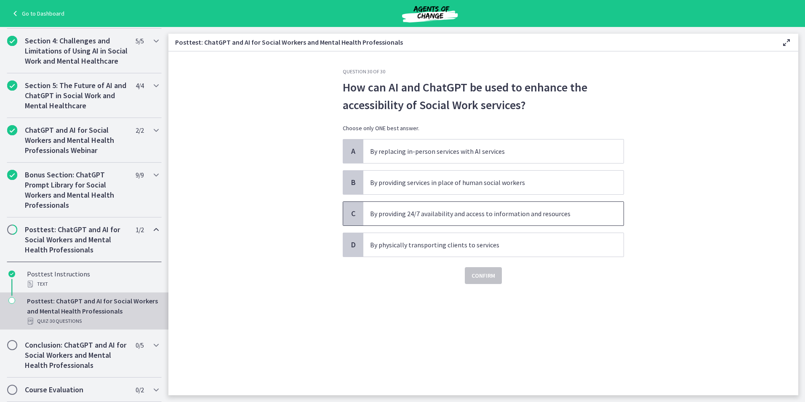
click at [455, 211] on p "By providing 24/7 availability and access to information and resources" at bounding box center [485, 213] width 230 height 10
click at [486, 277] on span "Confirm" at bounding box center [484, 275] width 24 height 10
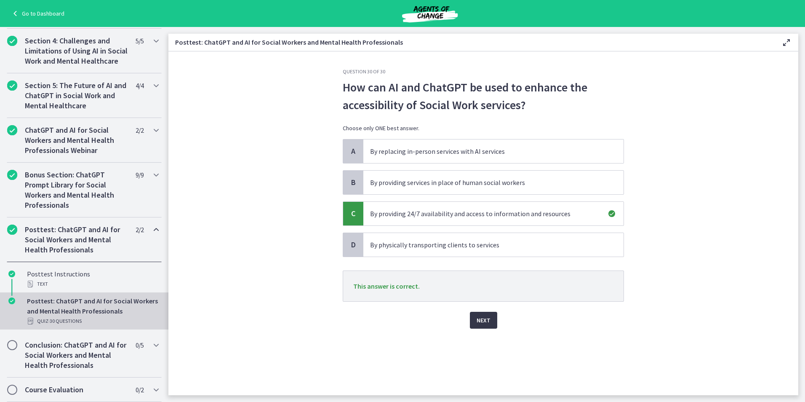
click at [494, 319] on button "Next" at bounding box center [483, 320] width 27 height 17
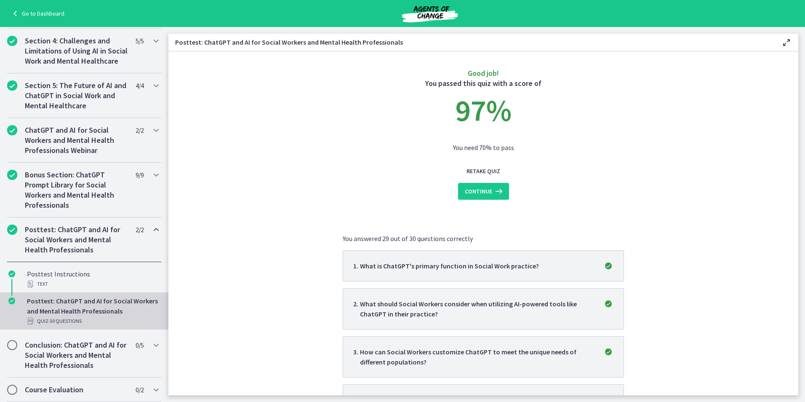
drag, startPoint x: 791, startPoint y: 97, endPoint x: 792, endPoint y: 124, distance: 27.0
click at [792, 124] on section "Good job! You passed this quiz with a score of 97 % You need 70% to pass Retake…" at bounding box center [483, 223] width 630 height 344
click at [495, 191] on icon at bounding box center [498, 191] width 12 height 10
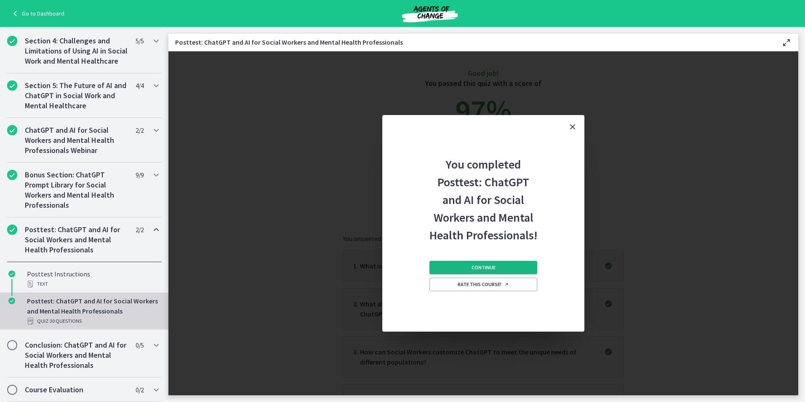
click at [504, 265] on button "Continue" at bounding box center [484, 267] width 108 height 13
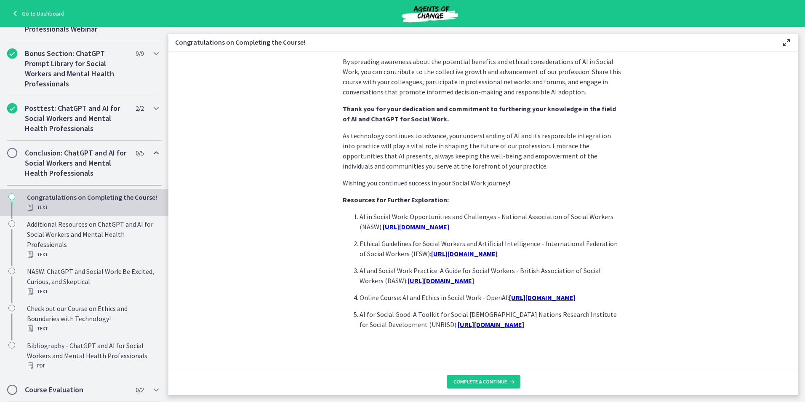
scroll to position [666, 0]
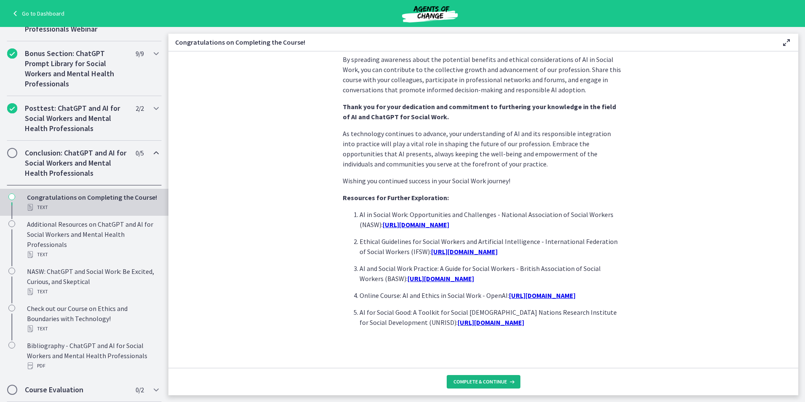
click at [507, 382] on icon at bounding box center [511, 381] width 8 height 7
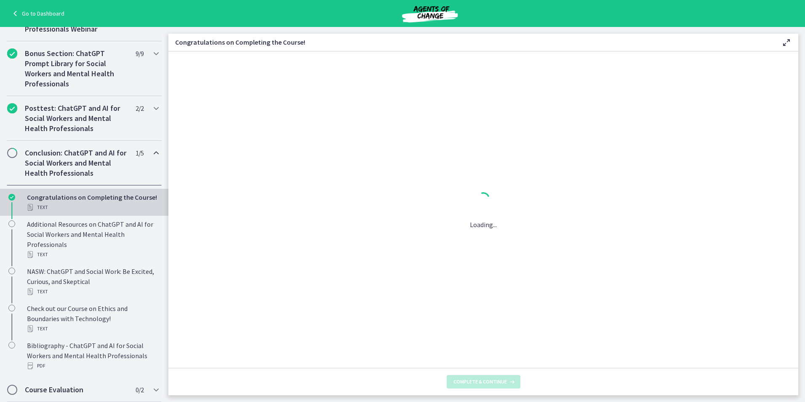
scroll to position [0, 0]
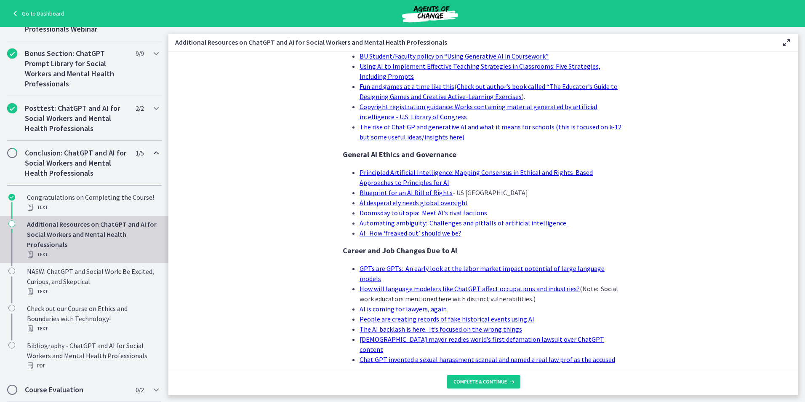
scroll to position [760, 0]
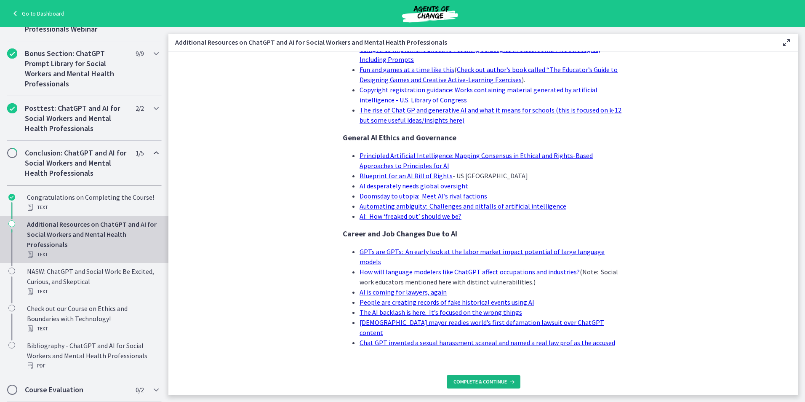
click at [483, 386] on button "Complete & continue" at bounding box center [484, 381] width 74 height 13
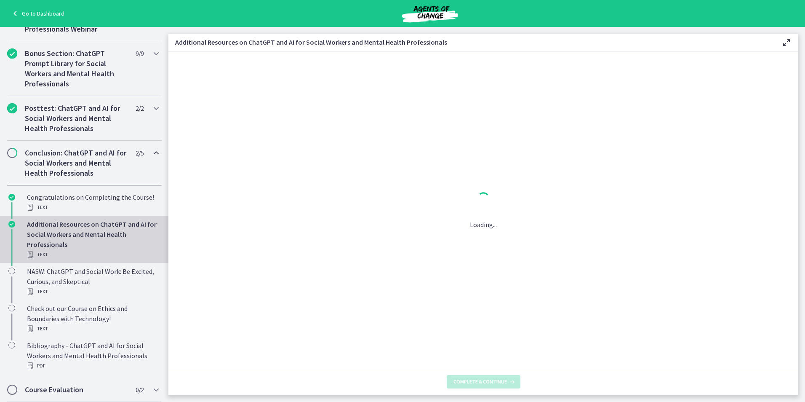
scroll to position [0, 0]
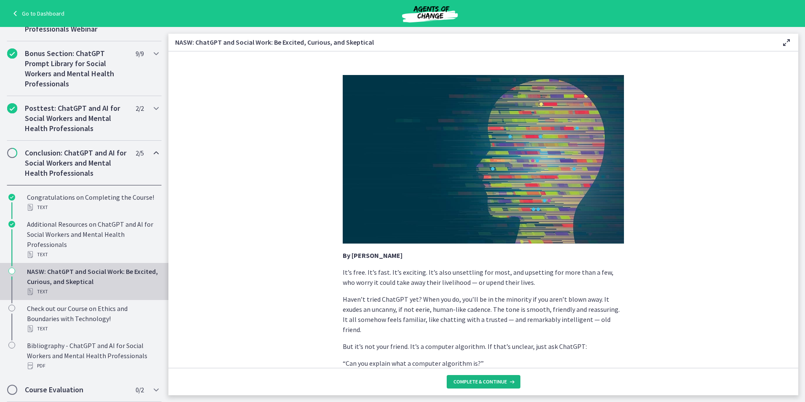
click at [470, 379] on span "Complete & continue" at bounding box center [480, 381] width 53 height 7
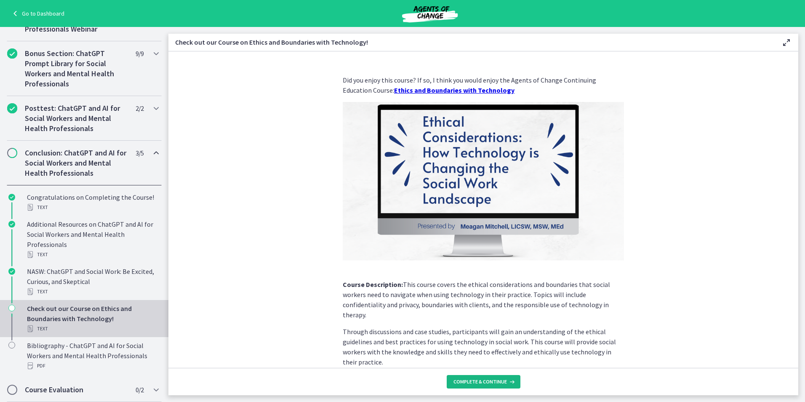
click at [470, 379] on span "Complete & continue" at bounding box center [480, 381] width 53 height 7
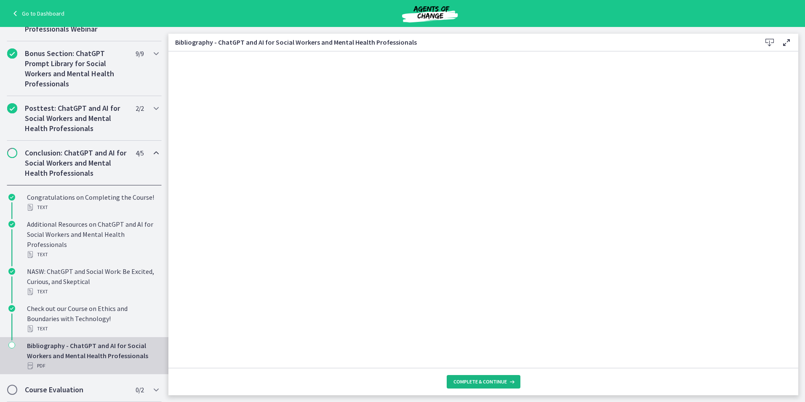
click at [491, 384] on span "Complete & continue" at bounding box center [480, 381] width 53 height 7
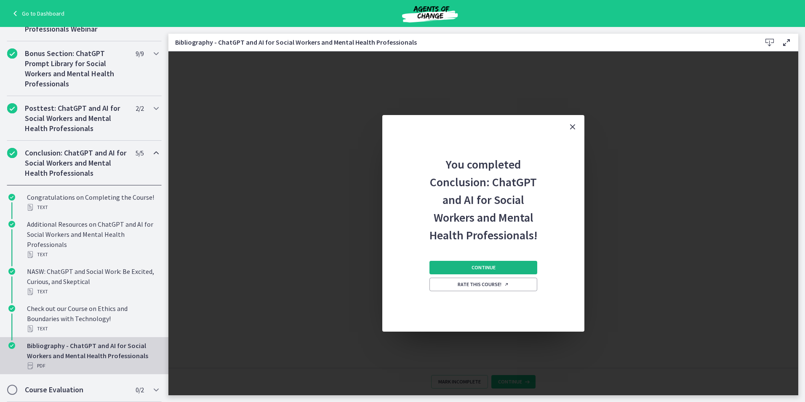
click at [508, 269] on button "Continue" at bounding box center [484, 267] width 108 height 13
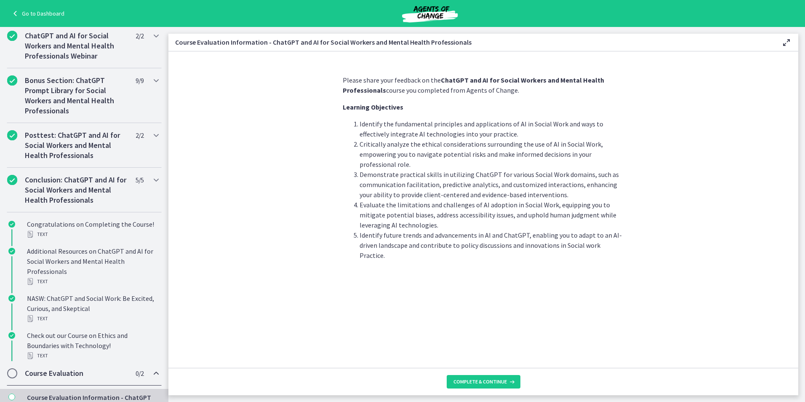
scroll to position [316, 0]
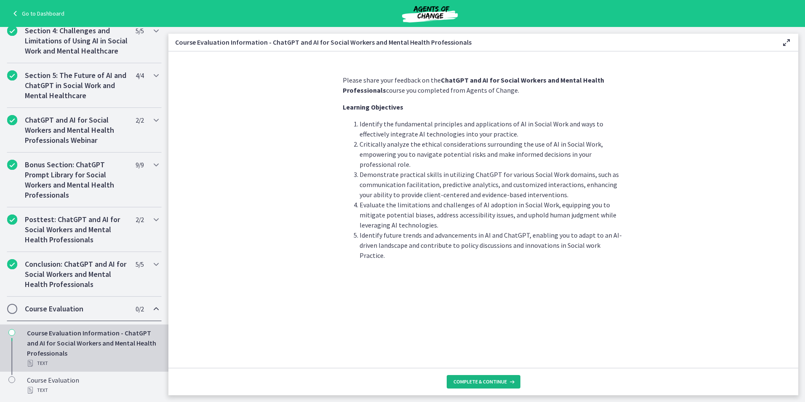
click at [489, 379] on span "Complete & continue" at bounding box center [480, 381] width 53 height 7
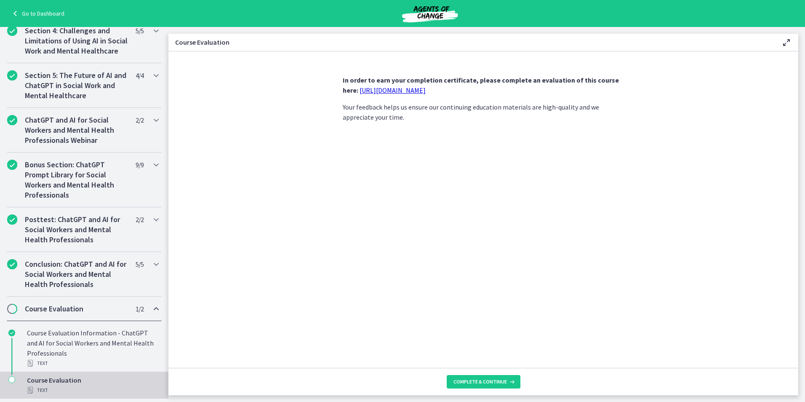
click at [426, 89] on link "[URL][DOMAIN_NAME]" at bounding box center [393, 90] width 66 height 8
